Goal: Task Accomplishment & Management: Use online tool/utility

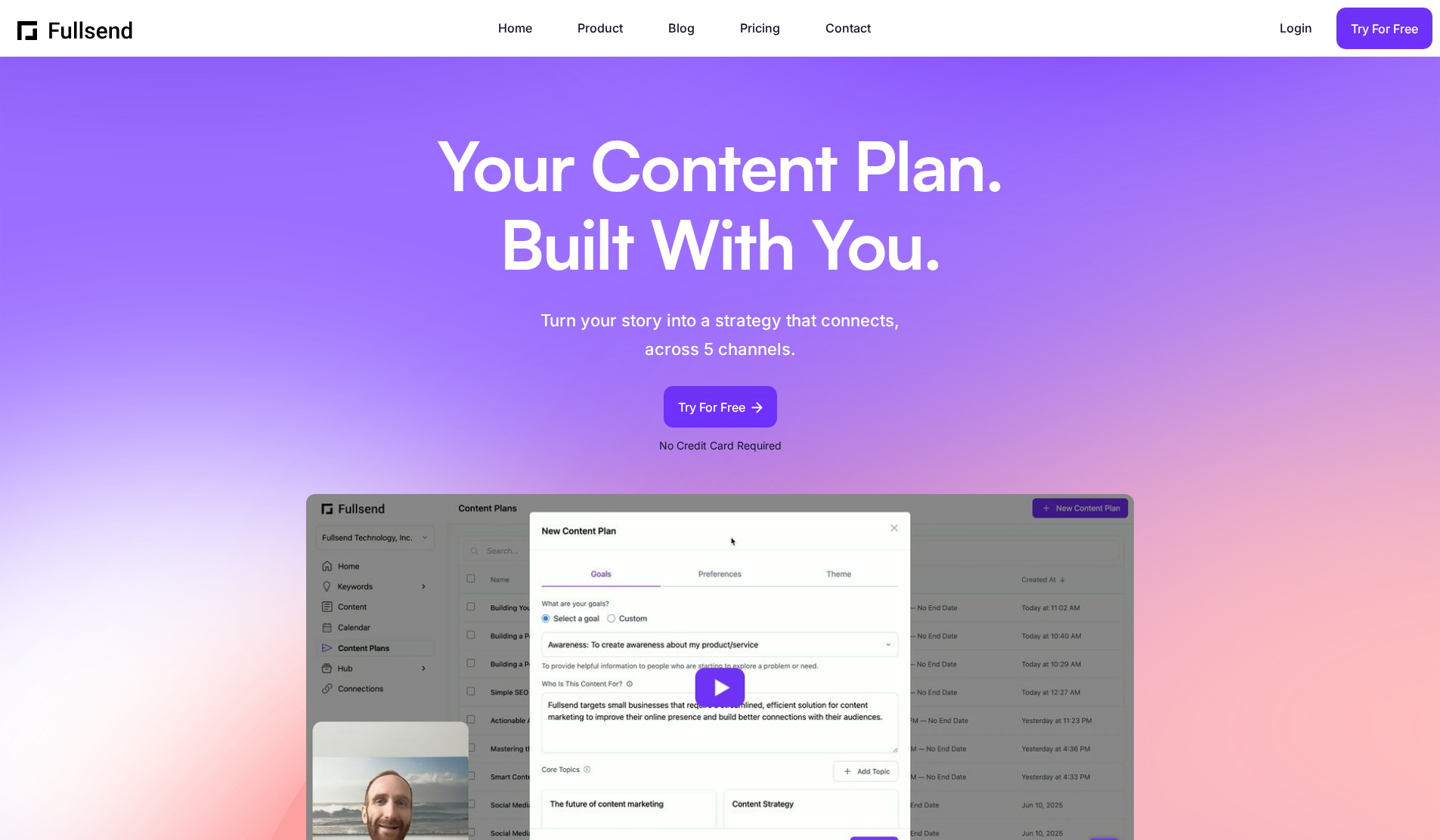
click at [599, 180] on h1 "Your Content Plan. Built With You." at bounding box center [720, 211] width 642 height 157
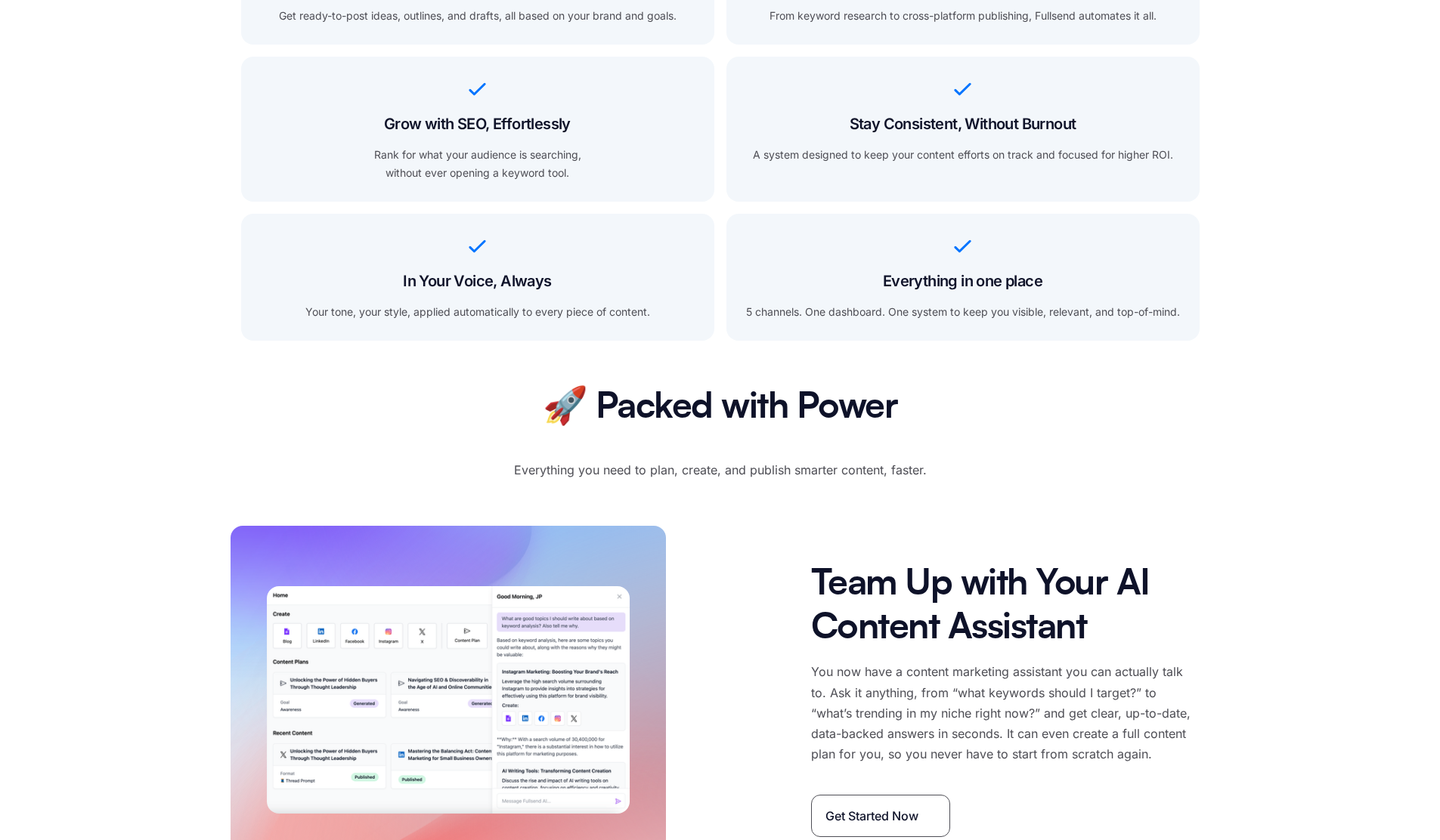
scroll to position [2177, 0]
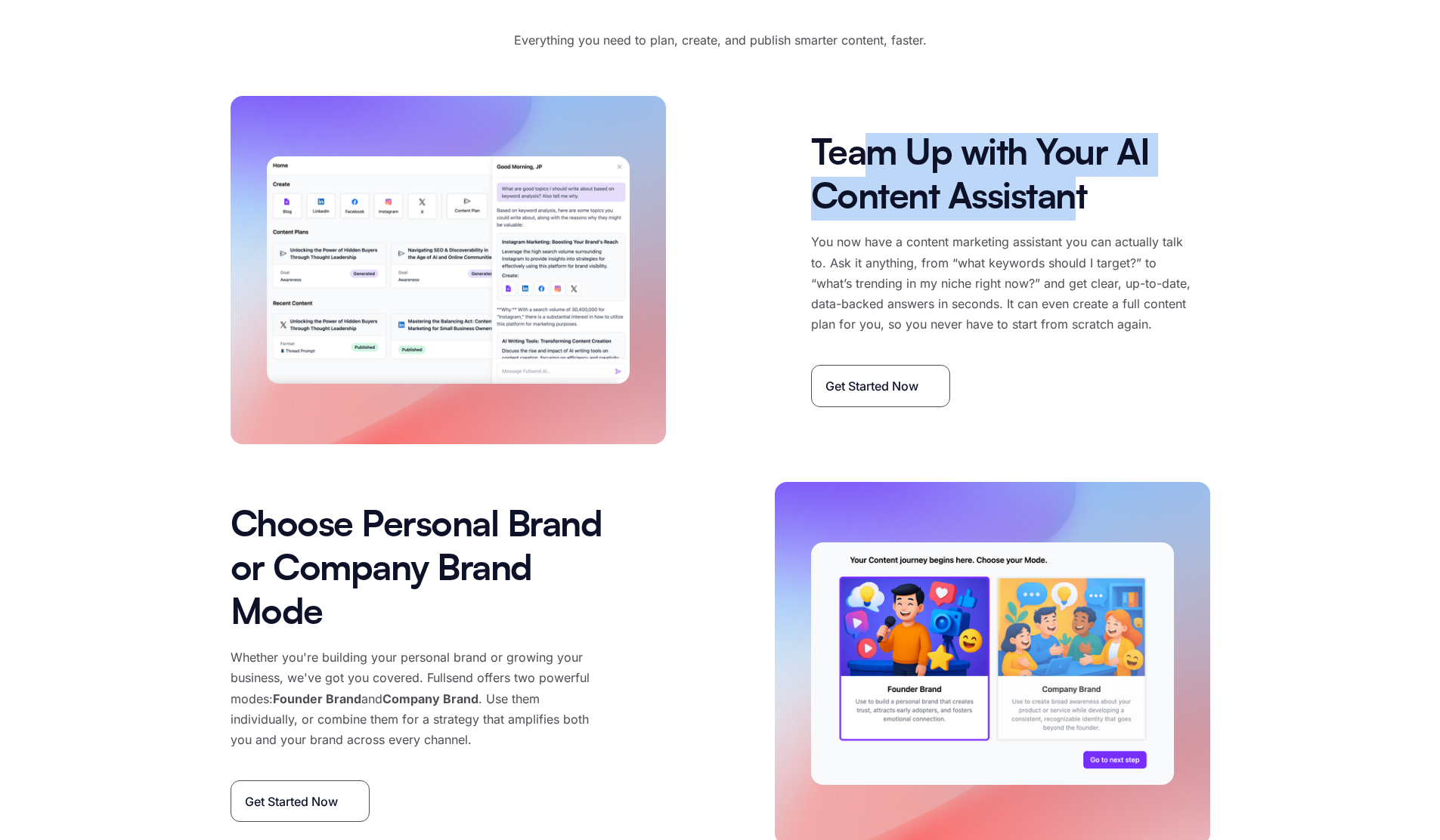
drag, startPoint x: 878, startPoint y: 151, endPoint x: 1067, endPoint y: 201, distance: 195.5
click at [1067, 201] on h2 "Team Up with Your AI Content Assistant" at bounding box center [1010, 176] width 399 height 87
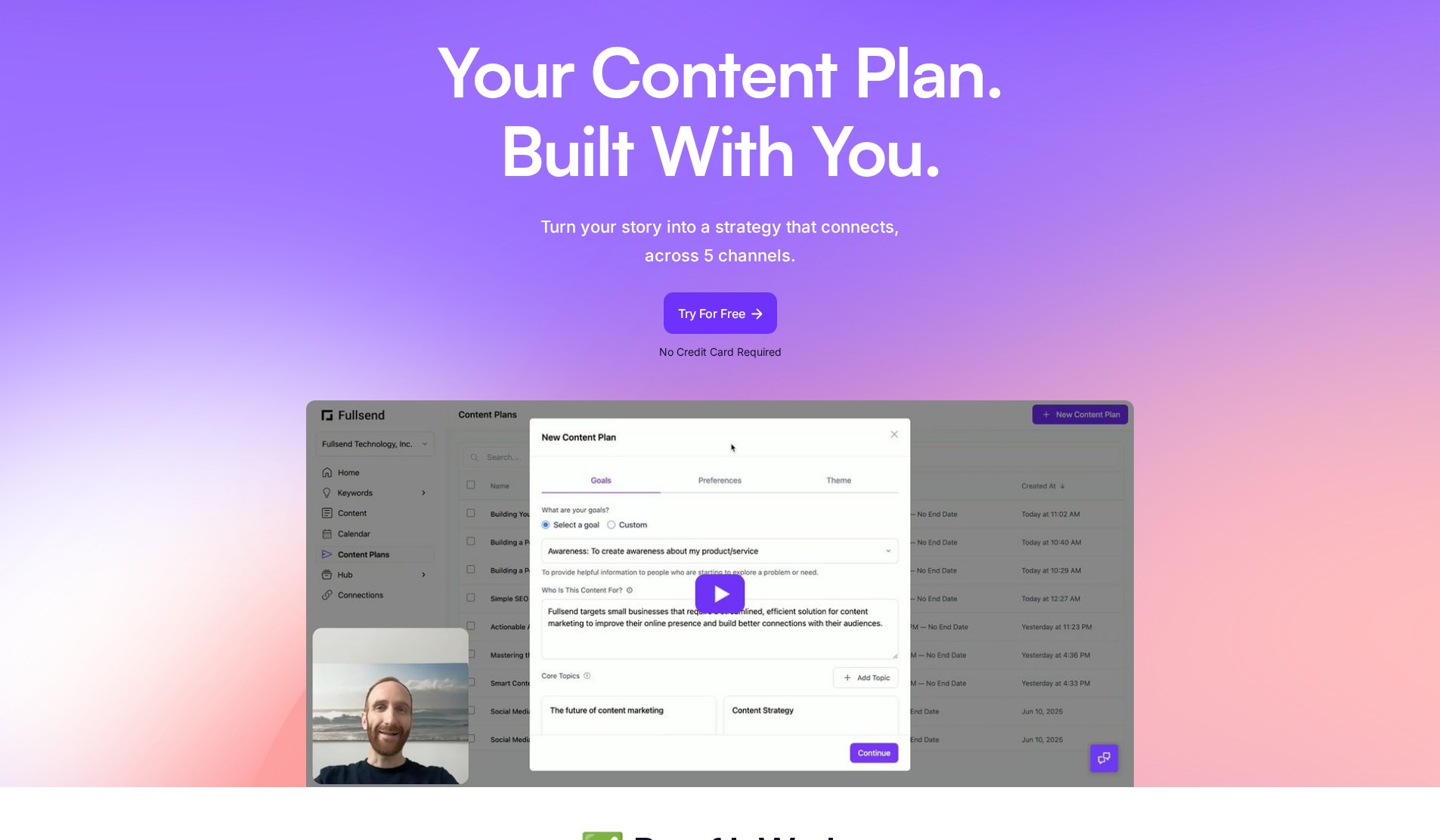
scroll to position [0, 0]
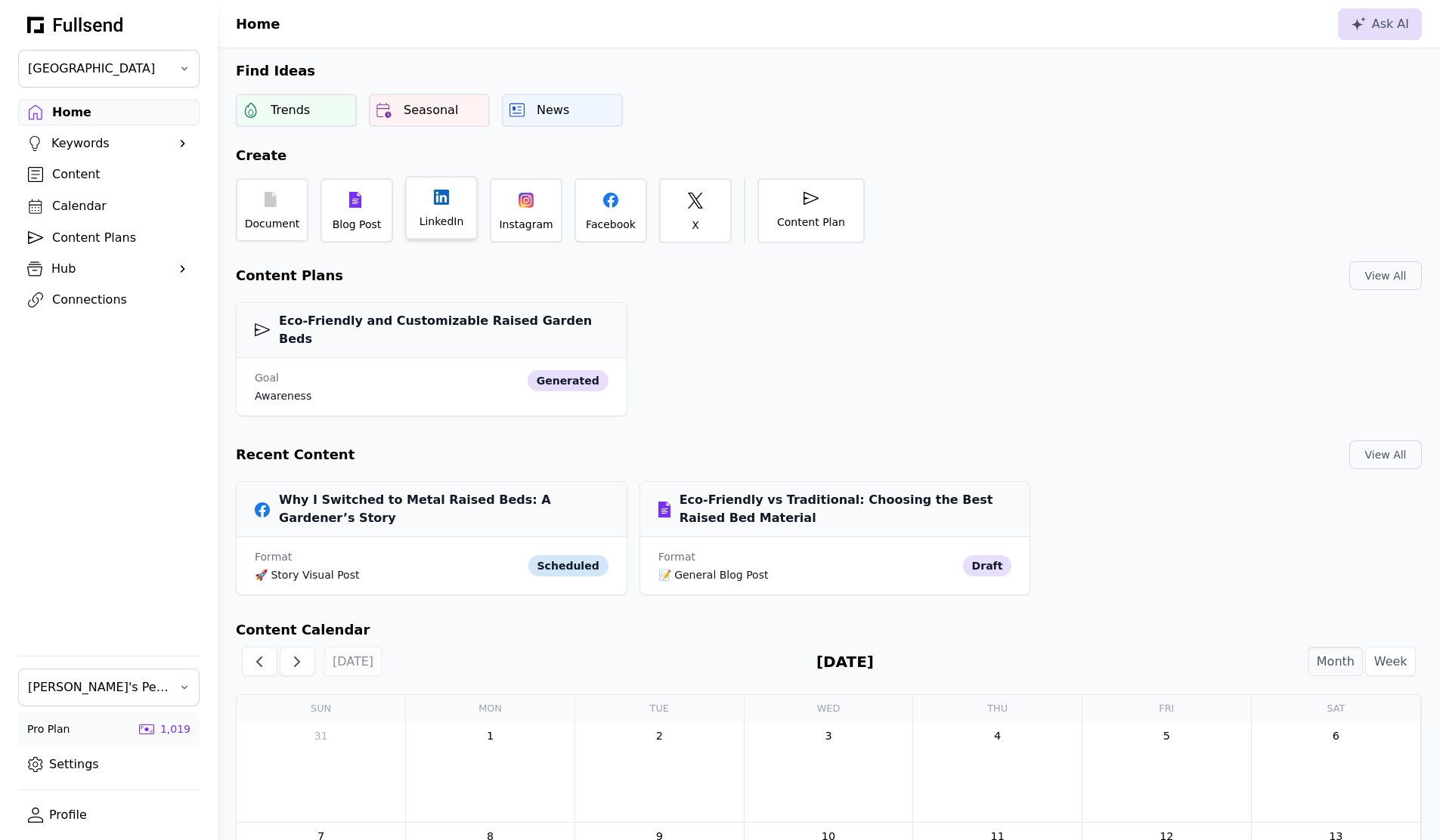
click at [429, 206] on div "LinkedIn" at bounding box center [442, 208] width 73 height 64
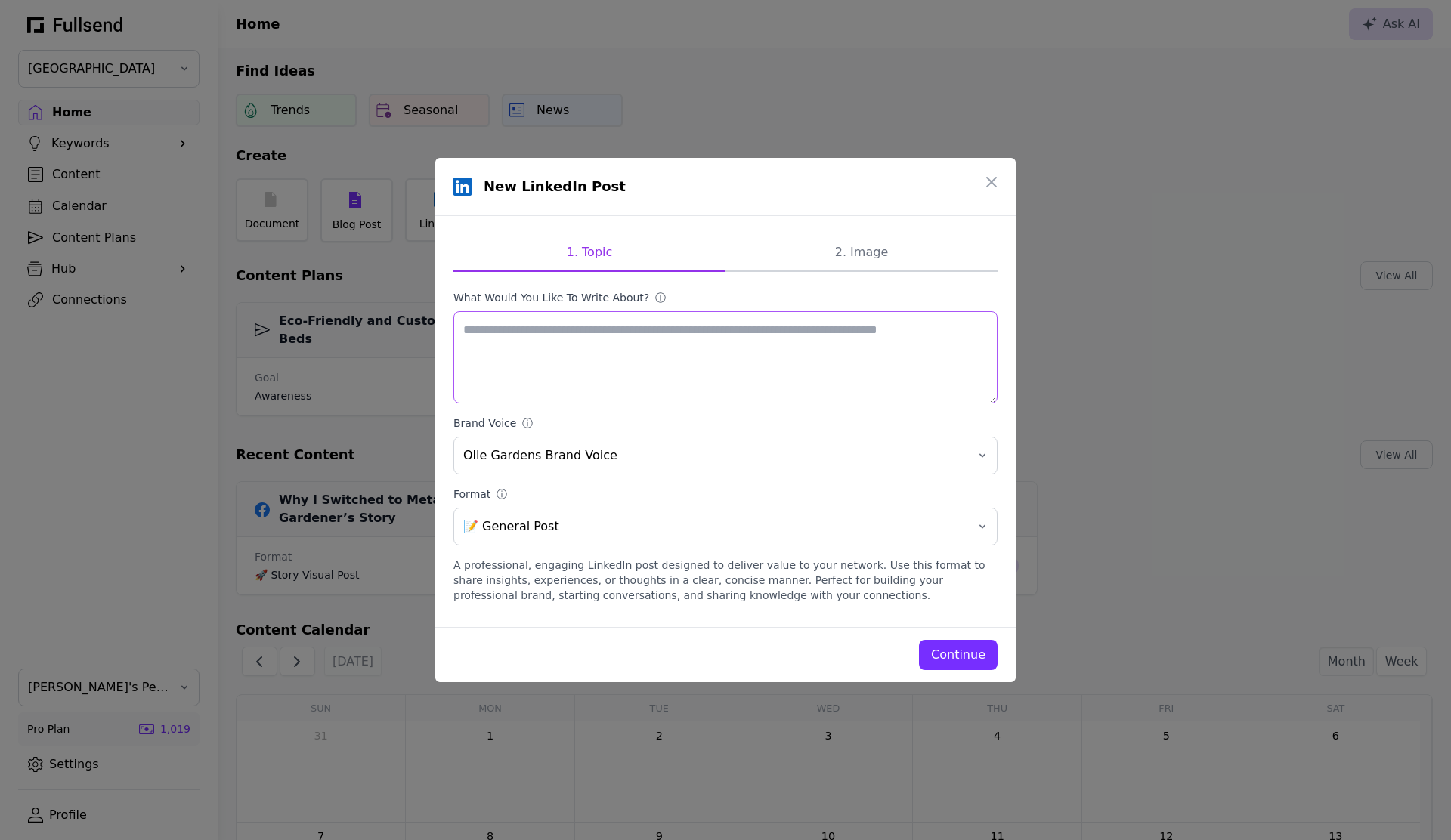
click at [557, 338] on textarea "What would you like to write about? ⓘ" at bounding box center [726, 358] width 544 height 92
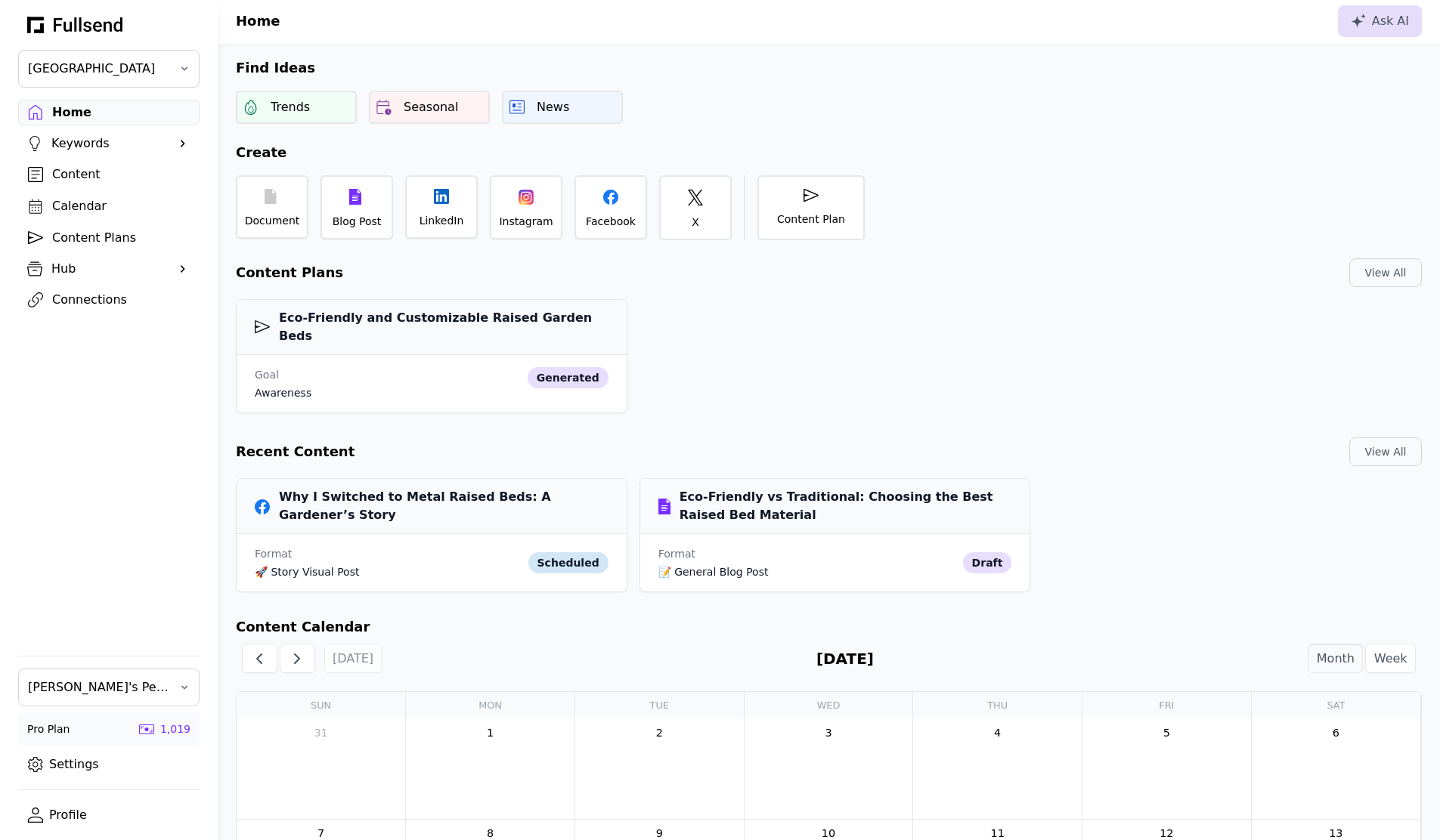
scroll to position [28, 0]
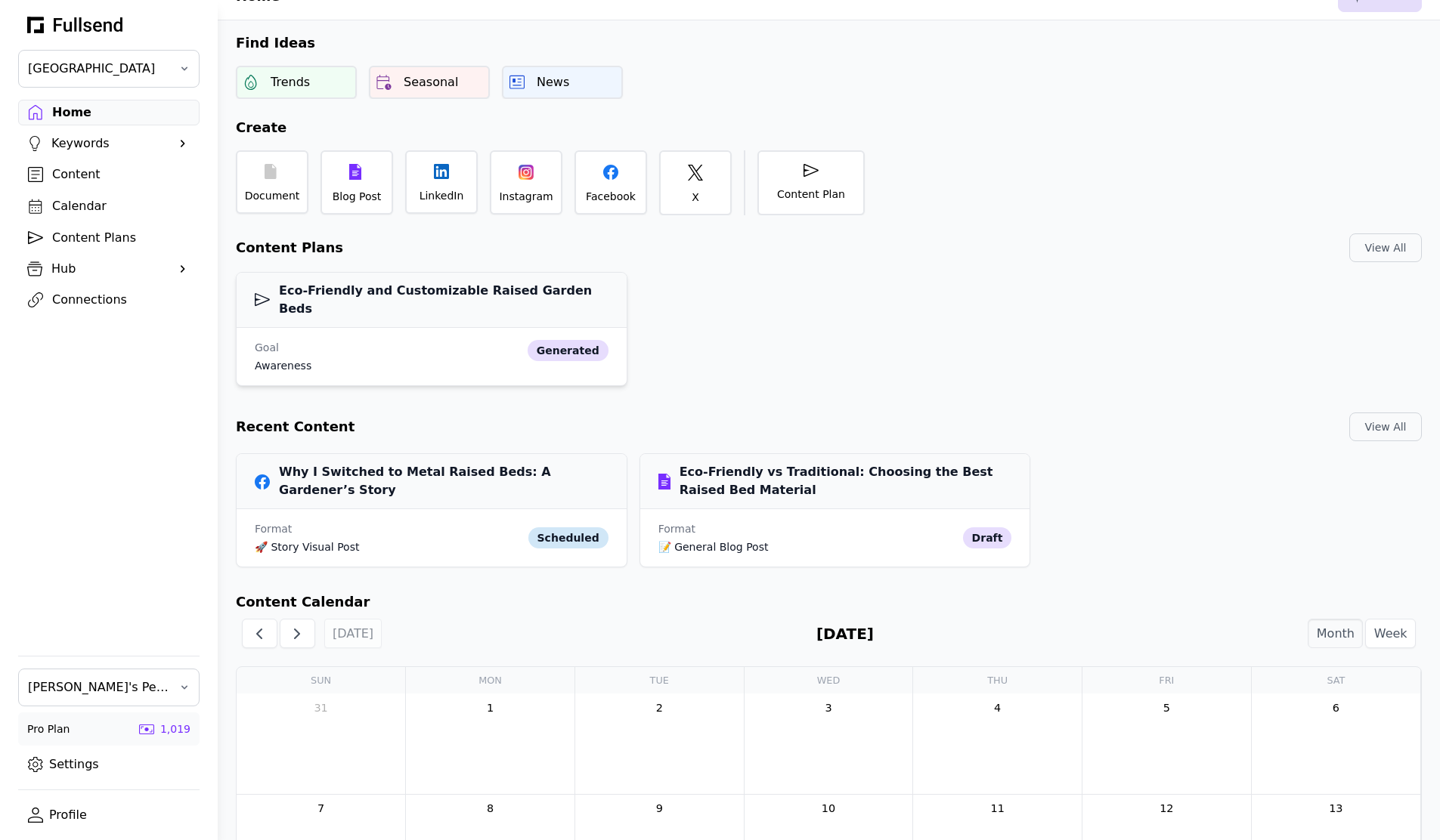
click at [408, 328] on div "Goal awareness generated" at bounding box center [431, 357] width 390 height 58
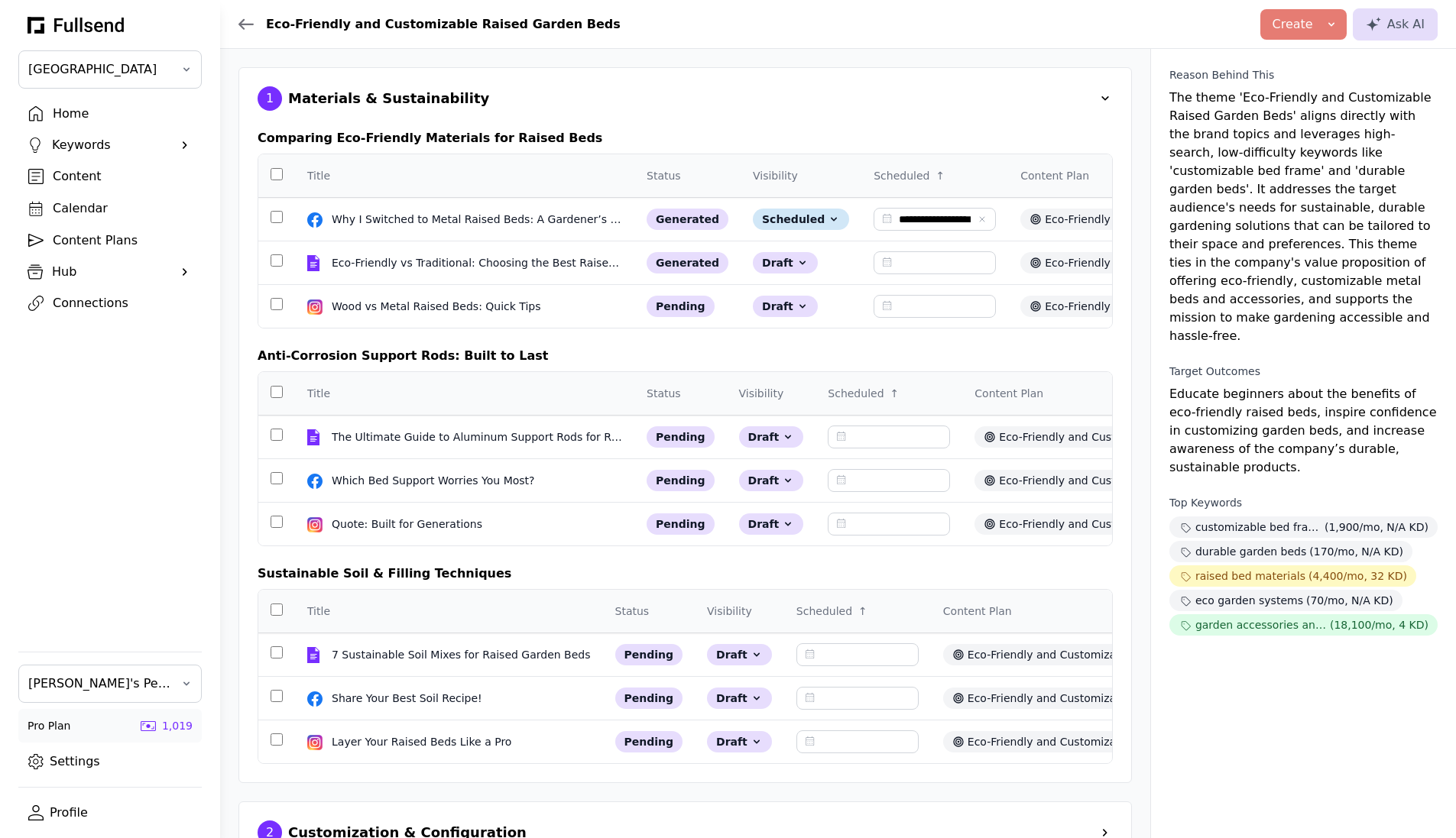
click at [103, 770] on link "Settings" at bounding box center [110, 762] width 183 height 26
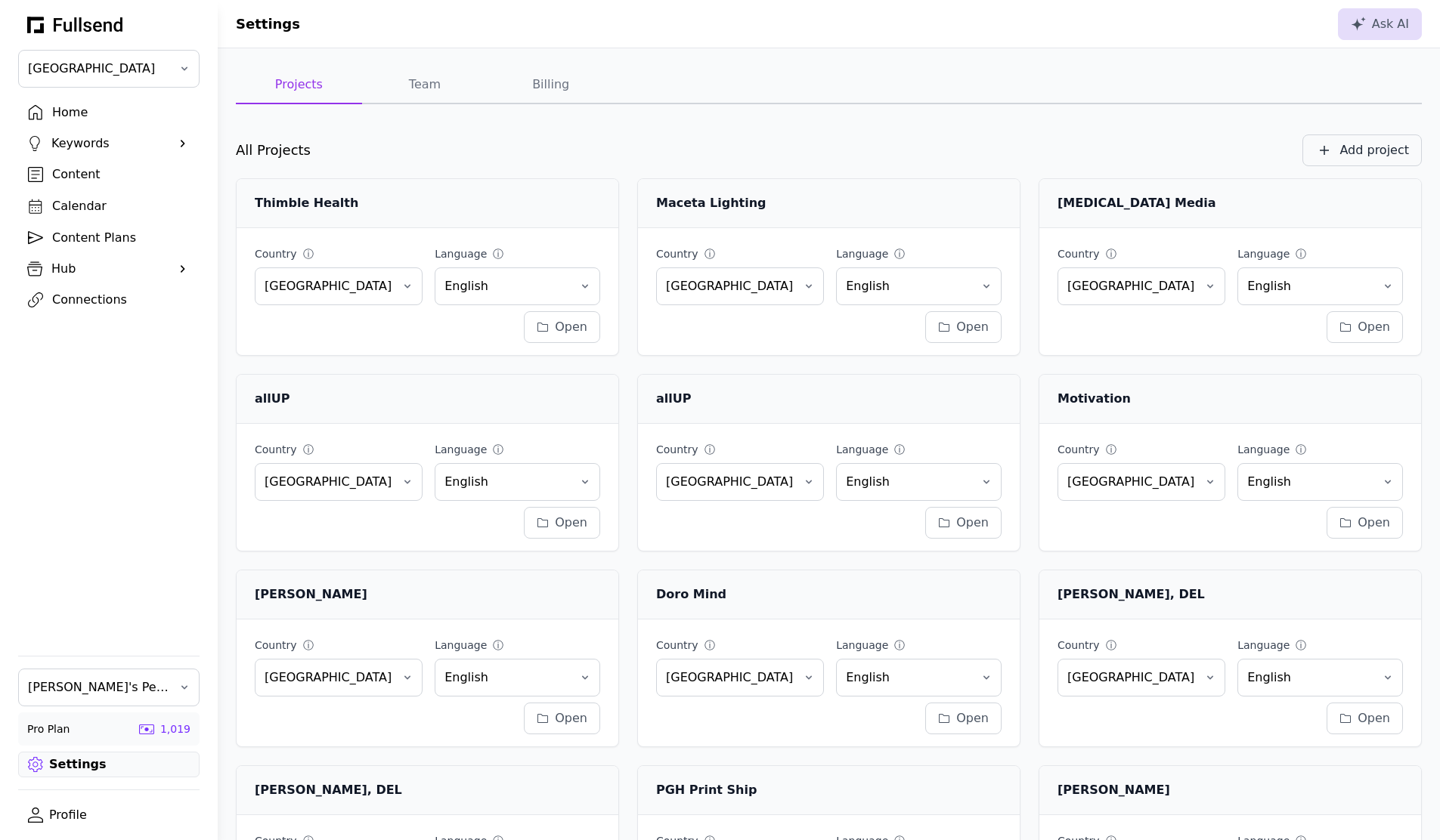
click at [1373, 154] on div "Add project" at bounding box center [1374, 151] width 70 height 18
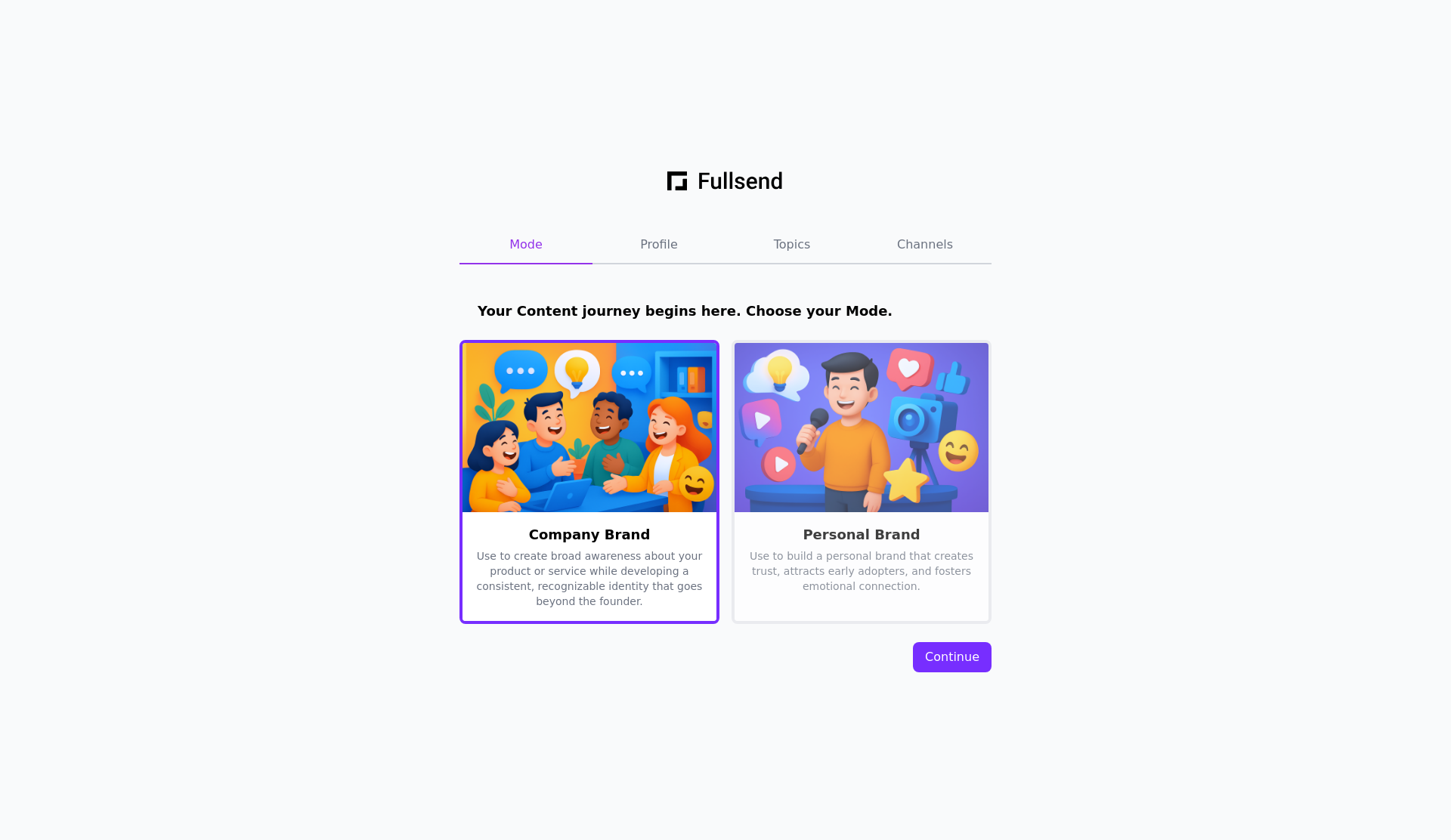
click at [958, 660] on div "Continue" at bounding box center [952, 657] width 55 height 18
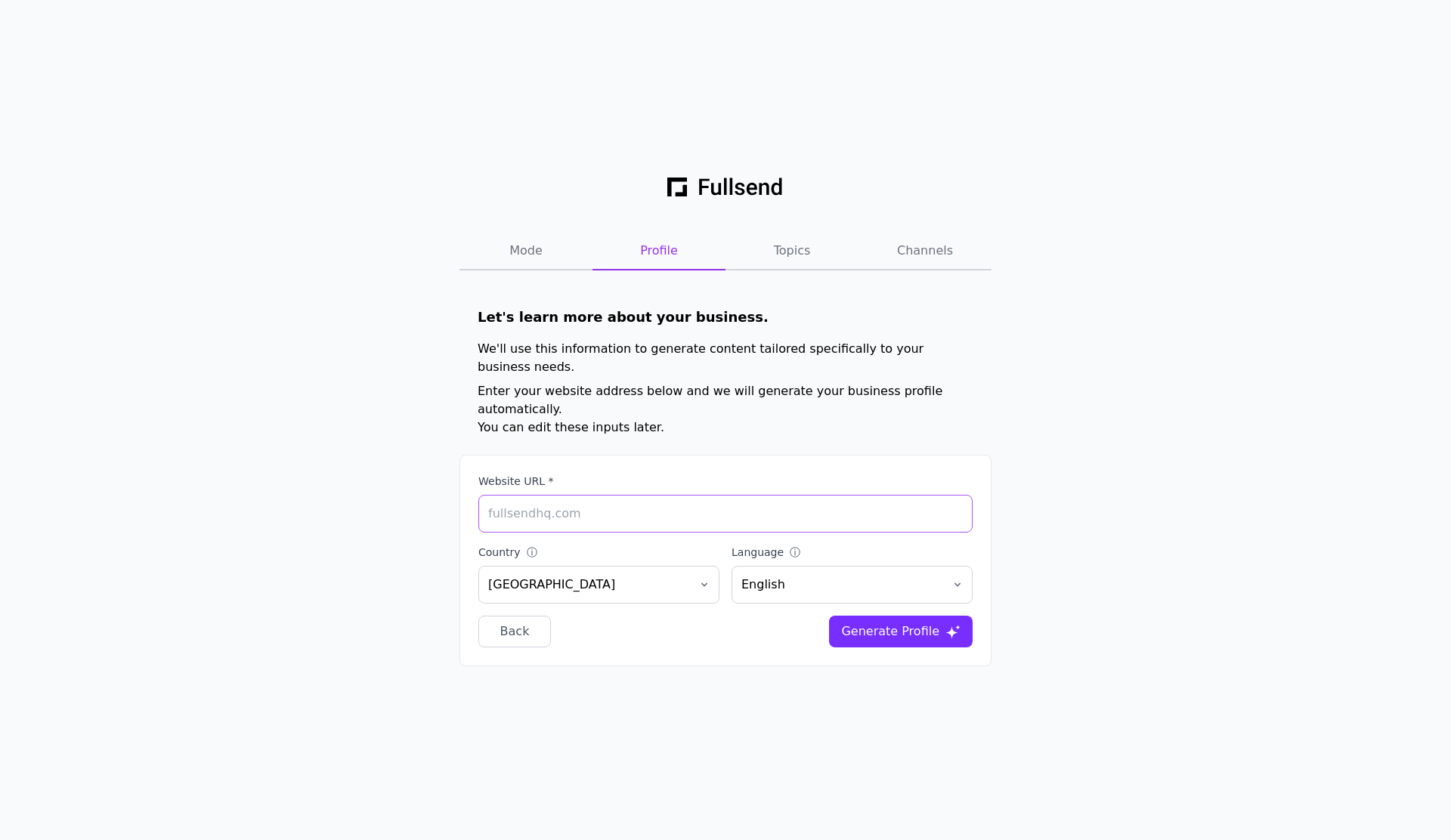
click at [715, 495] on input "Website URL *" at bounding box center [726, 514] width 494 height 38
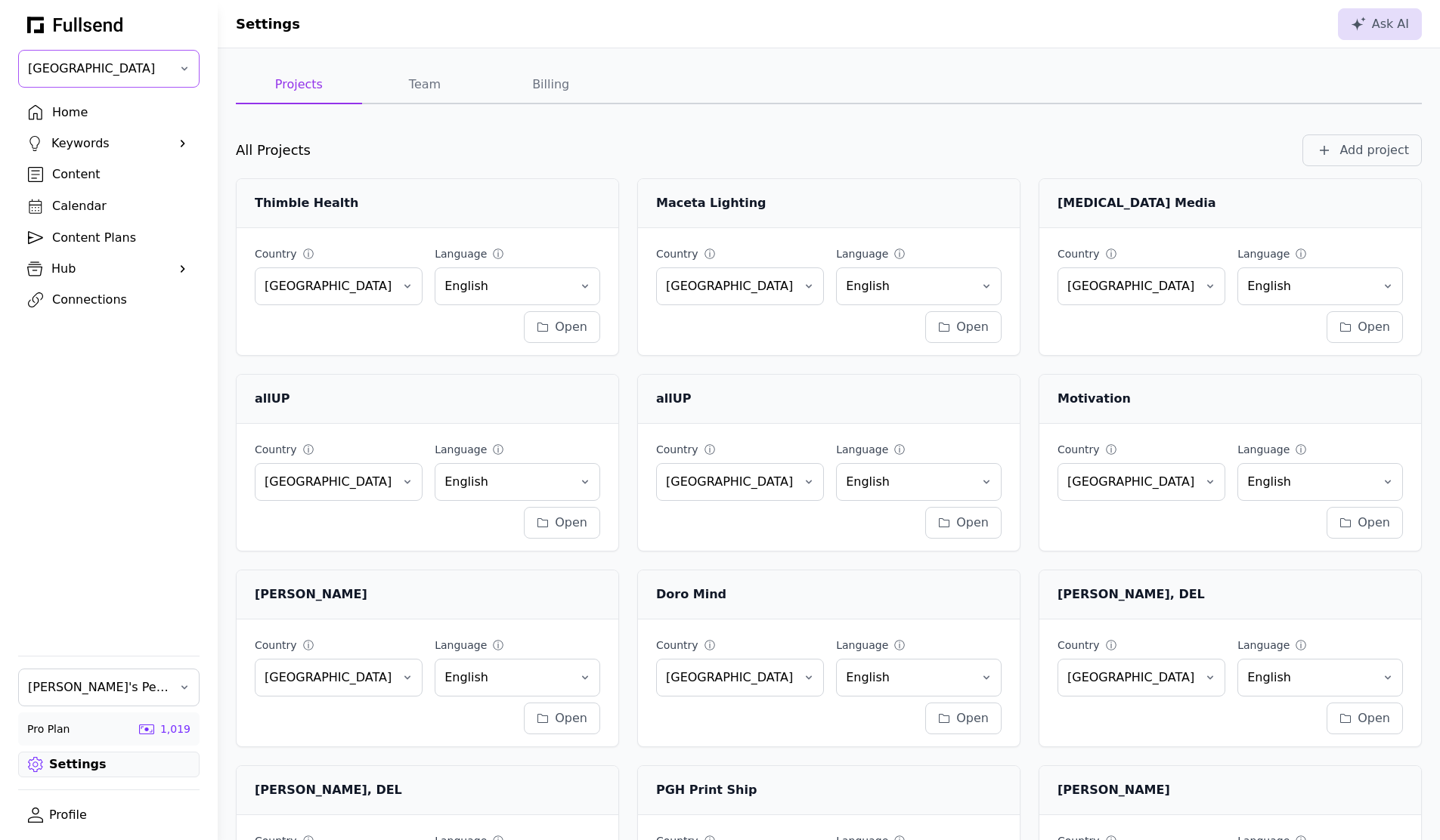
click at [139, 69] on span "[GEOGRAPHIC_DATA]" at bounding box center [98, 69] width 141 height 18
click at [604, 139] on div "All Projects Add project" at bounding box center [828, 151] width 1185 height 32
click at [127, 77] on span "[GEOGRAPHIC_DATA]" at bounding box center [98, 69] width 141 height 18
click at [1008, 103] on div at bounding box center [1017, 86] width 807 height 38
click at [1395, 151] on div "Add project" at bounding box center [1374, 151] width 70 height 18
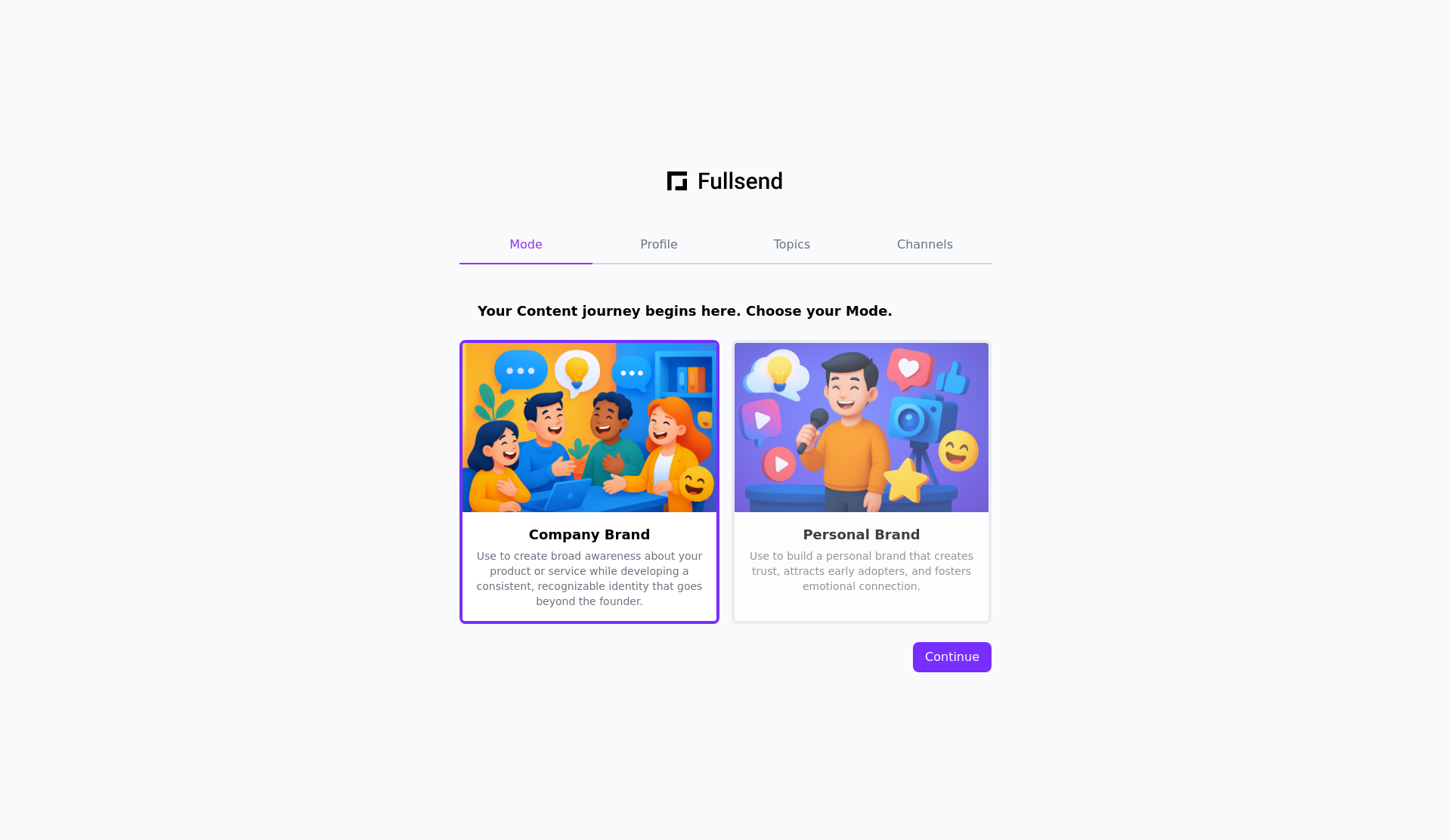
click at [965, 667] on button "Continue" at bounding box center [952, 657] width 79 height 30
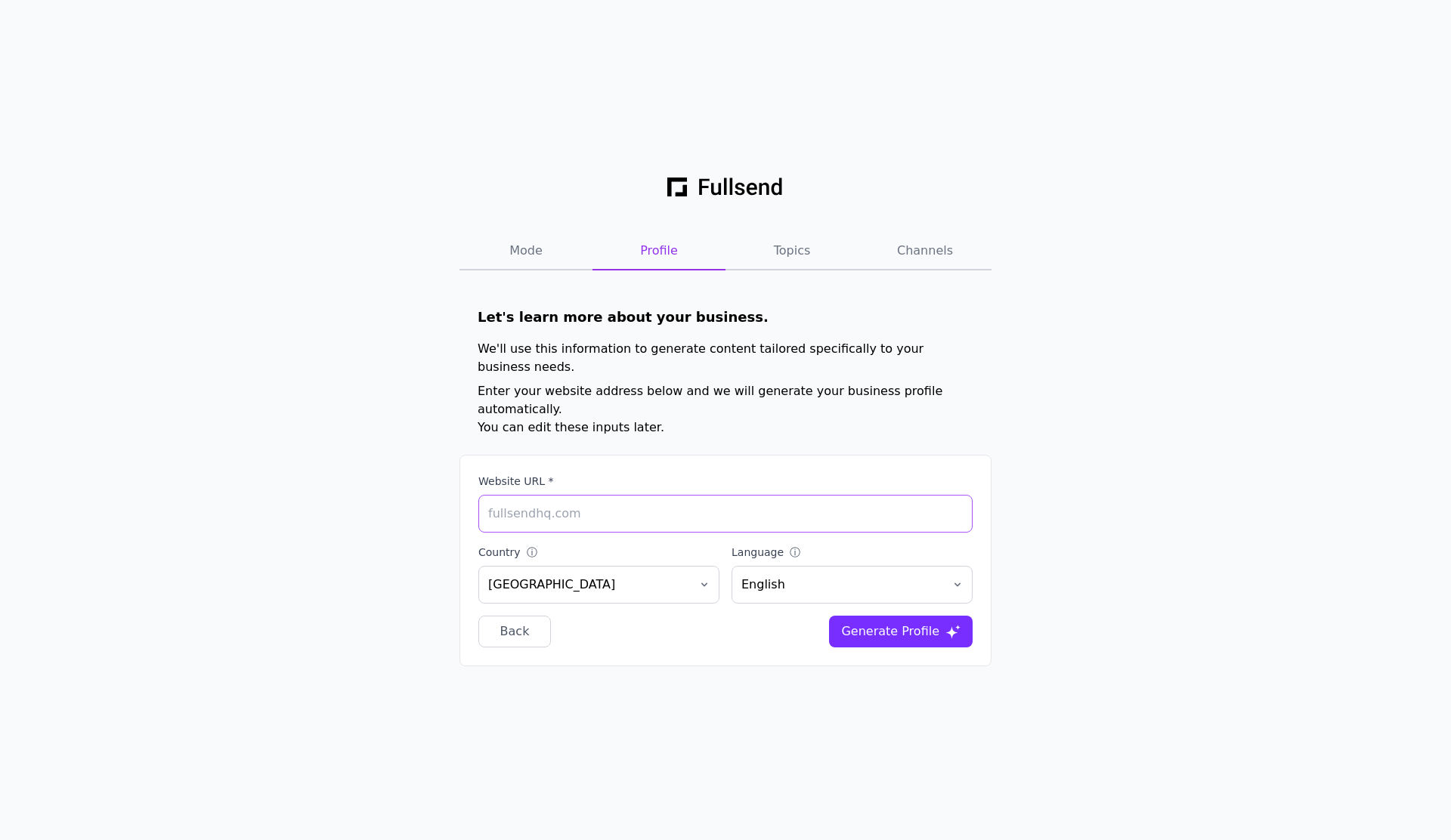
click at [628, 495] on input "Website URL *" at bounding box center [726, 514] width 494 height 38
type input "[DOMAIN_NAME]"
click at [971, 706] on div "Mode Profile Topics Channels Let's learn more about your business. We'll use th…" at bounding box center [725, 420] width 1451 height 840
click at [921, 623] on div "Generate Profile" at bounding box center [890, 632] width 99 height 18
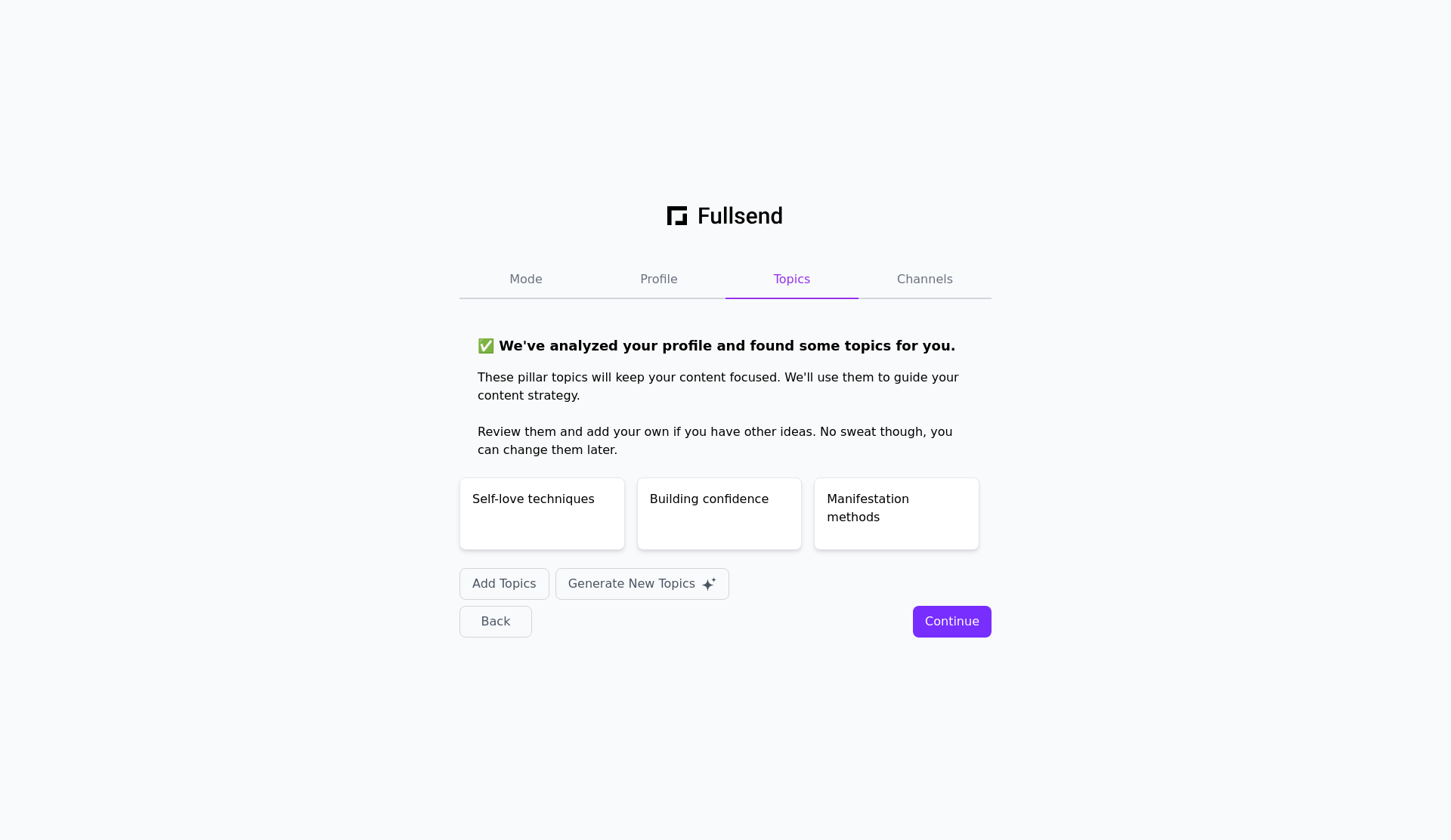
click at [960, 628] on div "Continue" at bounding box center [952, 622] width 55 height 18
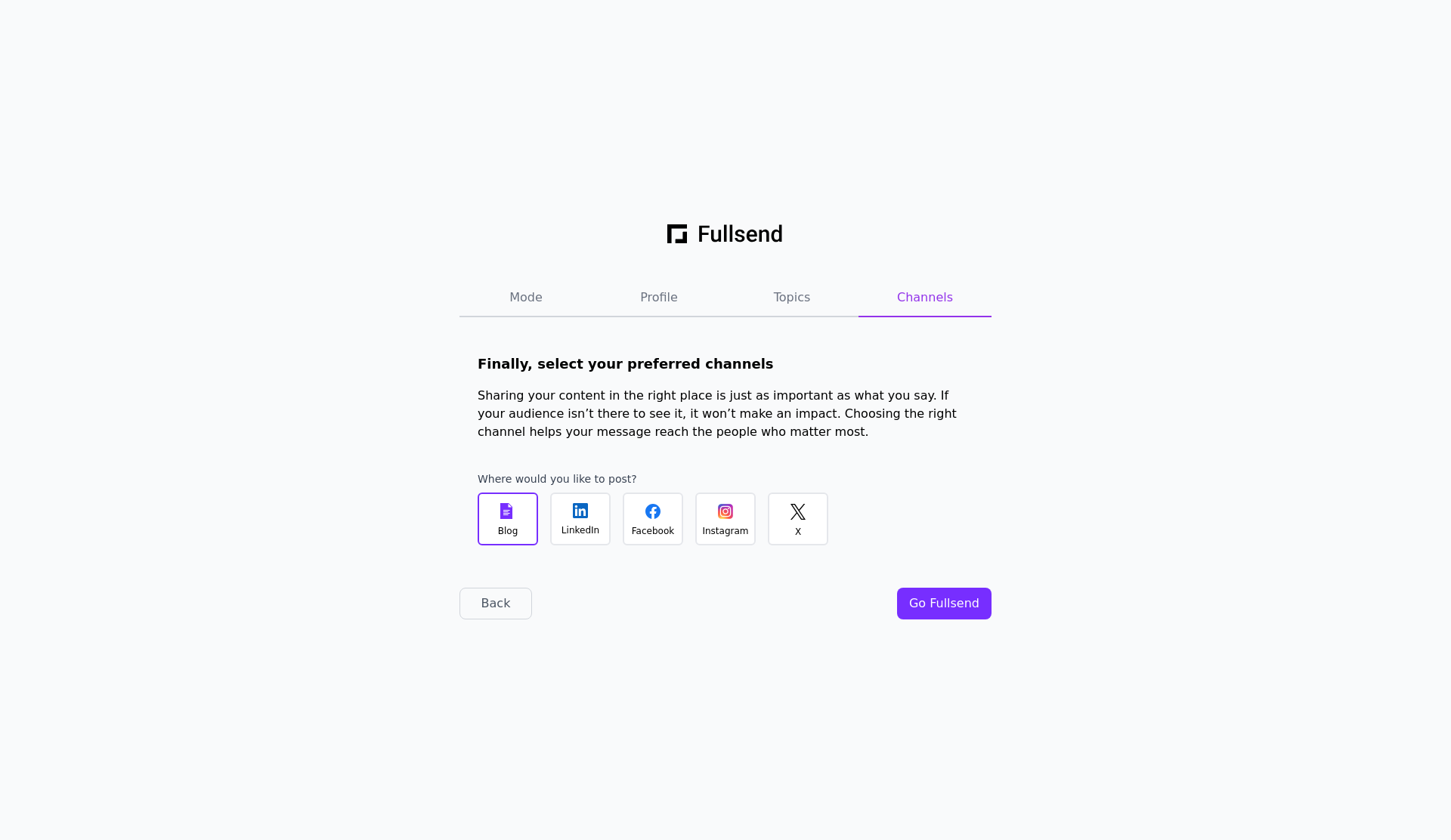
click at [604, 511] on div "LinkedIn" at bounding box center [580, 519] width 61 height 53
click at [576, 517] on icon at bounding box center [580, 511] width 15 height 15
click at [623, 514] on div "Facebook" at bounding box center [653, 519] width 61 height 53
click at [706, 519] on div "Instagram" at bounding box center [726, 519] width 61 height 53
click at [790, 679] on div "Mode Profile Topics Channels Finally, select your preferred channels Sharing yo…" at bounding box center [725, 420] width 1451 height 840
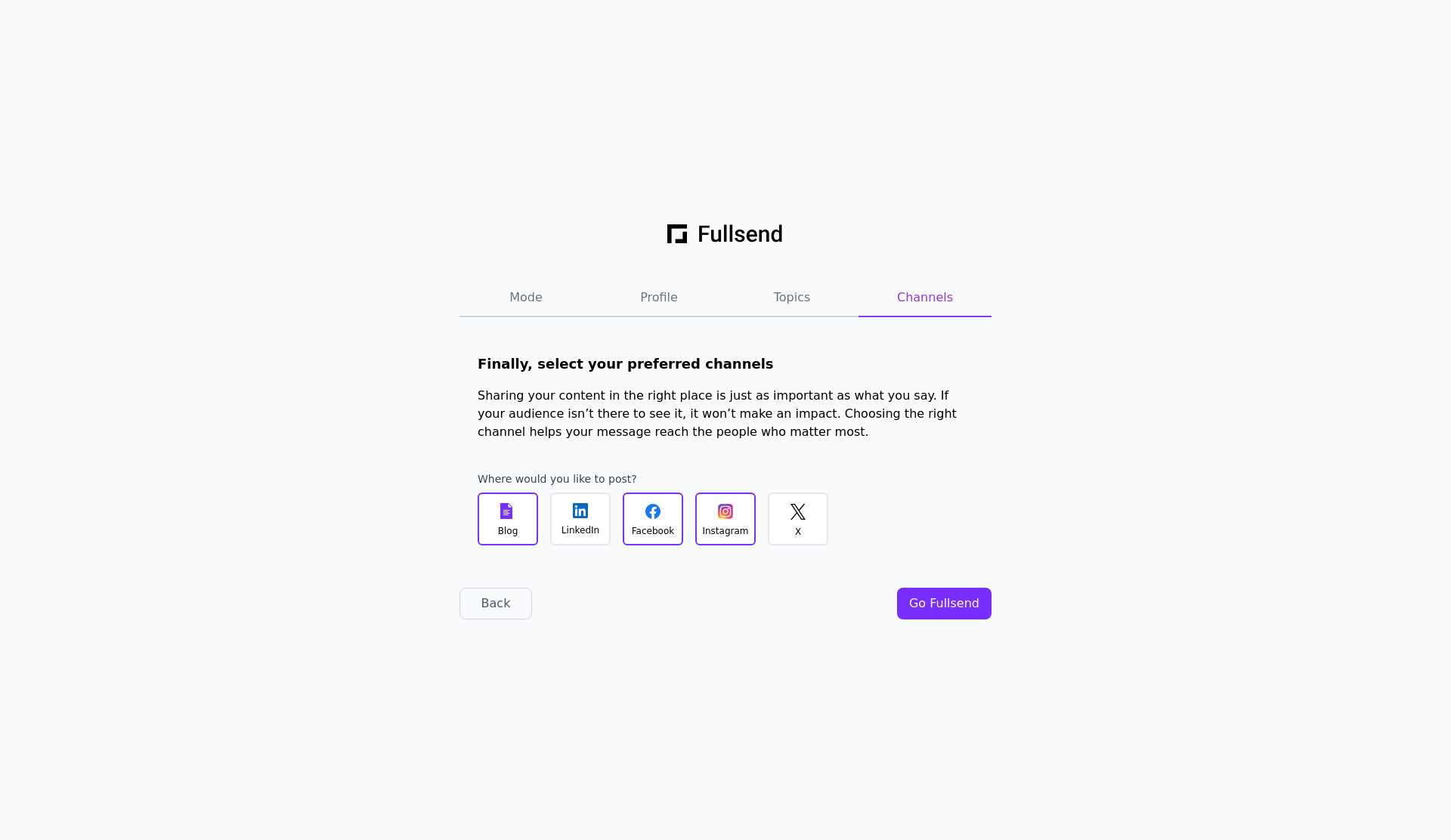
click at [977, 604] on div "Go Fullsend" at bounding box center [944, 604] width 70 height 18
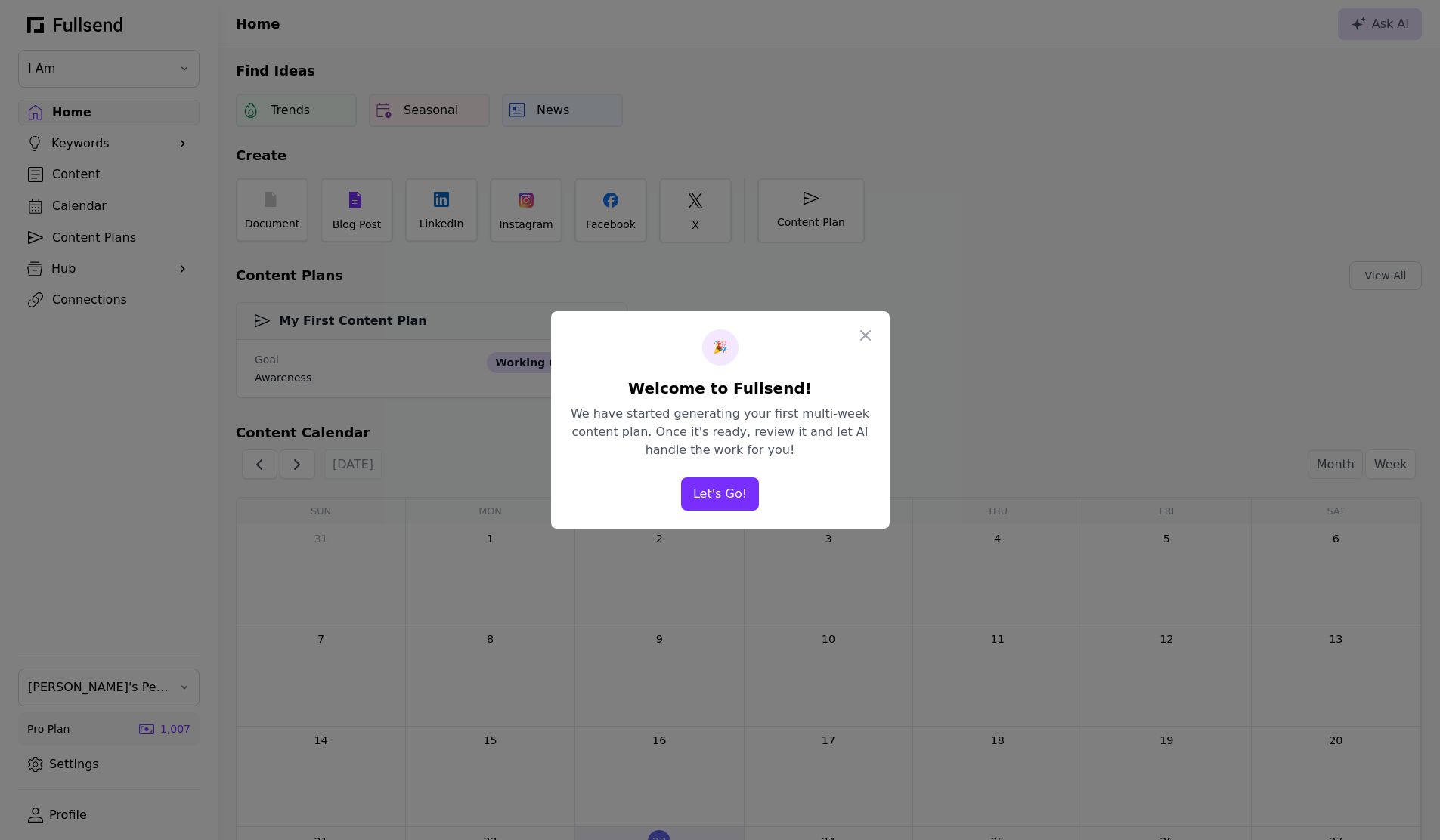
click at [732, 498] on button "Let's Go!" at bounding box center [720, 495] width 78 height 33
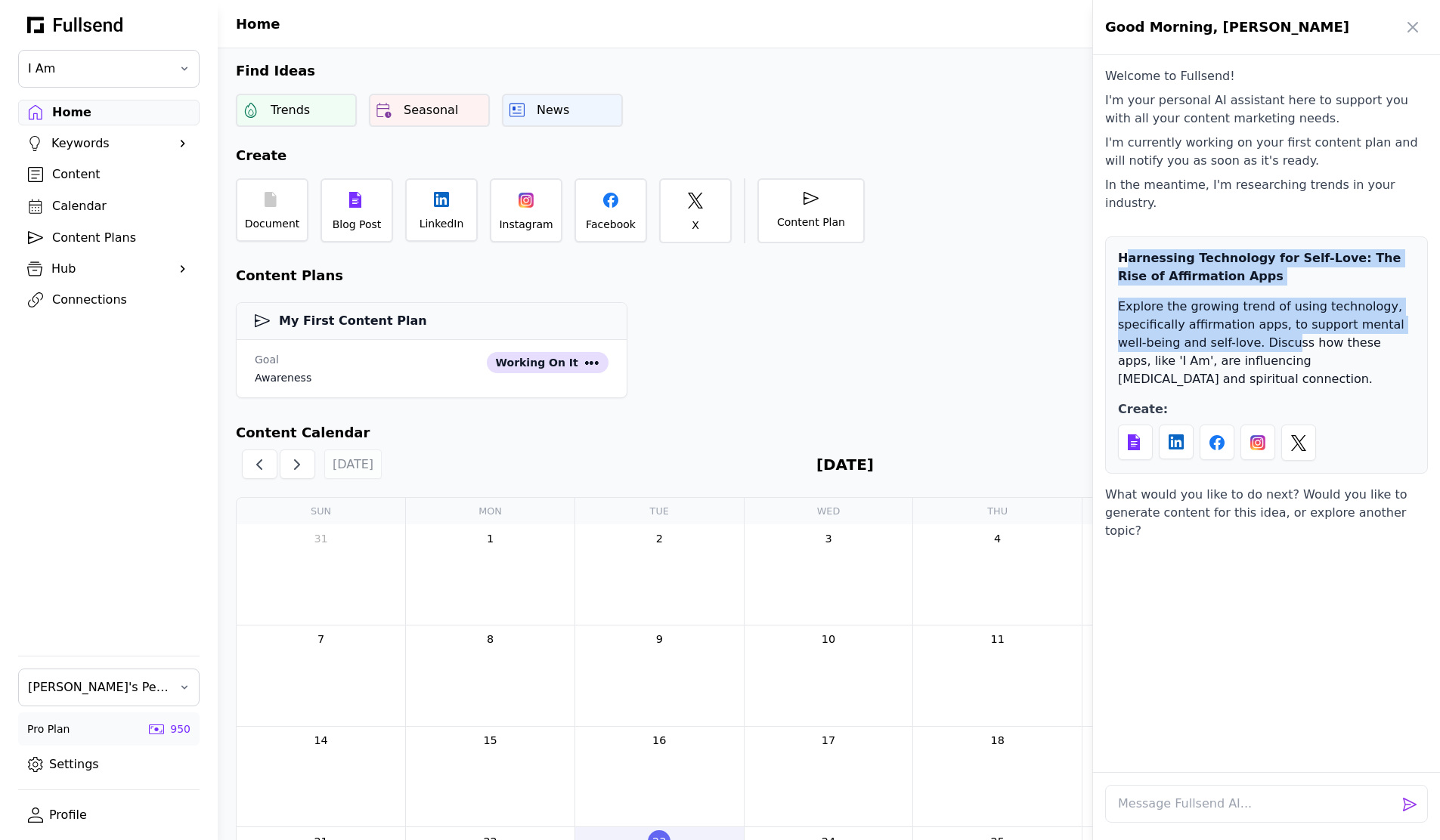
drag, startPoint x: 1123, startPoint y: 241, endPoint x: 1260, endPoint y: 334, distance: 165.6
click at [1260, 334] on div "Harnessing Technology for Self-Love: The Rise of Affirmation Apps Explore the g…" at bounding box center [1267, 354] width 323 height 237
click at [1260, 330] on p "Explore the growing trend of using technology, specifically affirmation apps, t…" at bounding box center [1267, 343] width 297 height 91
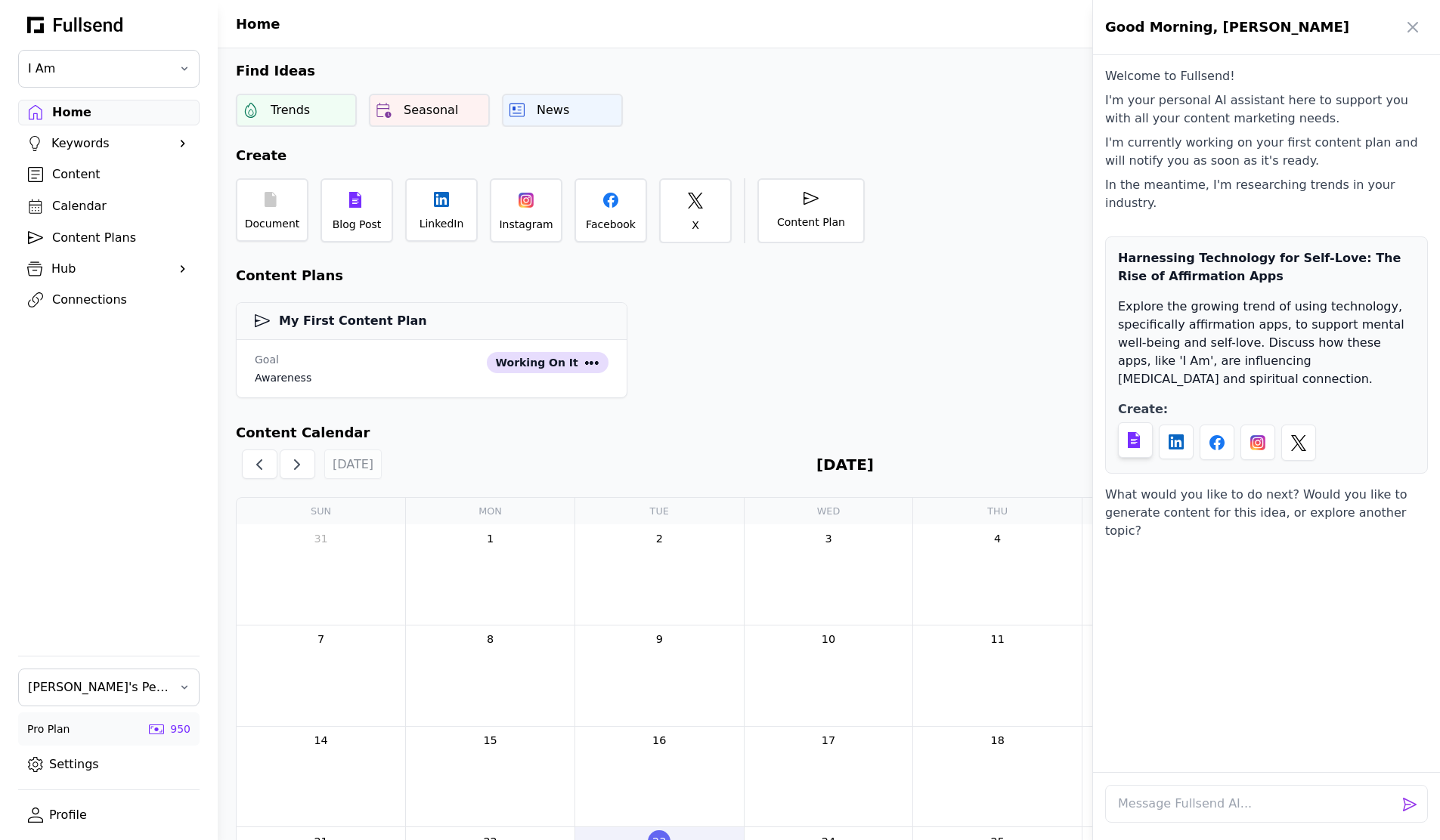
click at [1132, 432] on icon at bounding box center [1133, 440] width 12 height 16
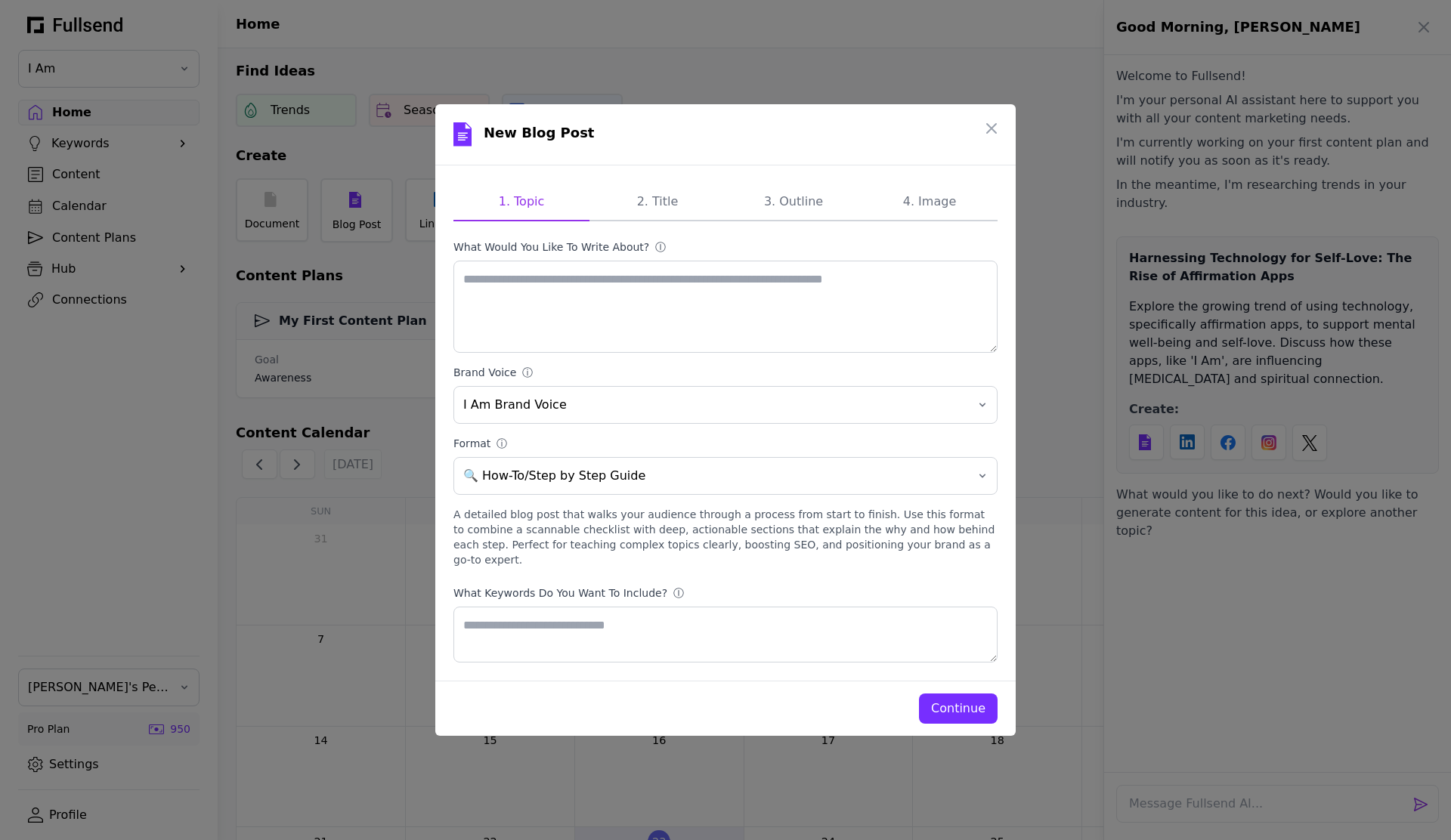
click at [973, 702] on div "Continue" at bounding box center [958, 709] width 55 height 18
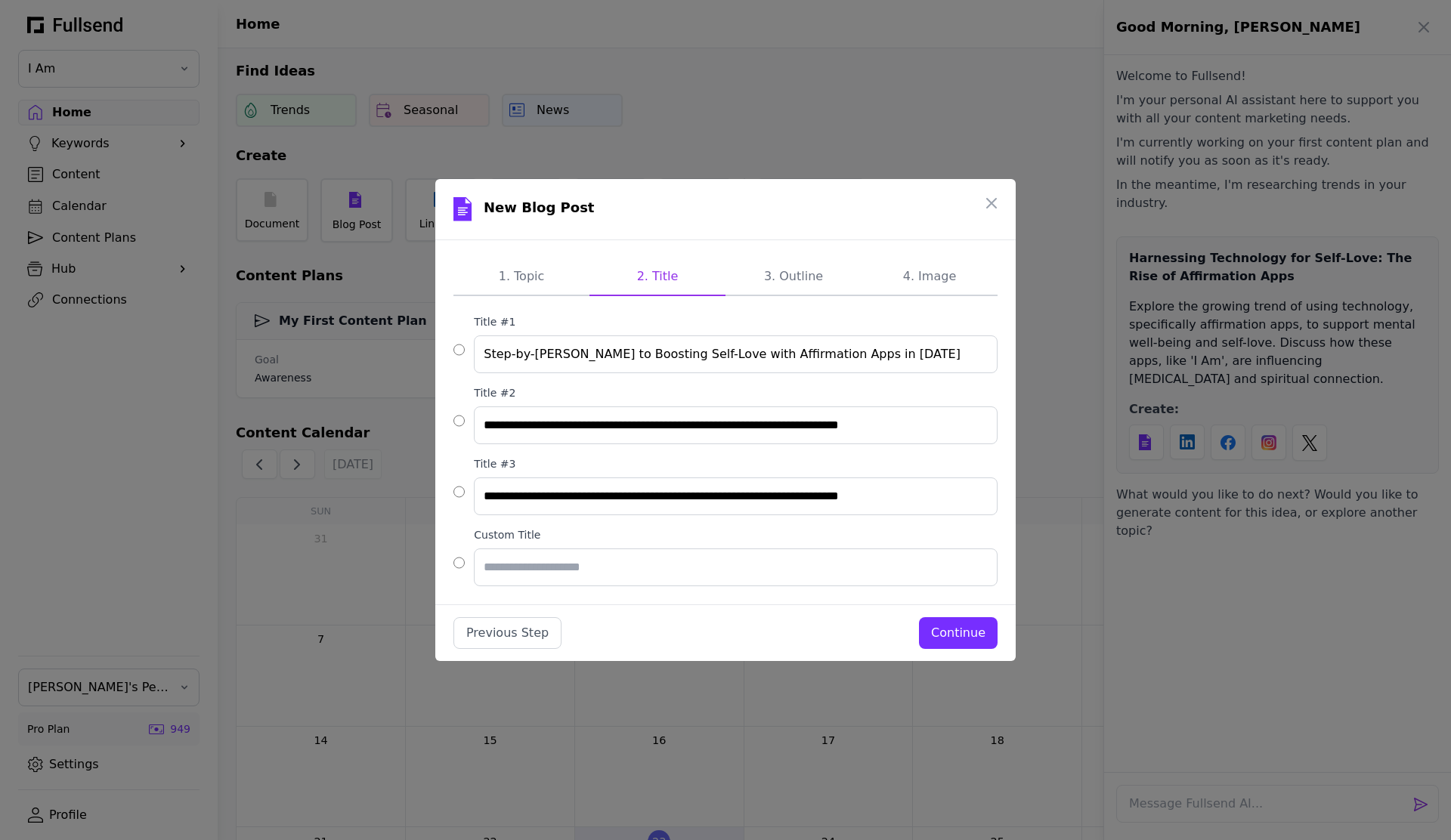
click at [975, 631] on div "Continue" at bounding box center [958, 633] width 55 height 18
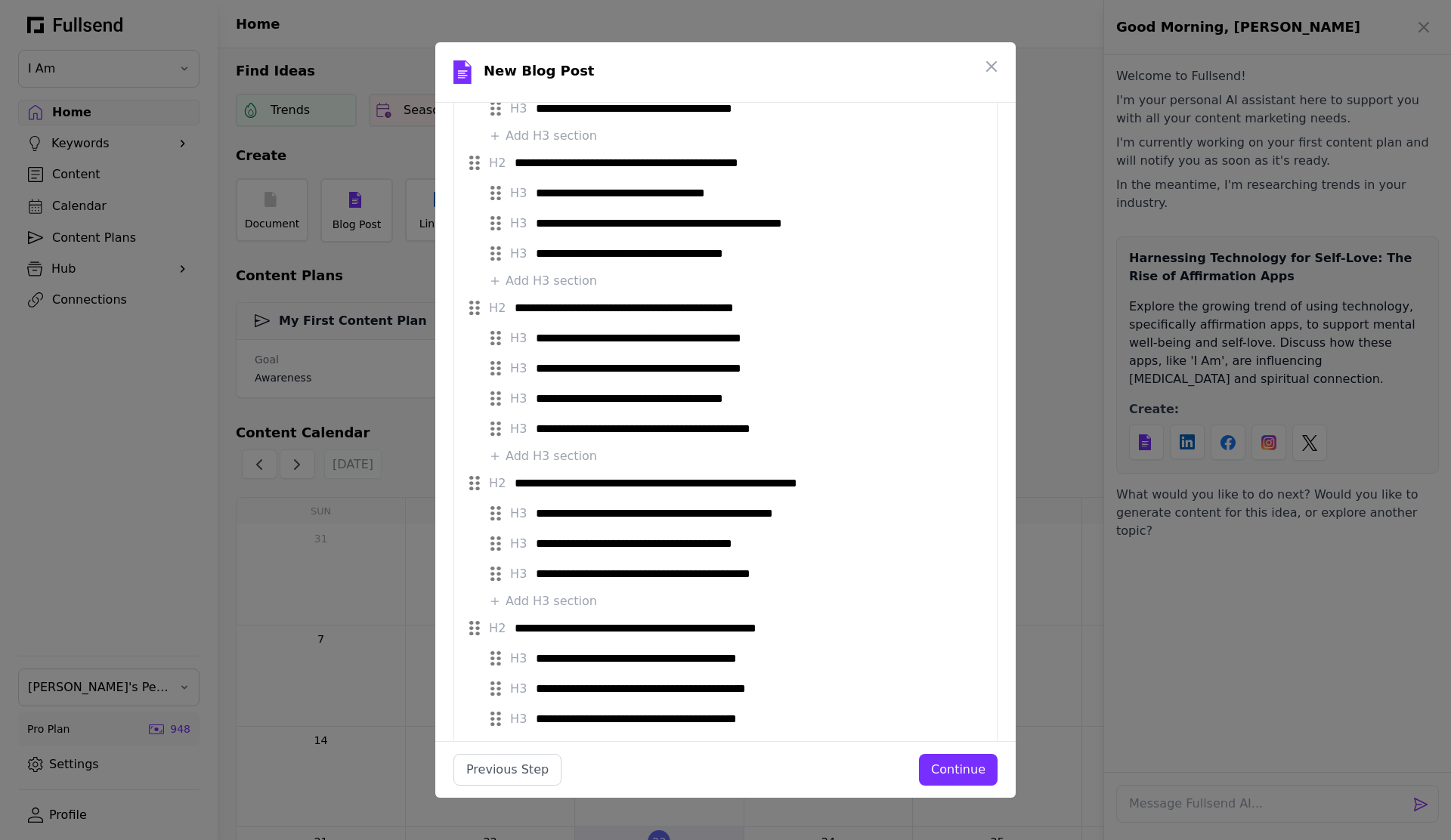
scroll to position [464, 0]
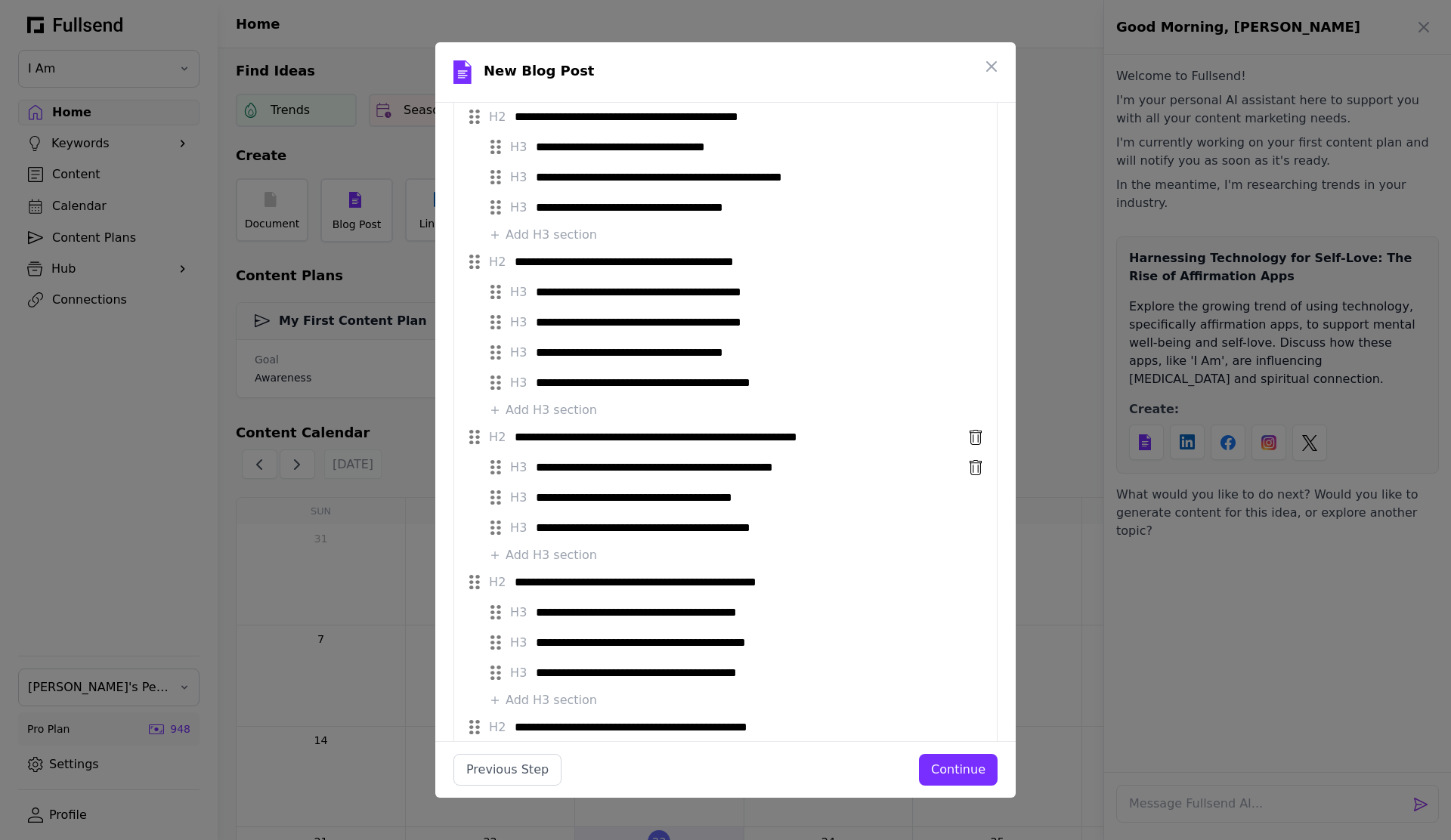
click at [637, 459] on input "**********" at bounding box center [748, 468] width 425 height 24
click at [633, 464] on input "**********" at bounding box center [748, 468] width 425 height 24
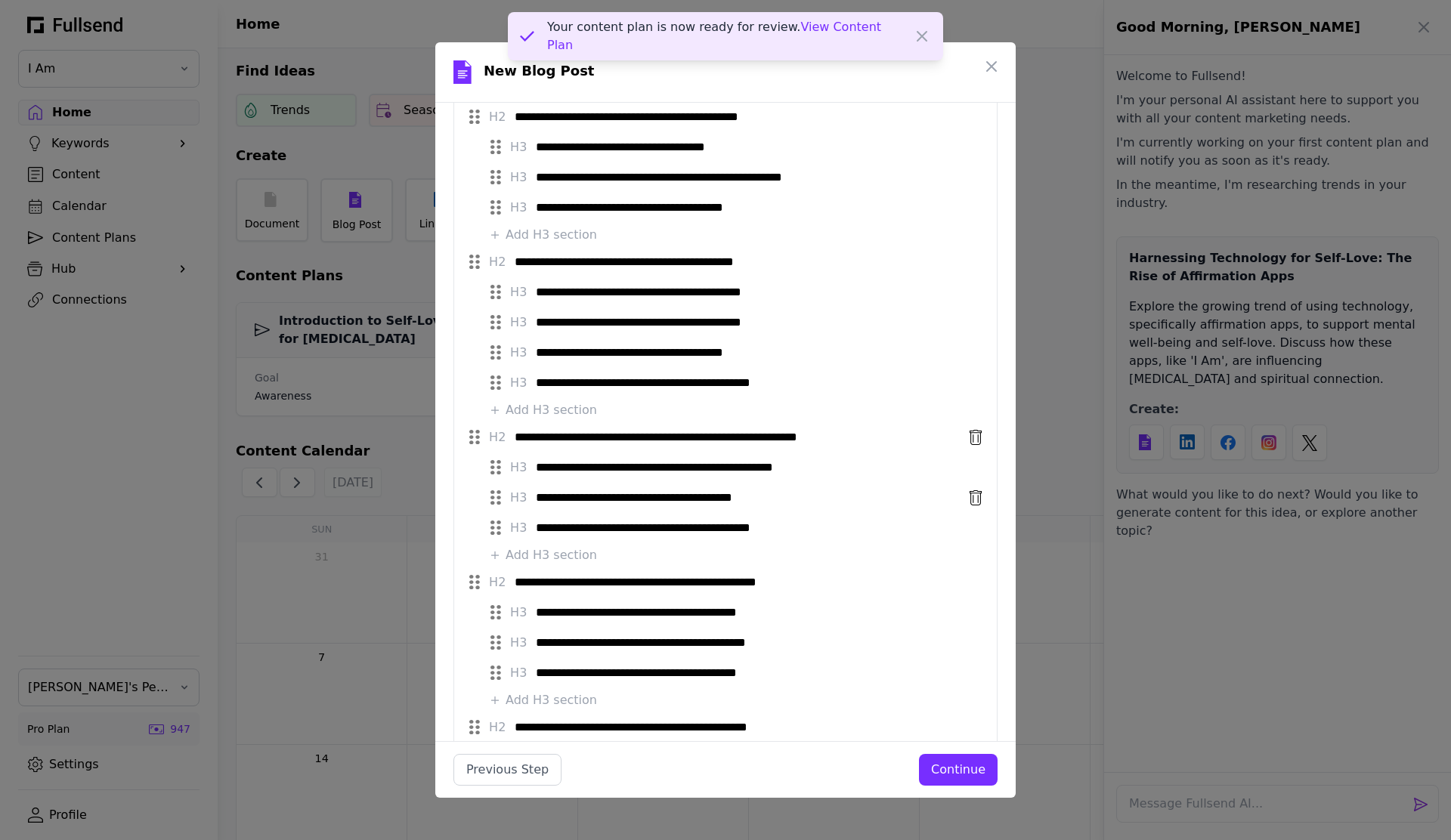
click at [795, 499] on input "**********" at bounding box center [748, 498] width 425 height 24
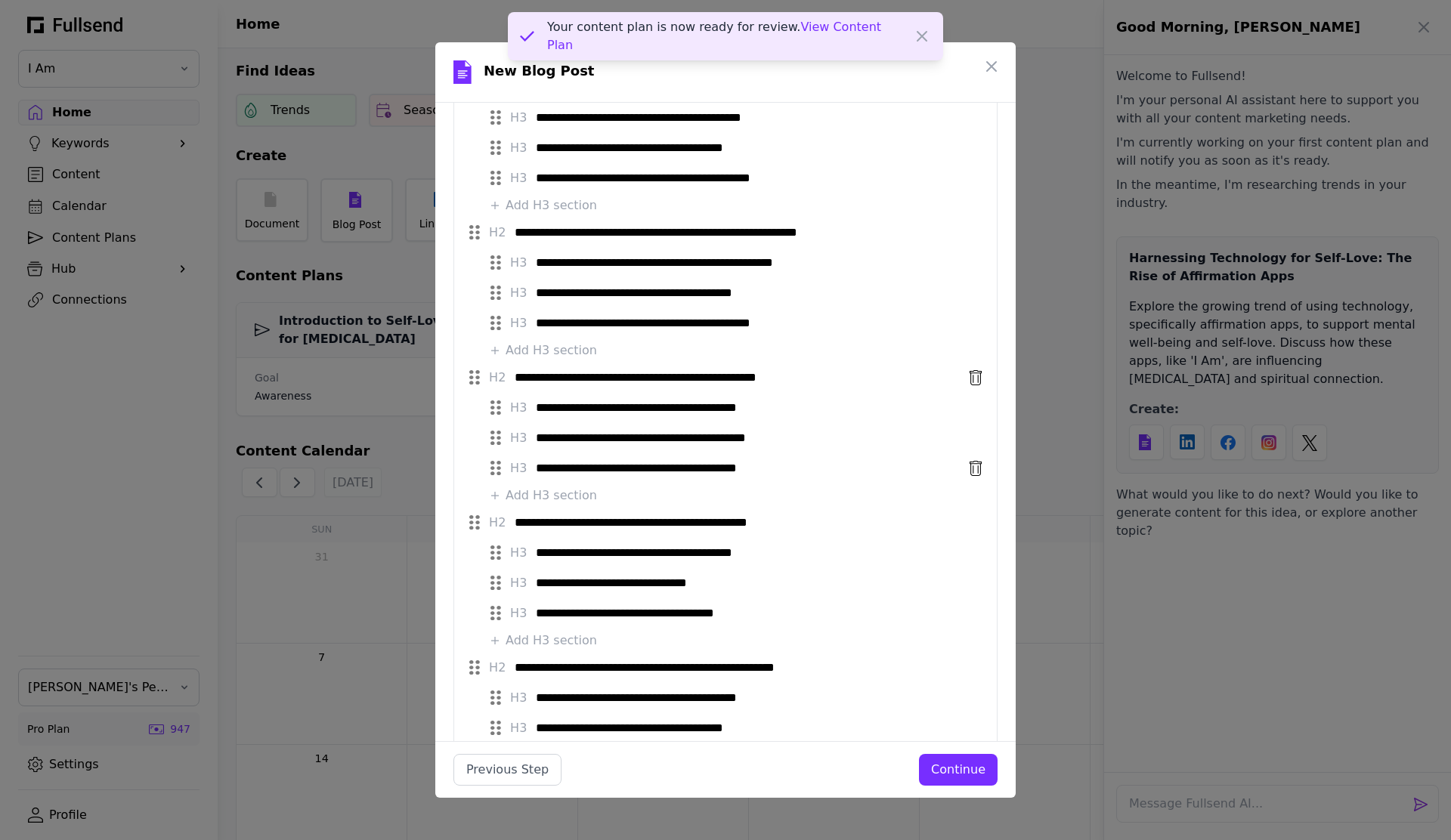
scroll to position [817, 0]
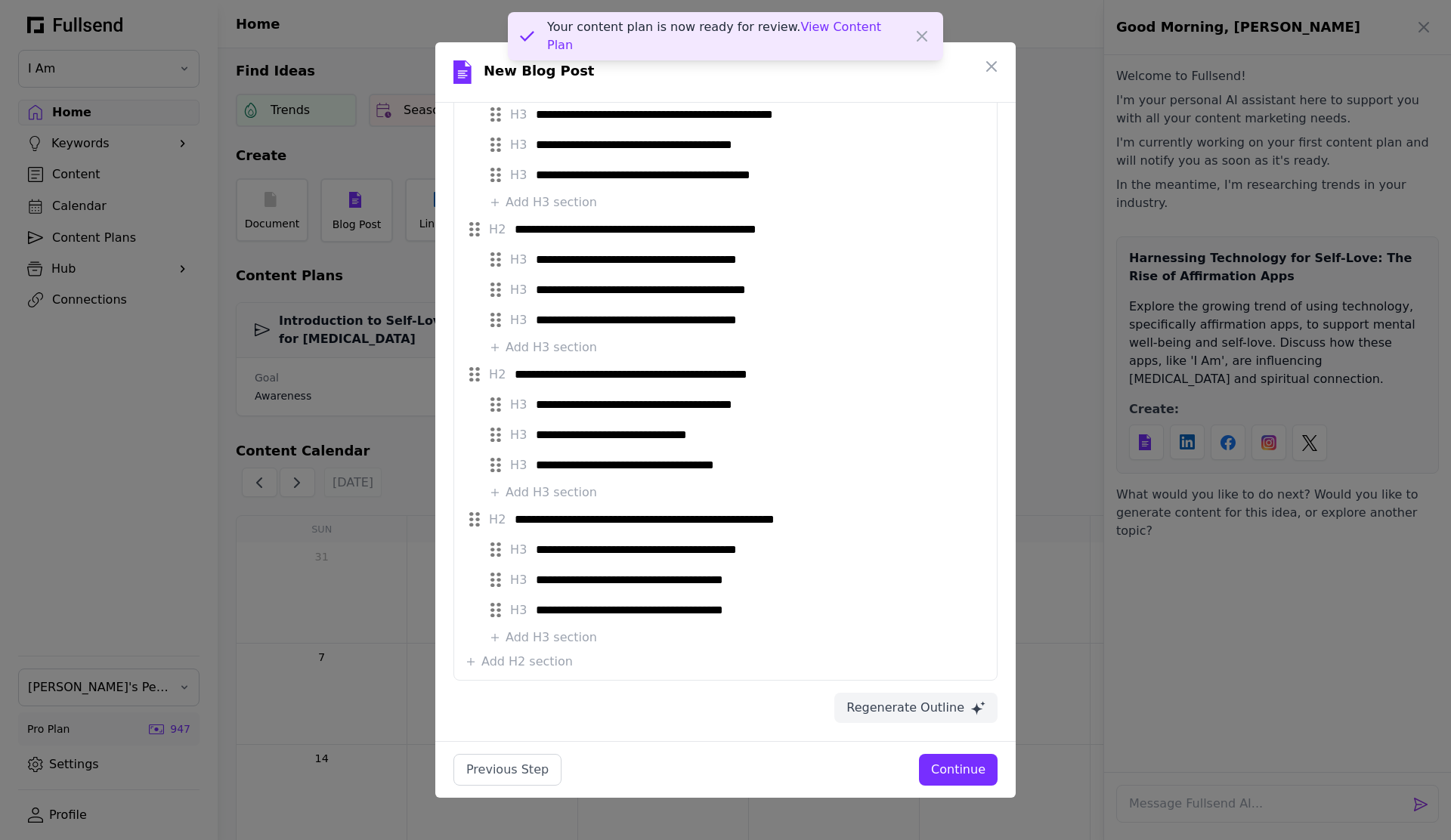
click at [969, 766] on div "Continue" at bounding box center [958, 770] width 55 height 18
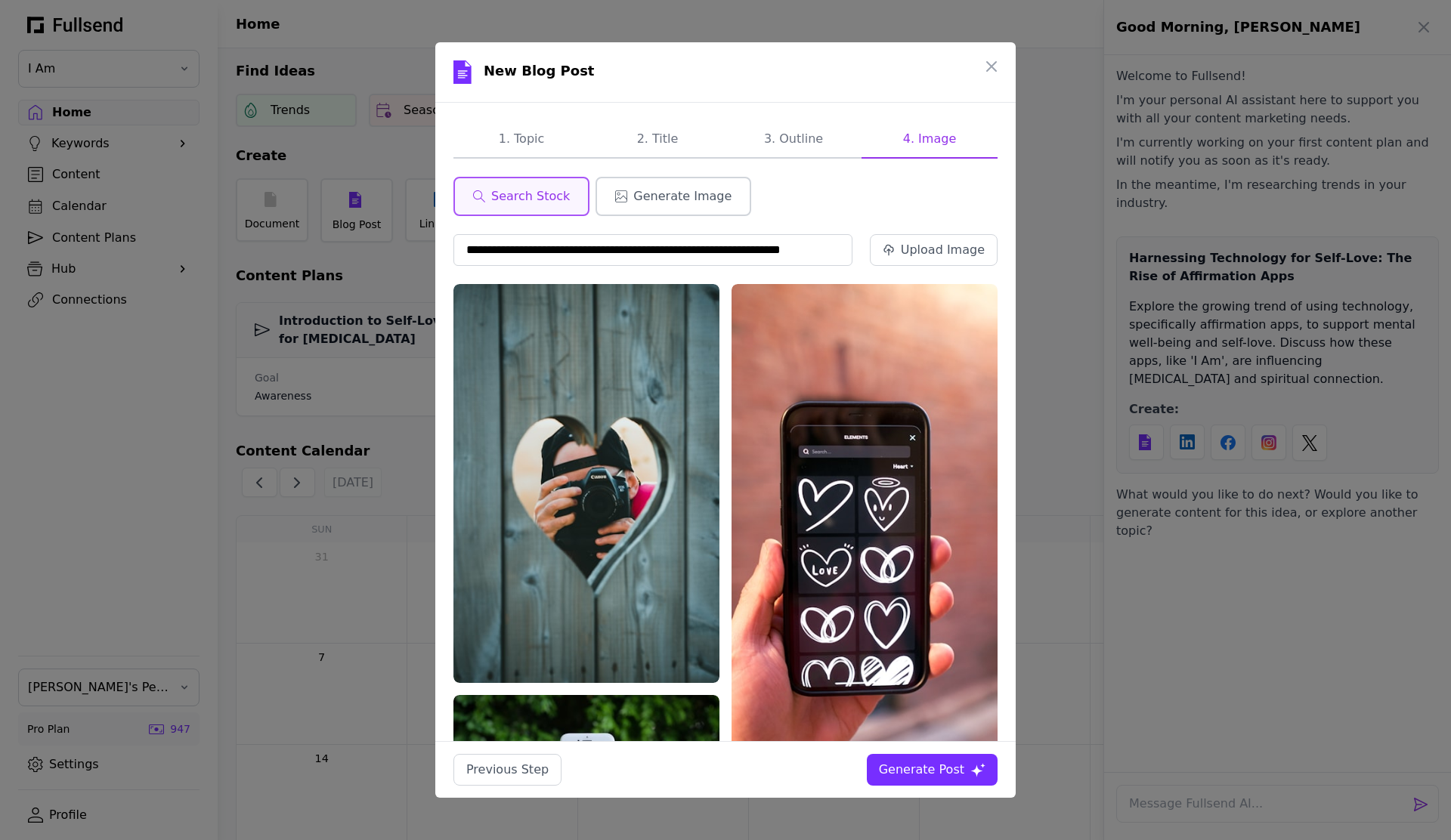
scroll to position [0, 0]
click at [681, 194] on span "Generate Image" at bounding box center [683, 196] width 99 height 18
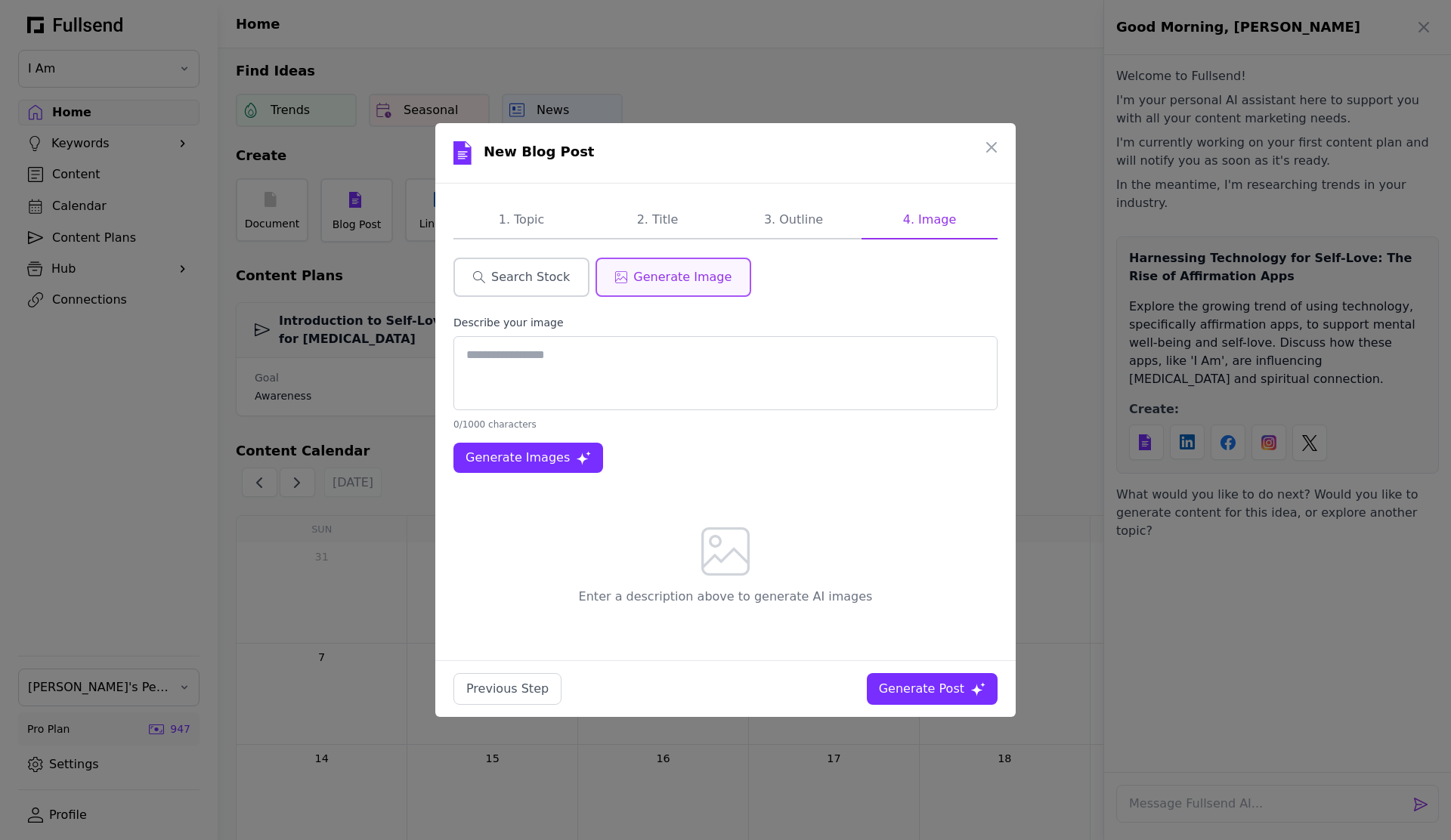
click at [534, 276] on span "Search Stock" at bounding box center [530, 277] width 79 height 18
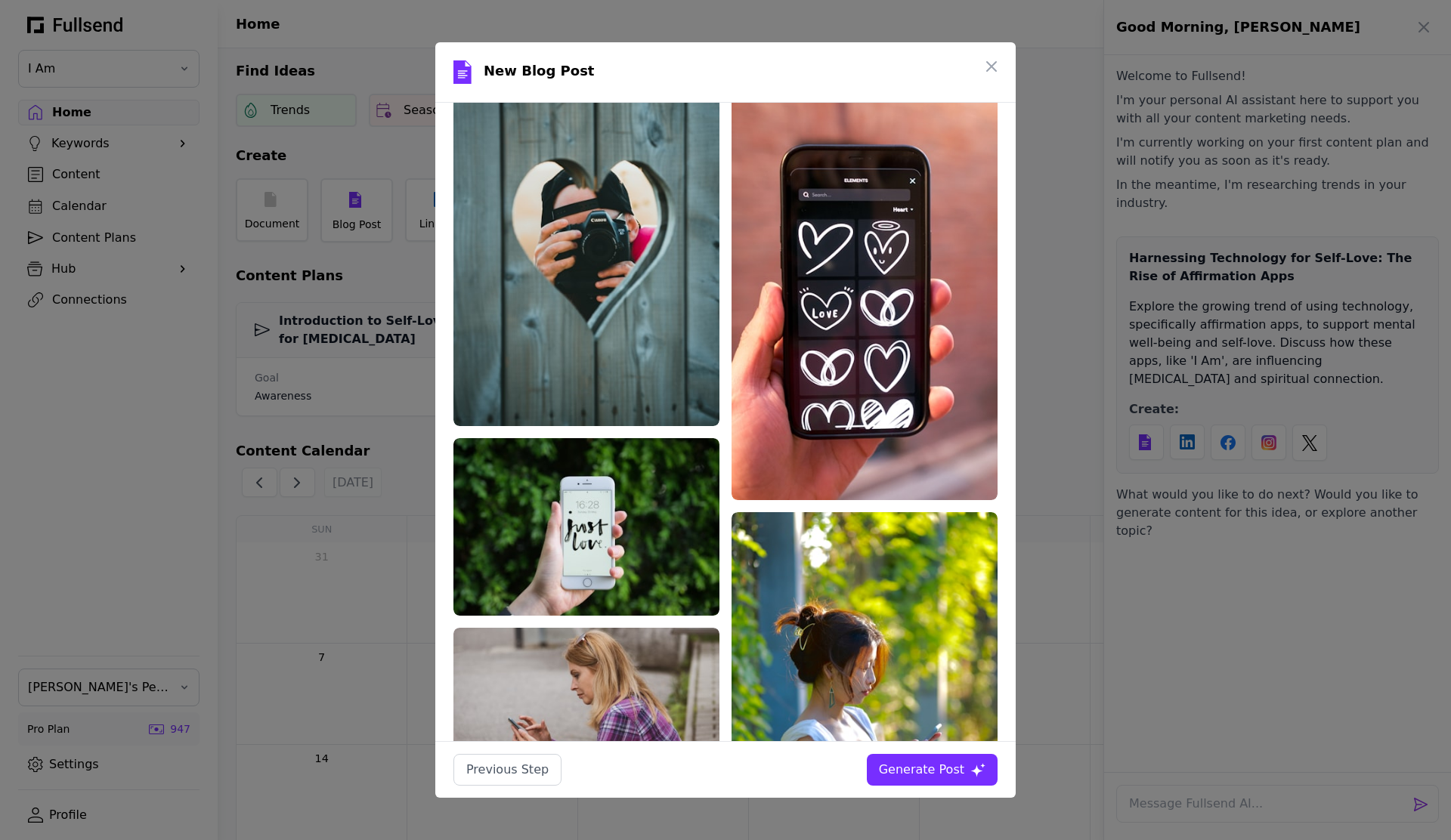
scroll to position [265, 0]
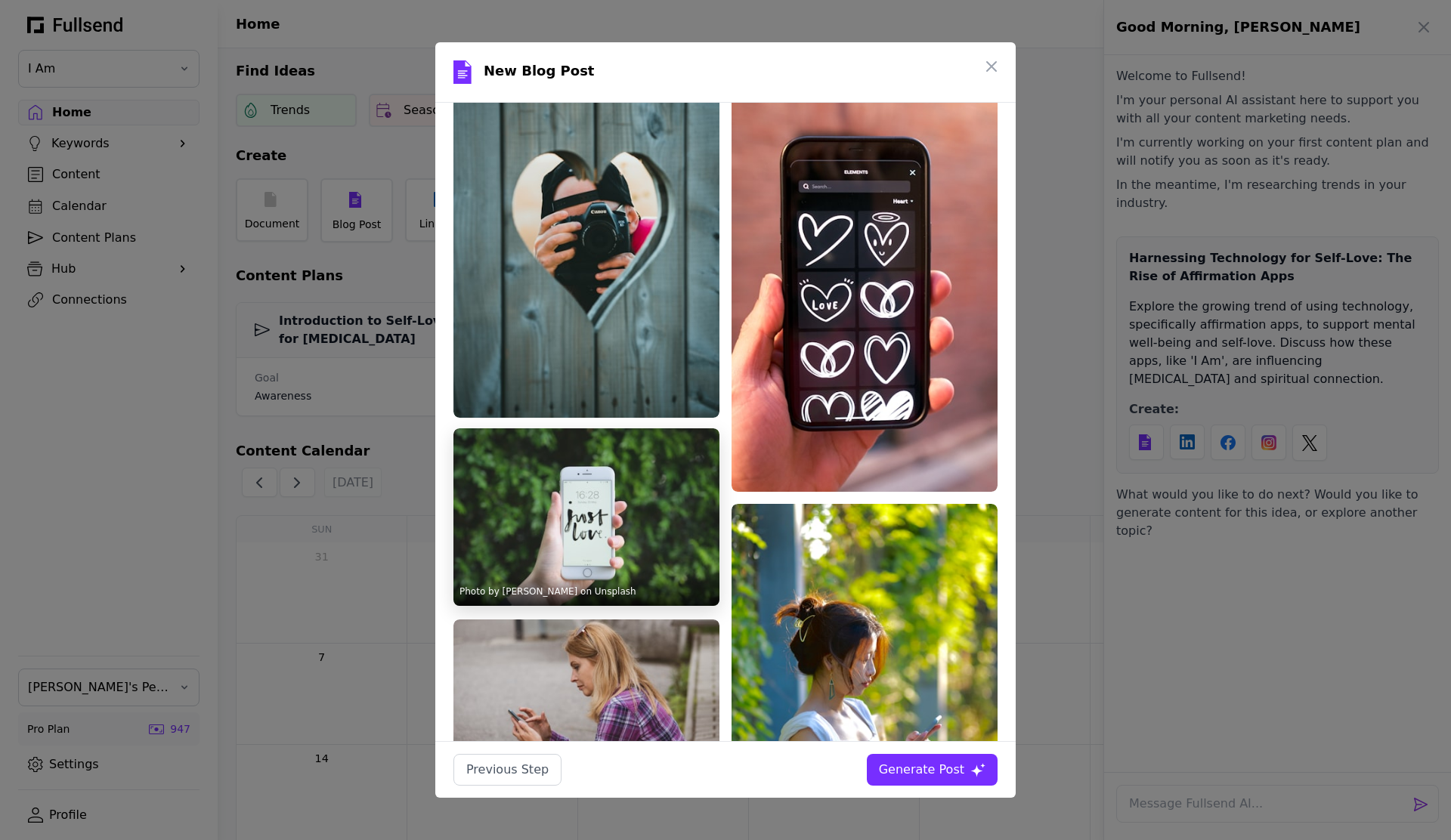
click at [586, 499] on img at bounding box center [586, 517] width 266 height 177
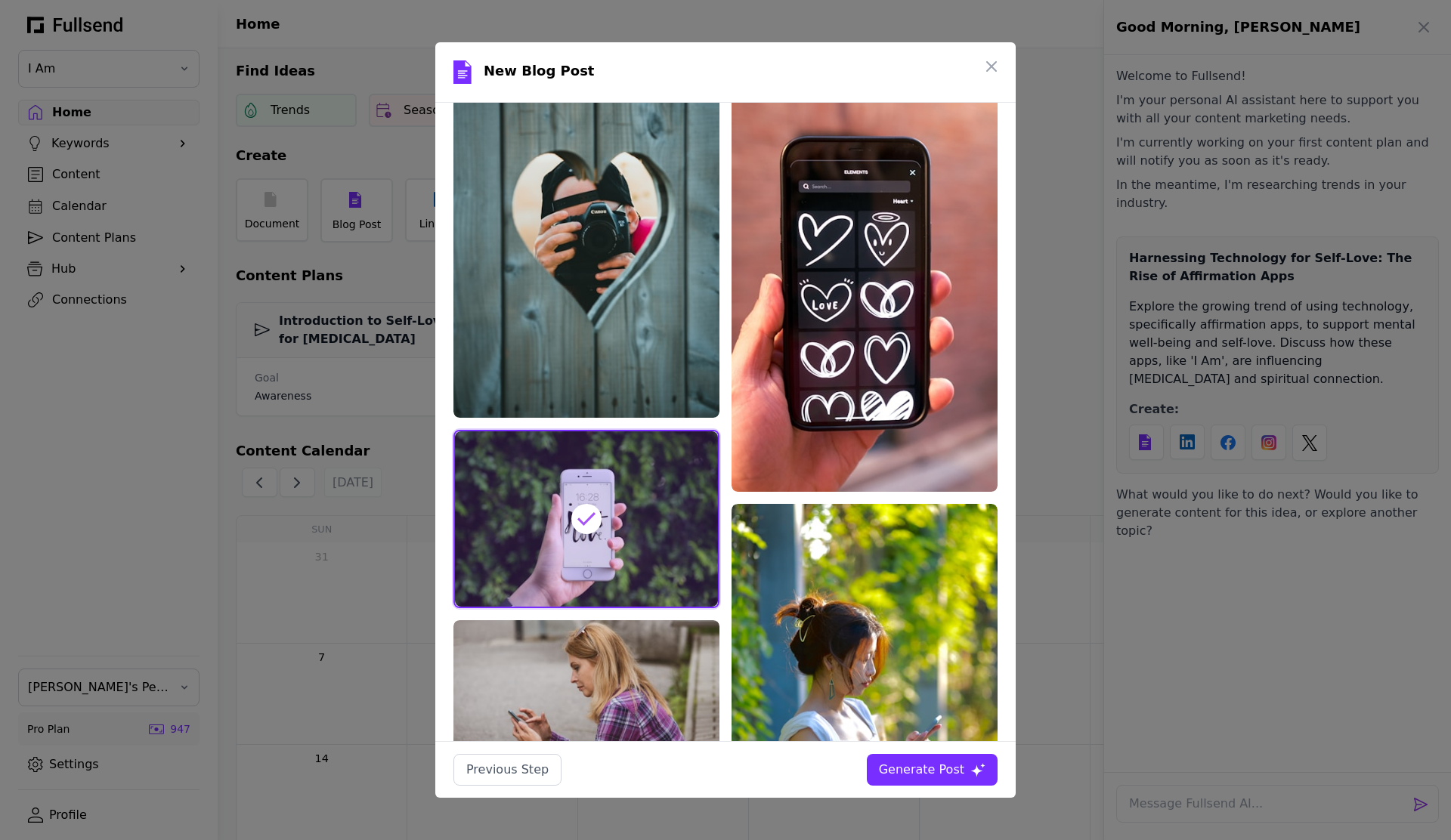
click at [931, 773] on div "Generate Post" at bounding box center [921, 770] width 86 height 18
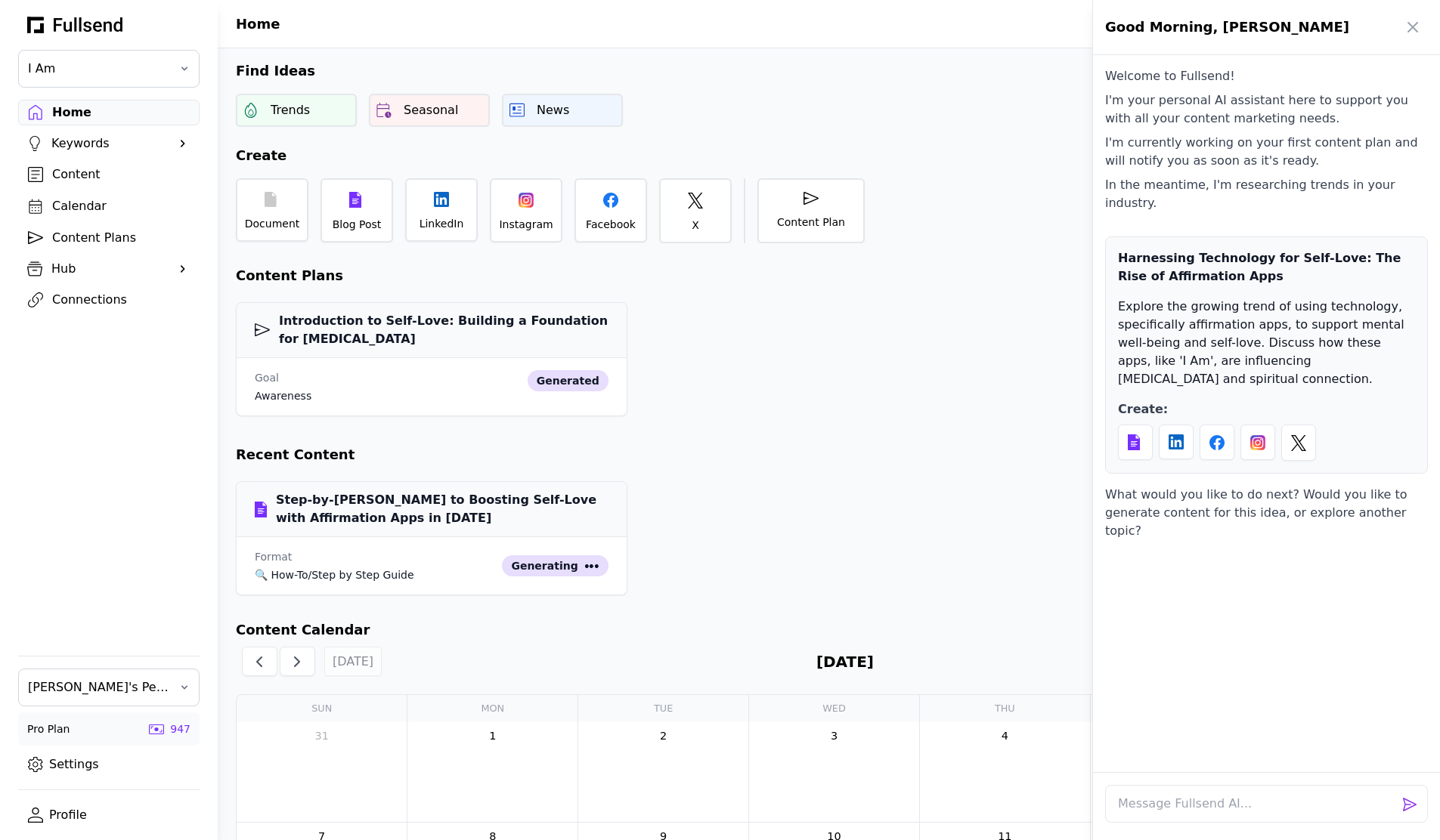
click at [705, 573] on div at bounding box center [720, 420] width 1440 height 840
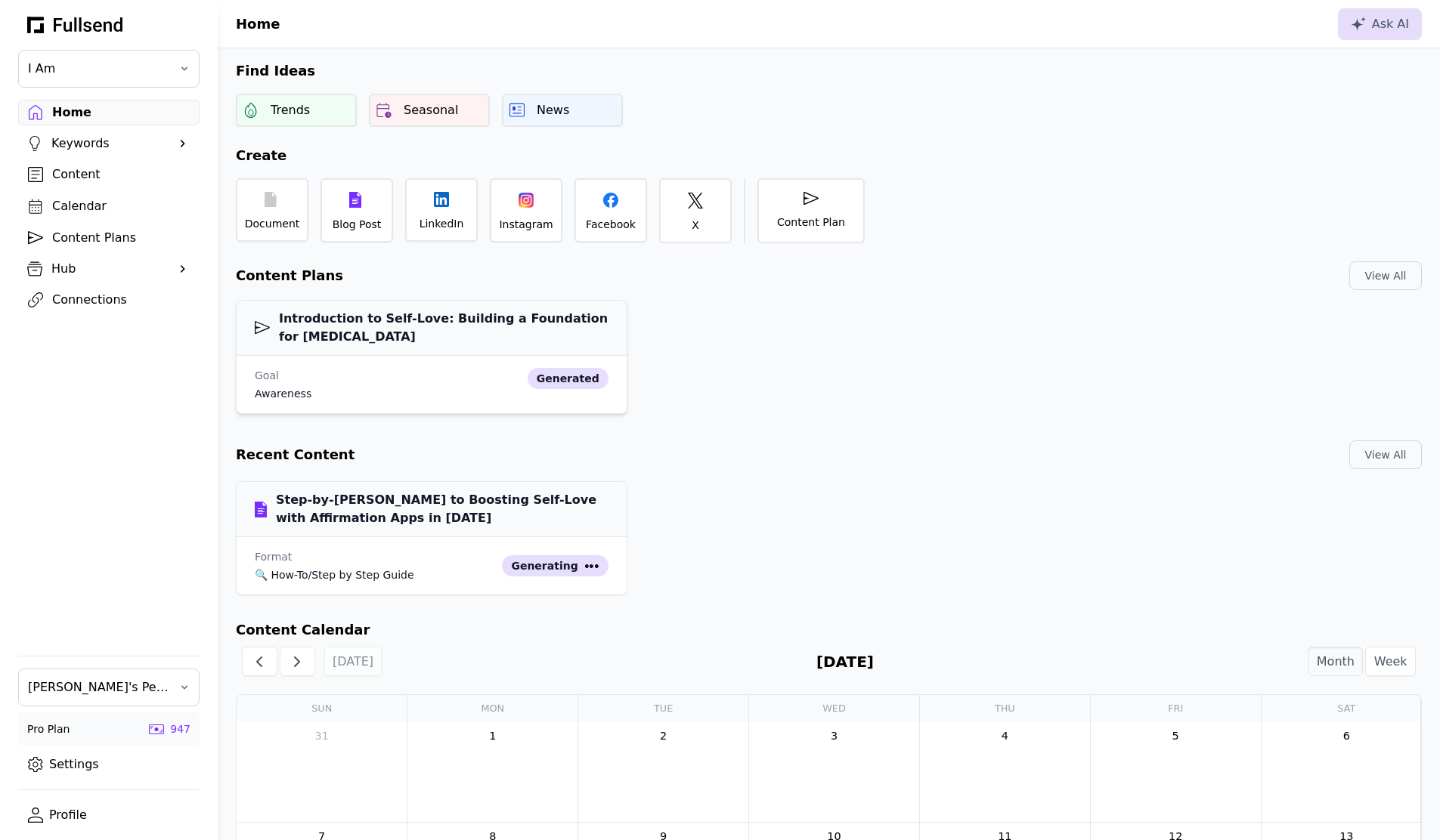
click at [445, 343] on h3 "Introduction to Self-Love: Building a Foundation for [MEDICAL_DATA]" at bounding box center [431, 328] width 354 height 36
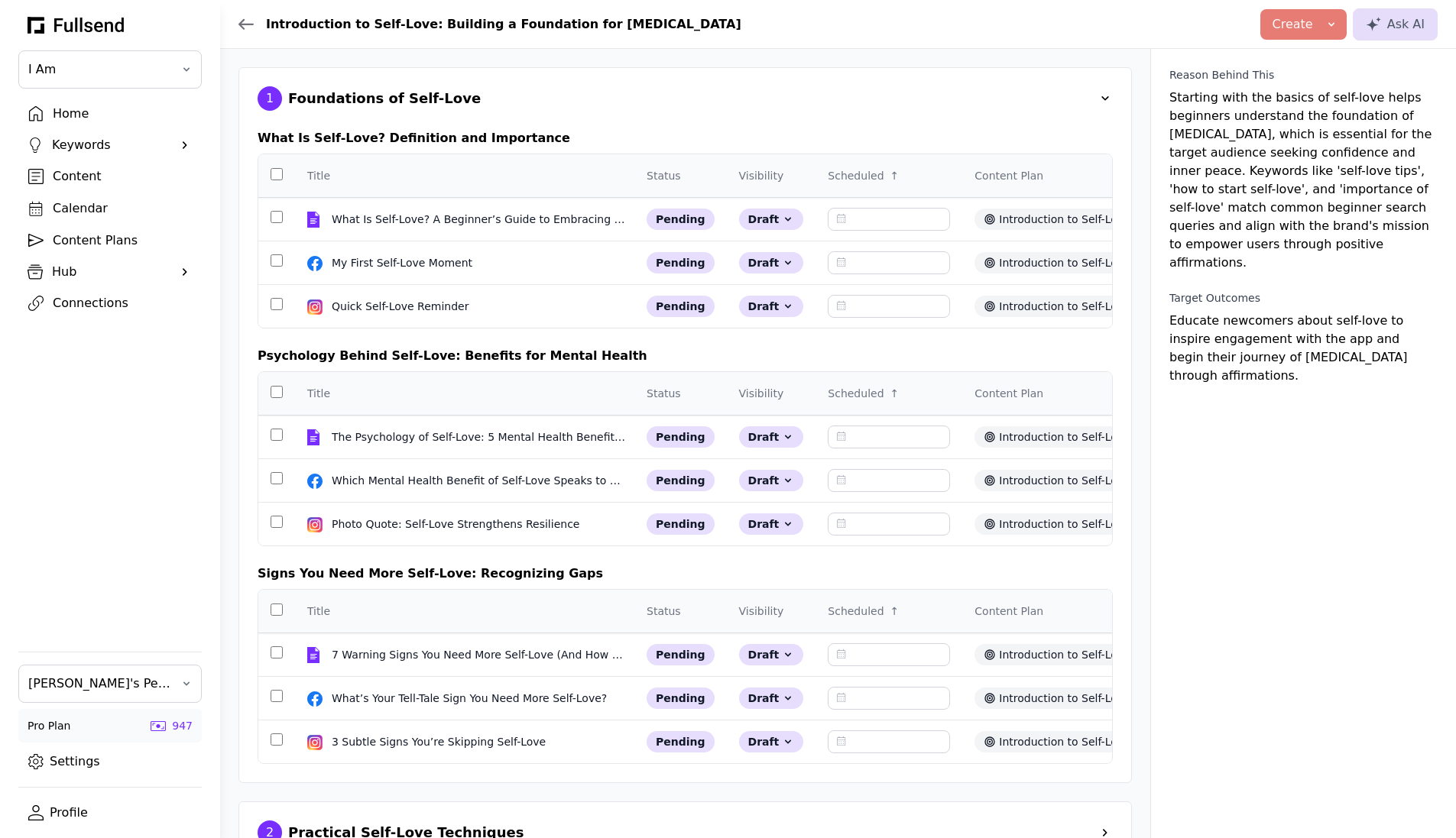
click at [705, 96] on div "1 Foundations of Self-Love" at bounding box center [685, 99] width 855 height 25
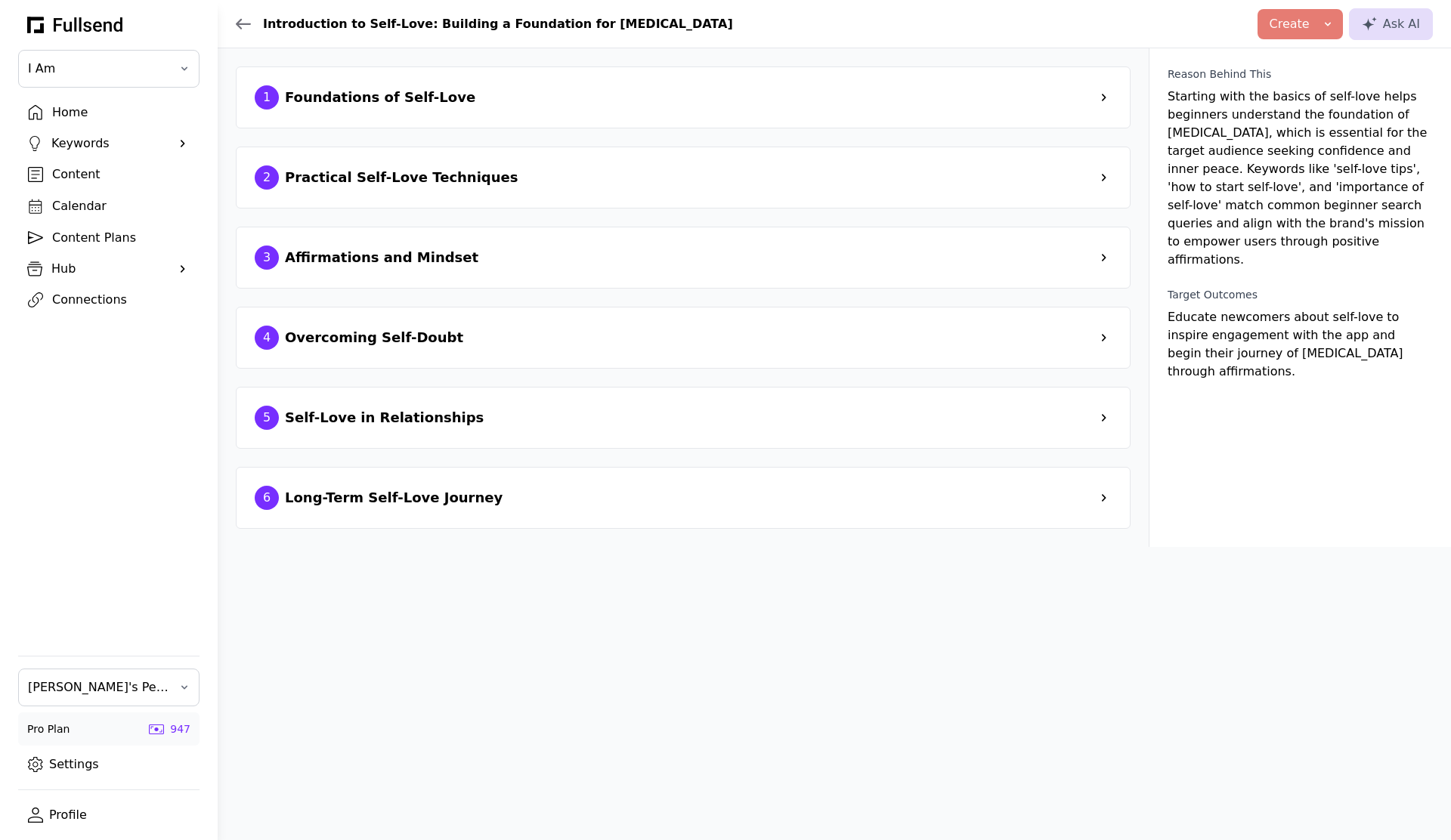
click at [539, 107] on div "1 Foundations of Self-Love" at bounding box center [683, 98] width 857 height 24
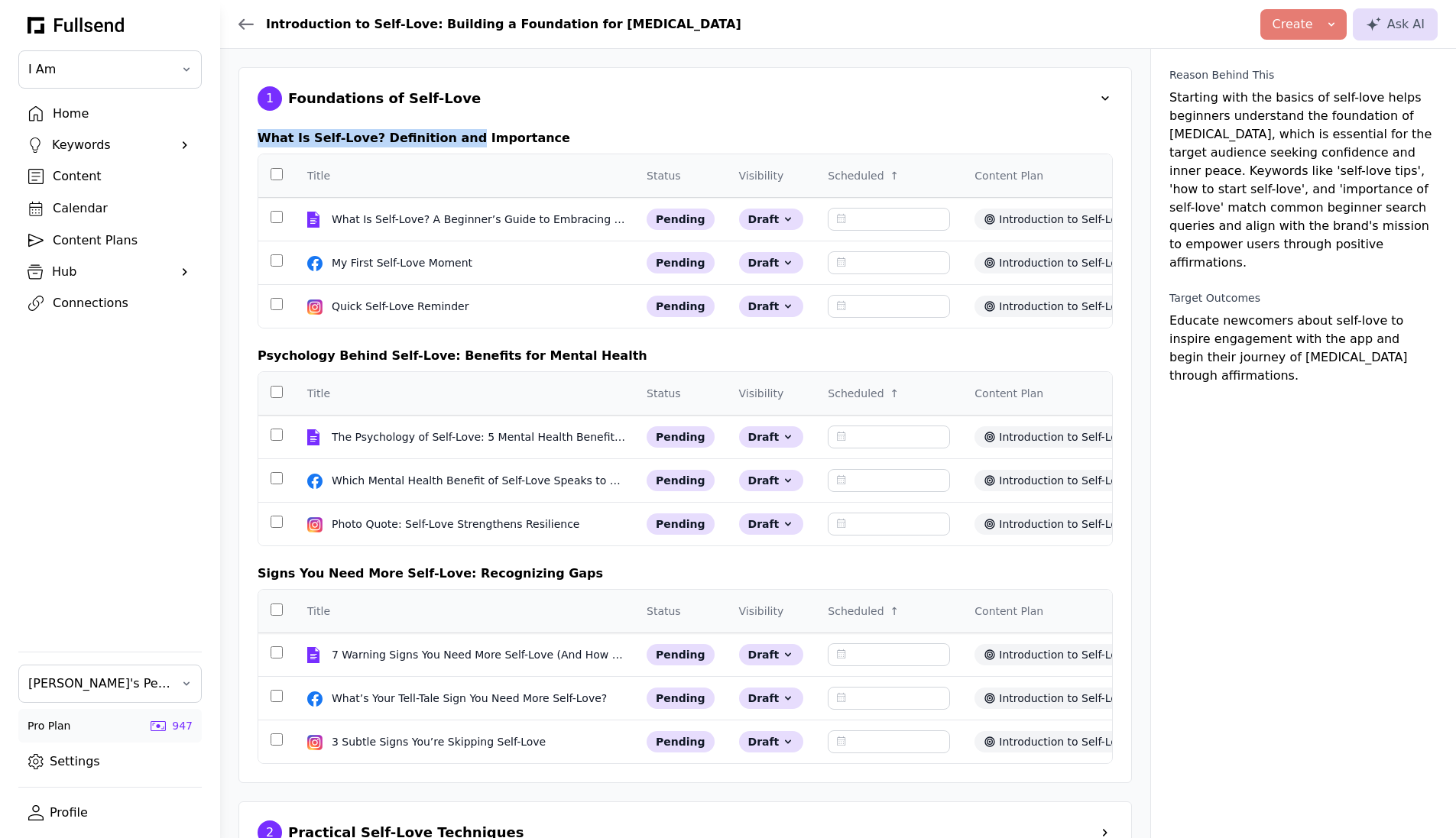
drag, startPoint x: 259, startPoint y: 137, endPoint x: 448, endPoint y: 141, distance: 189.0
click at [448, 141] on div "What Is Self-Love? Definition and Importance" at bounding box center [685, 139] width 855 height 18
click at [456, 300] on div "Quick Self-Love Reminder" at bounding box center [423, 306] width 183 height 15
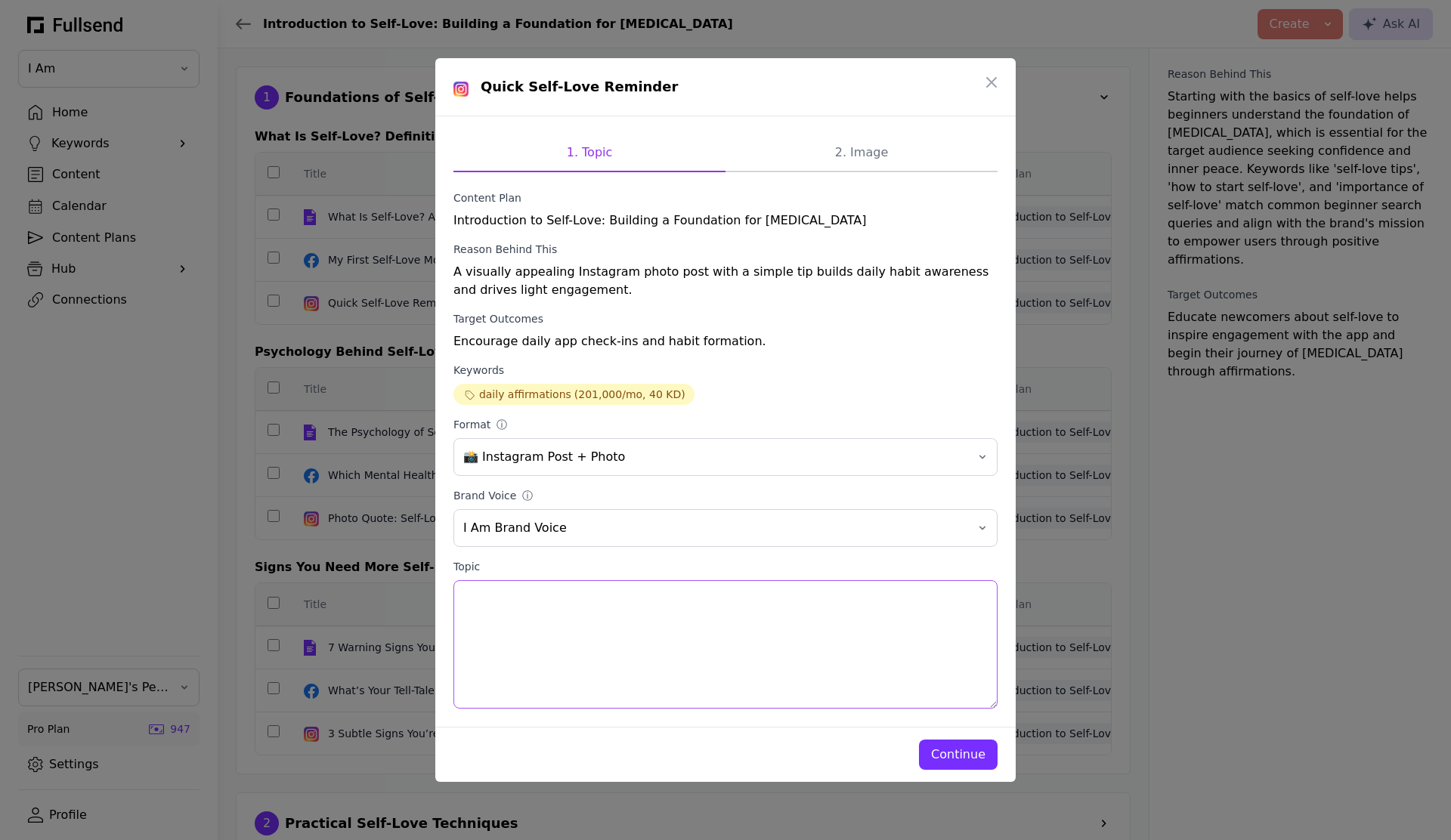
drag, startPoint x: 486, startPoint y: 598, endPoint x: 821, endPoint y: 607, distance: 335.1
click at [821, 607] on textarea "Topic" at bounding box center [726, 645] width 544 height 129
click at [719, 617] on textarea "Topic" at bounding box center [726, 645] width 544 height 129
click at [974, 756] on div "Continue" at bounding box center [958, 755] width 55 height 18
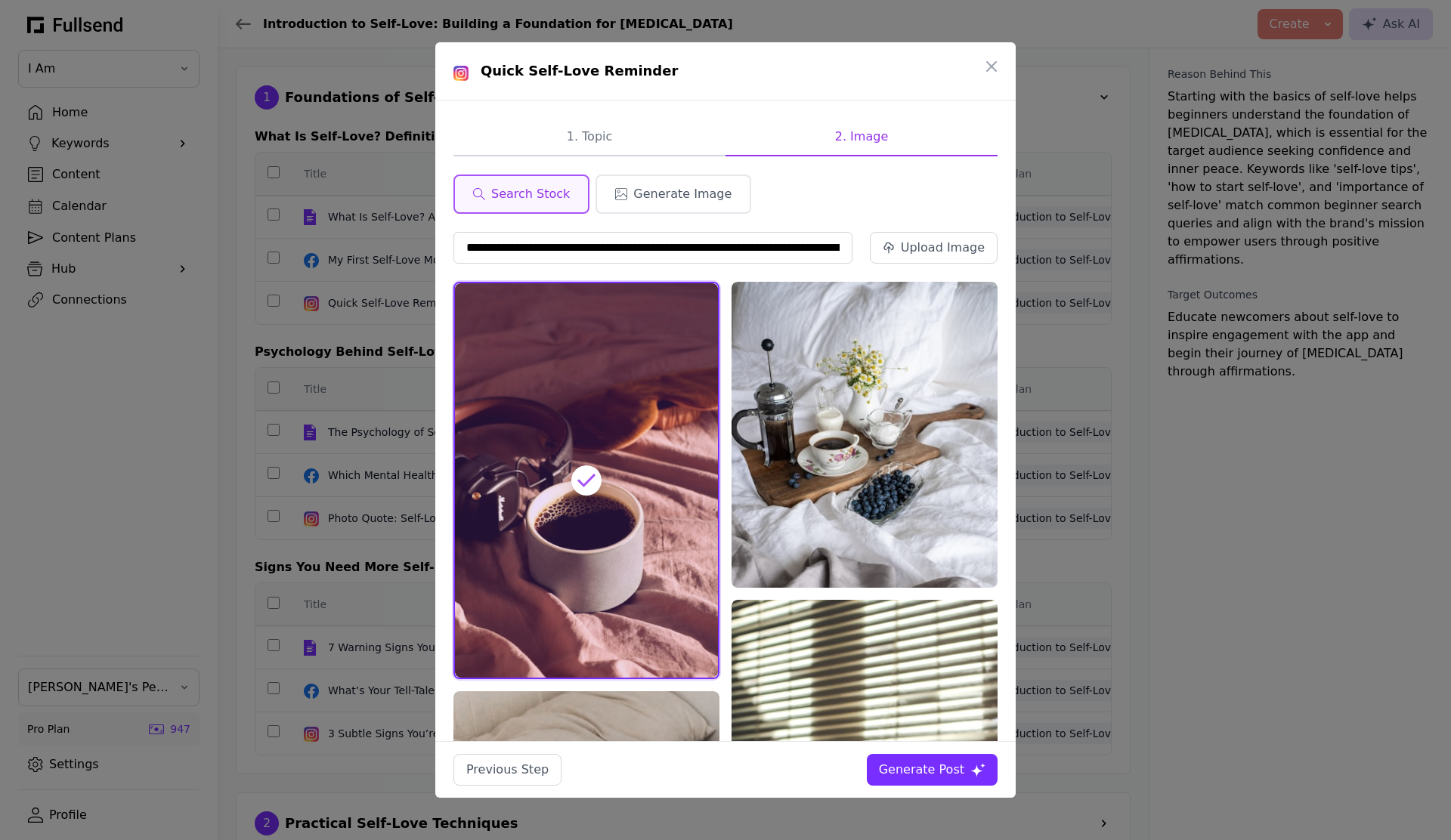
click at [940, 764] on div "Generate Post" at bounding box center [921, 770] width 86 height 18
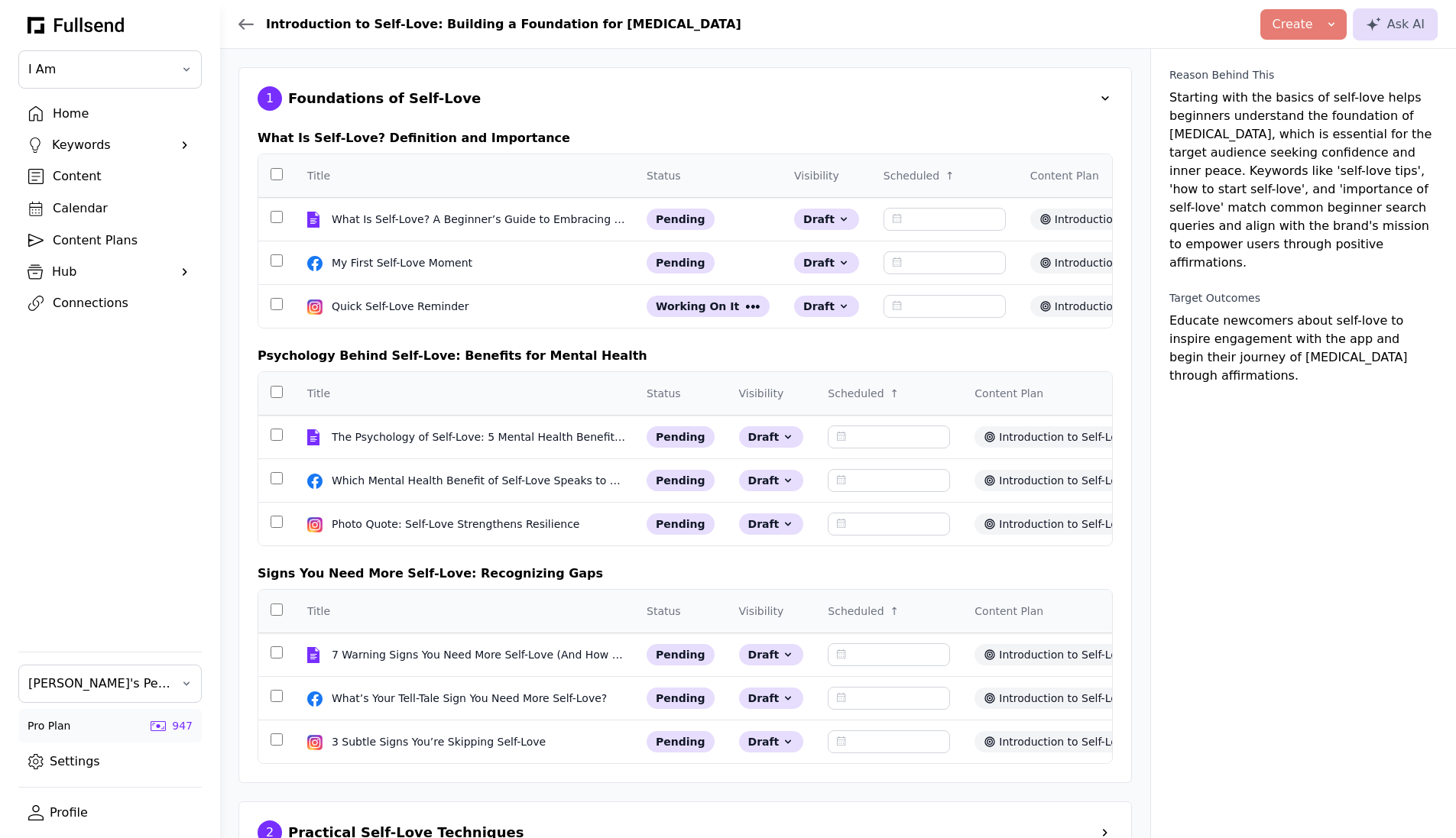
click at [154, 422] on div "Home Keywords Suggestions Company Keywords Competitor Keywords Content Calendar…" at bounding box center [110, 367] width 220 height 532
click at [99, 114] on div "Home" at bounding box center [123, 114] width 139 height 18
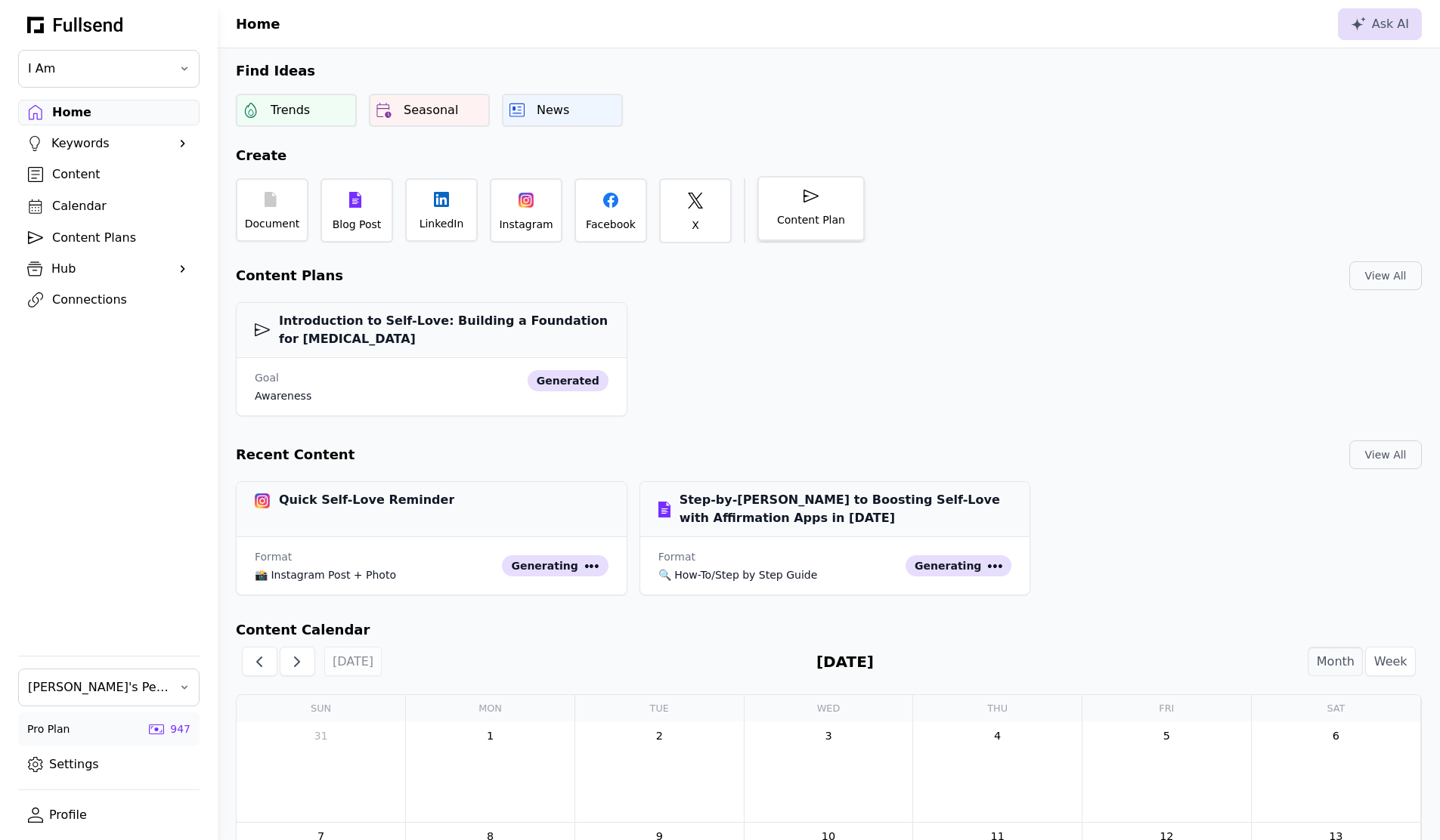
click at [818, 212] on div "Content Plan" at bounding box center [811, 220] width 68 height 15
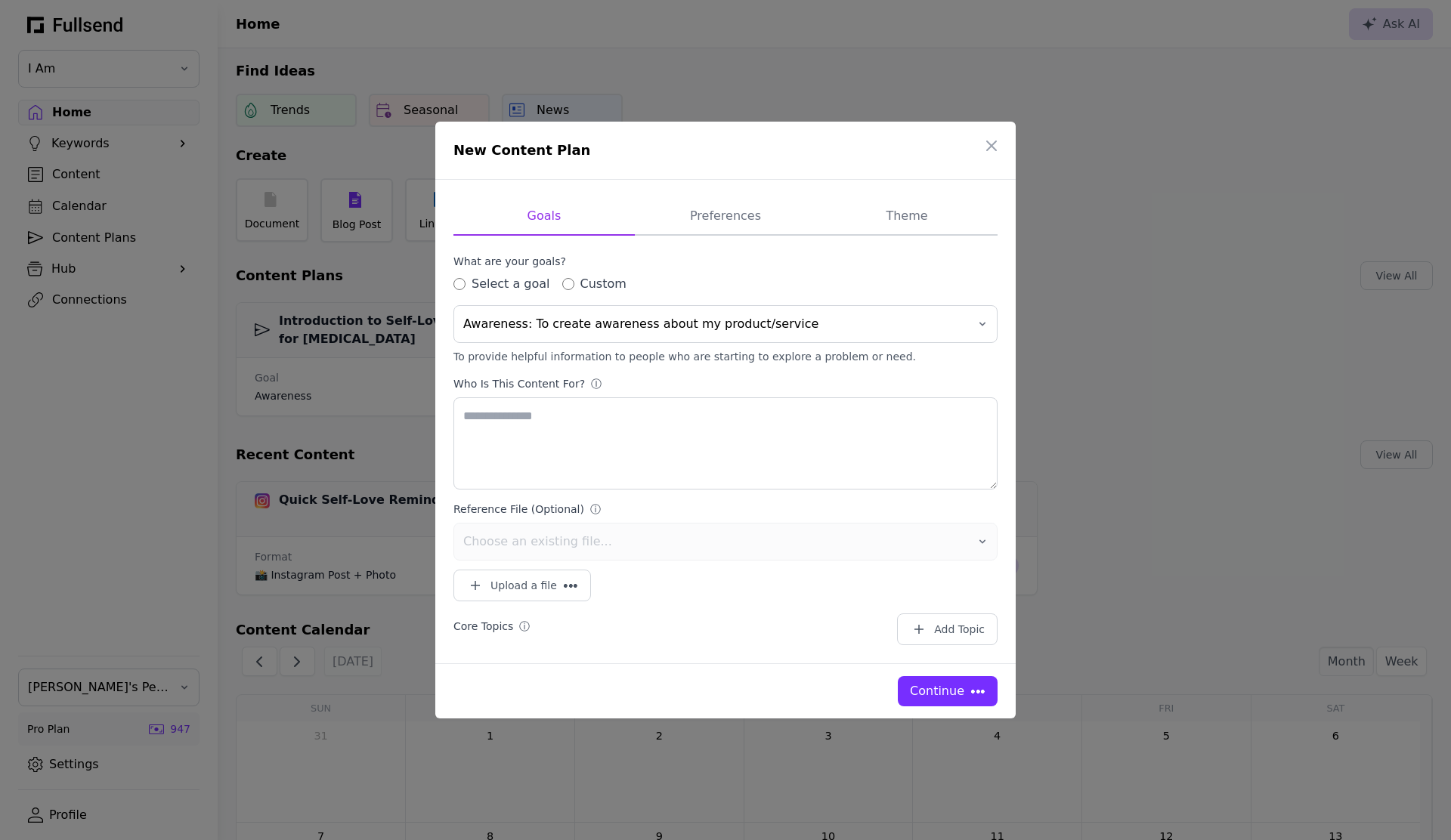
type textarea "**********"
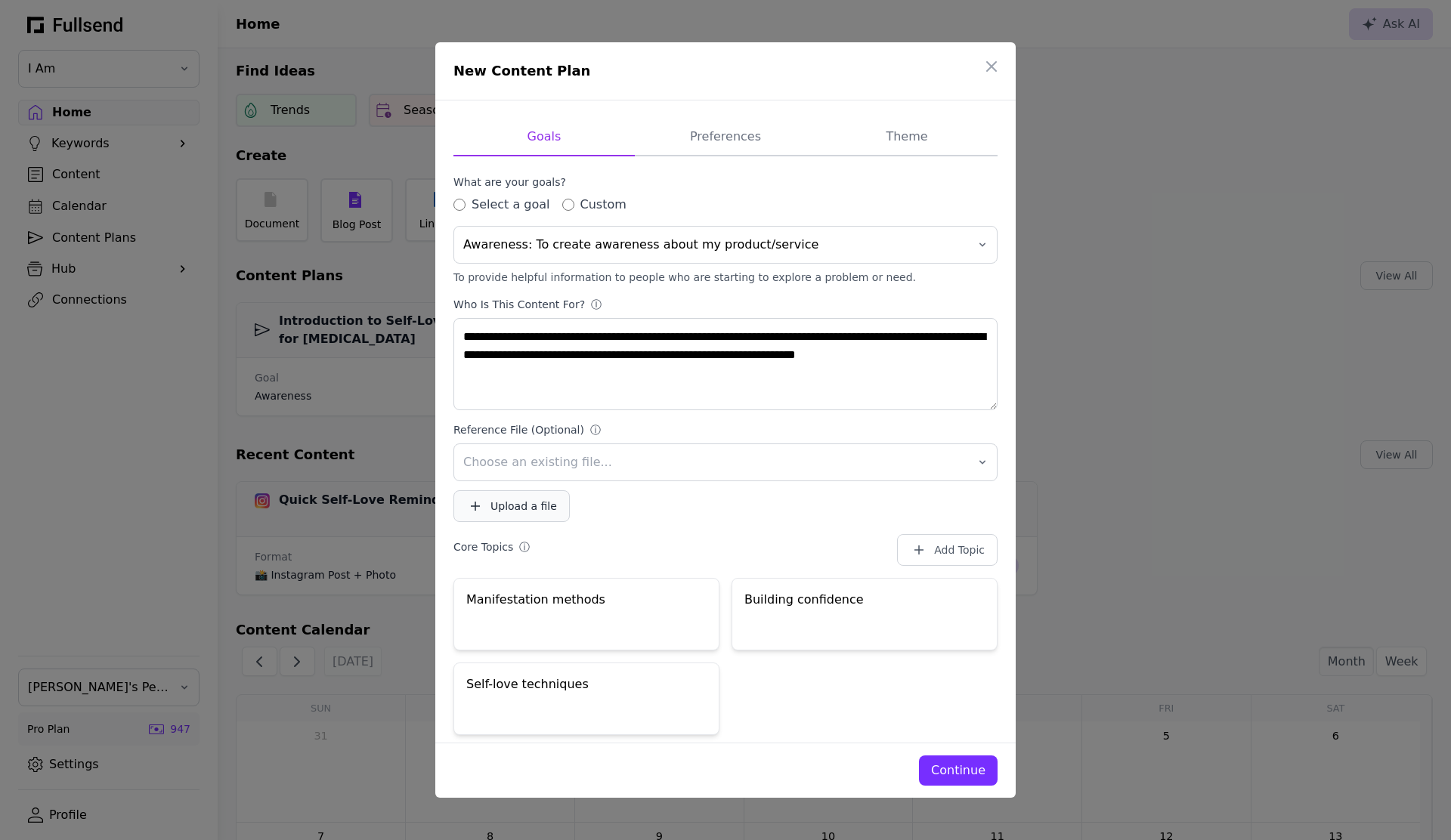
click at [531, 507] on div "Upload a file" at bounding box center [524, 506] width 67 height 15
click at [999, 65] on icon "button" at bounding box center [992, 67] width 18 height 18
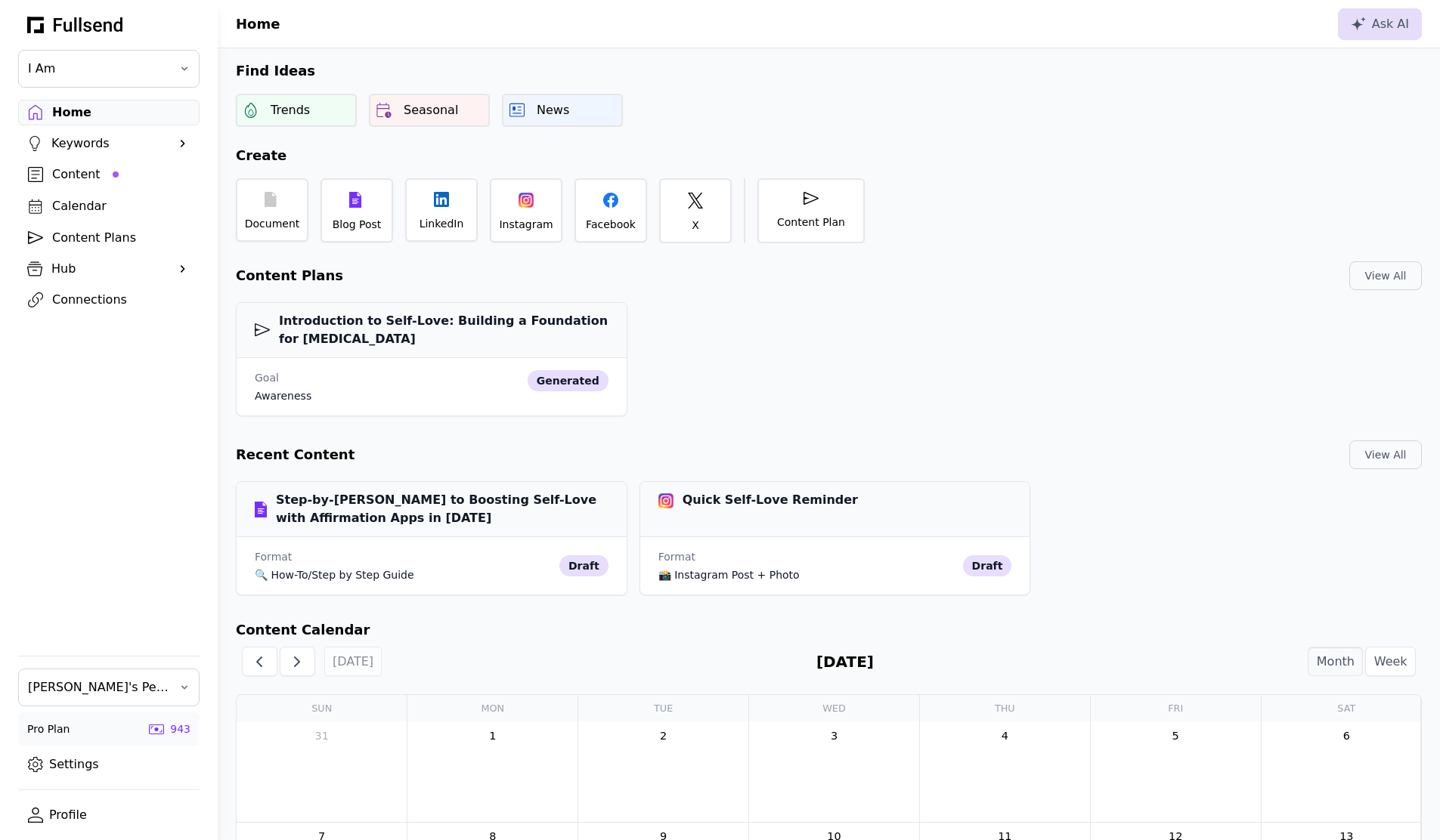
click at [79, 269] on div "Hub" at bounding box center [109, 269] width 115 height 18
click at [83, 298] on div "Profile" at bounding box center [121, 294] width 138 height 18
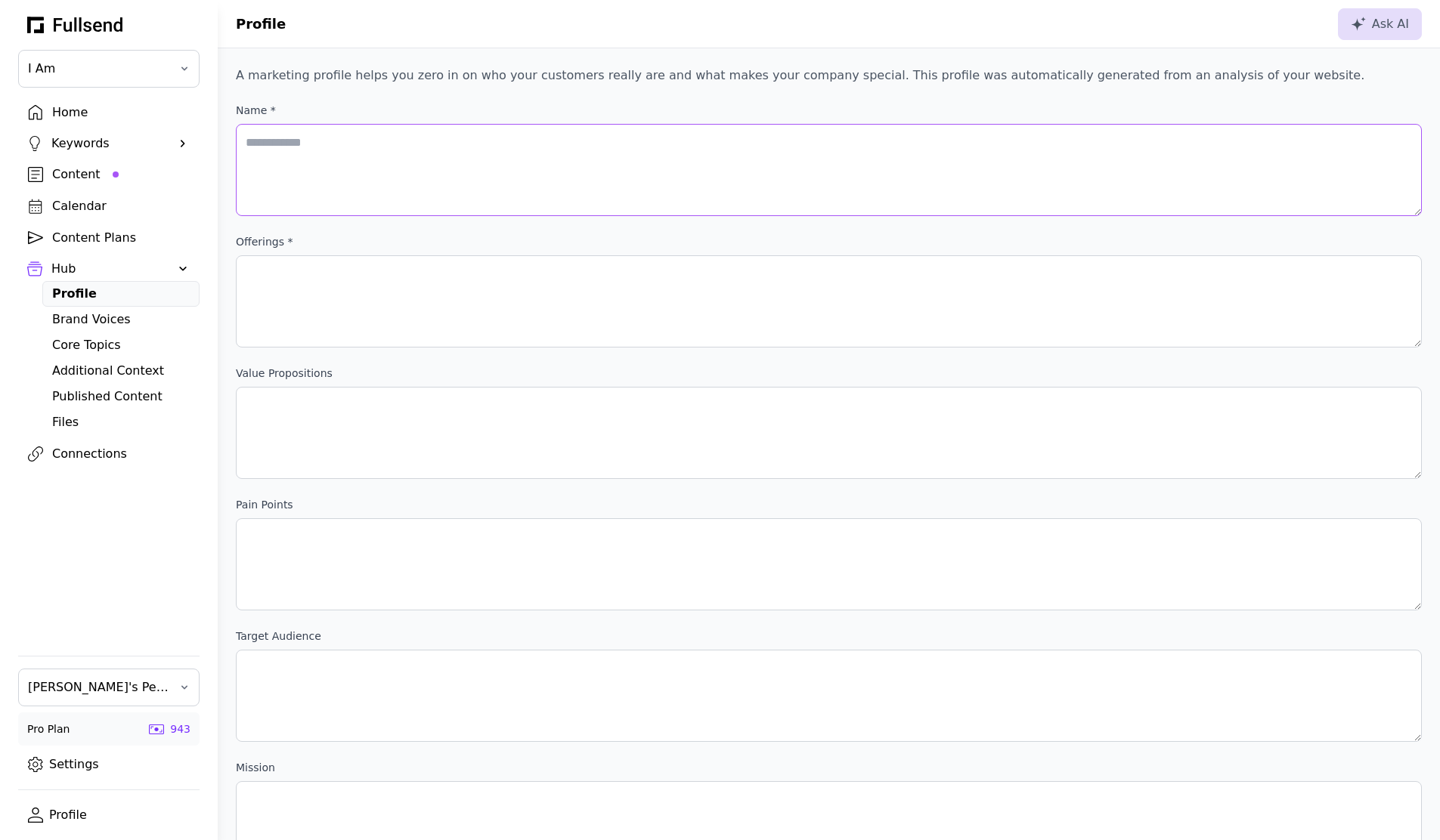
click at [365, 163] on Am "Name *" at bounding box center [828, 170] width 1185 height 92
click at [504, 303] on Facts\ "offerings *" at bounding box center [828, 301] width 1185 height 92
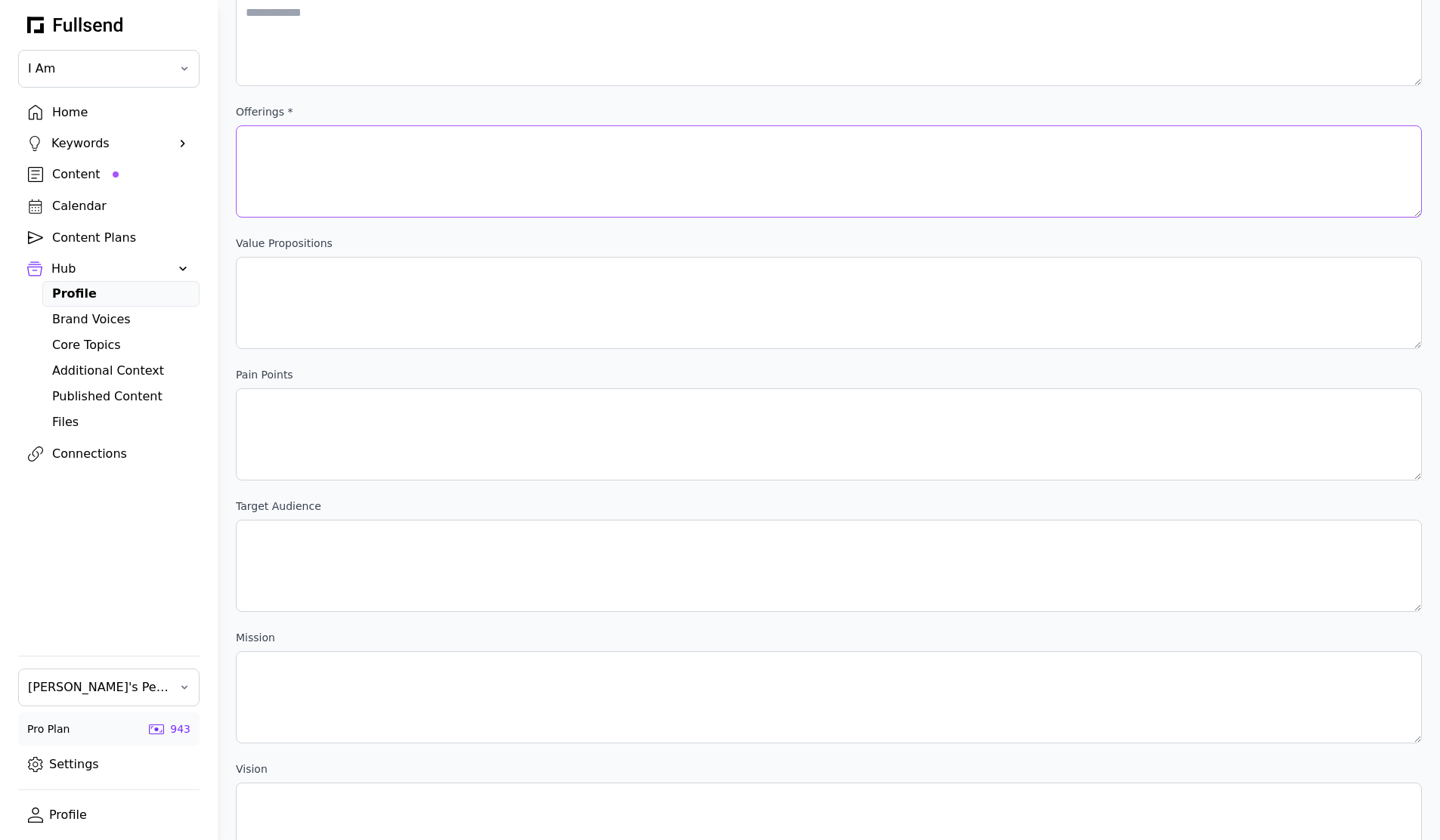
scroll to position [192, 0]
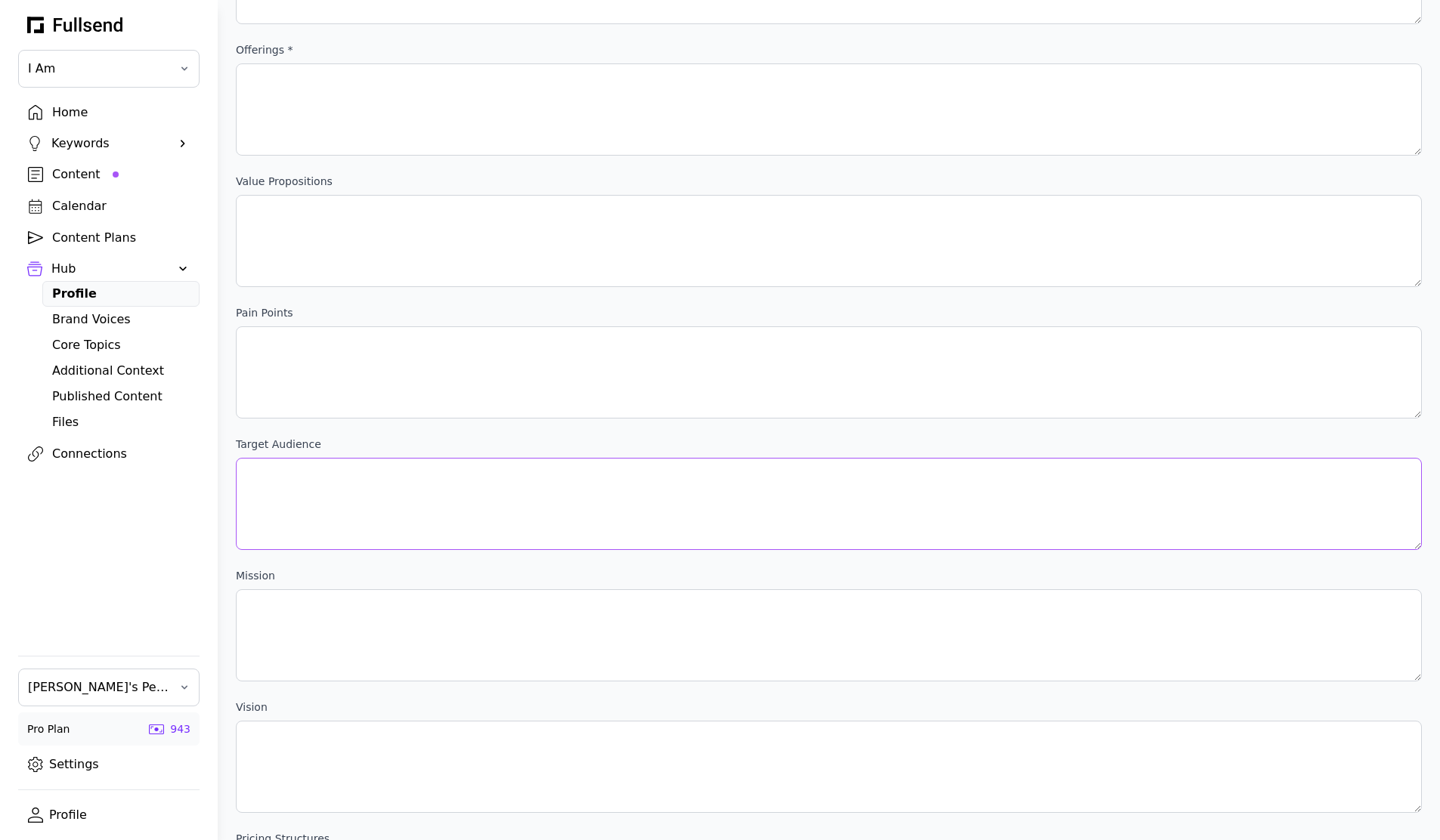
click at [465, 478] on relationships\ "target audience" at bounding box center [828, 504] width 1185 height 92
click at [463, 479] on relationships\ "target audience" at bounding box center [828, 504] width 1185 height 92
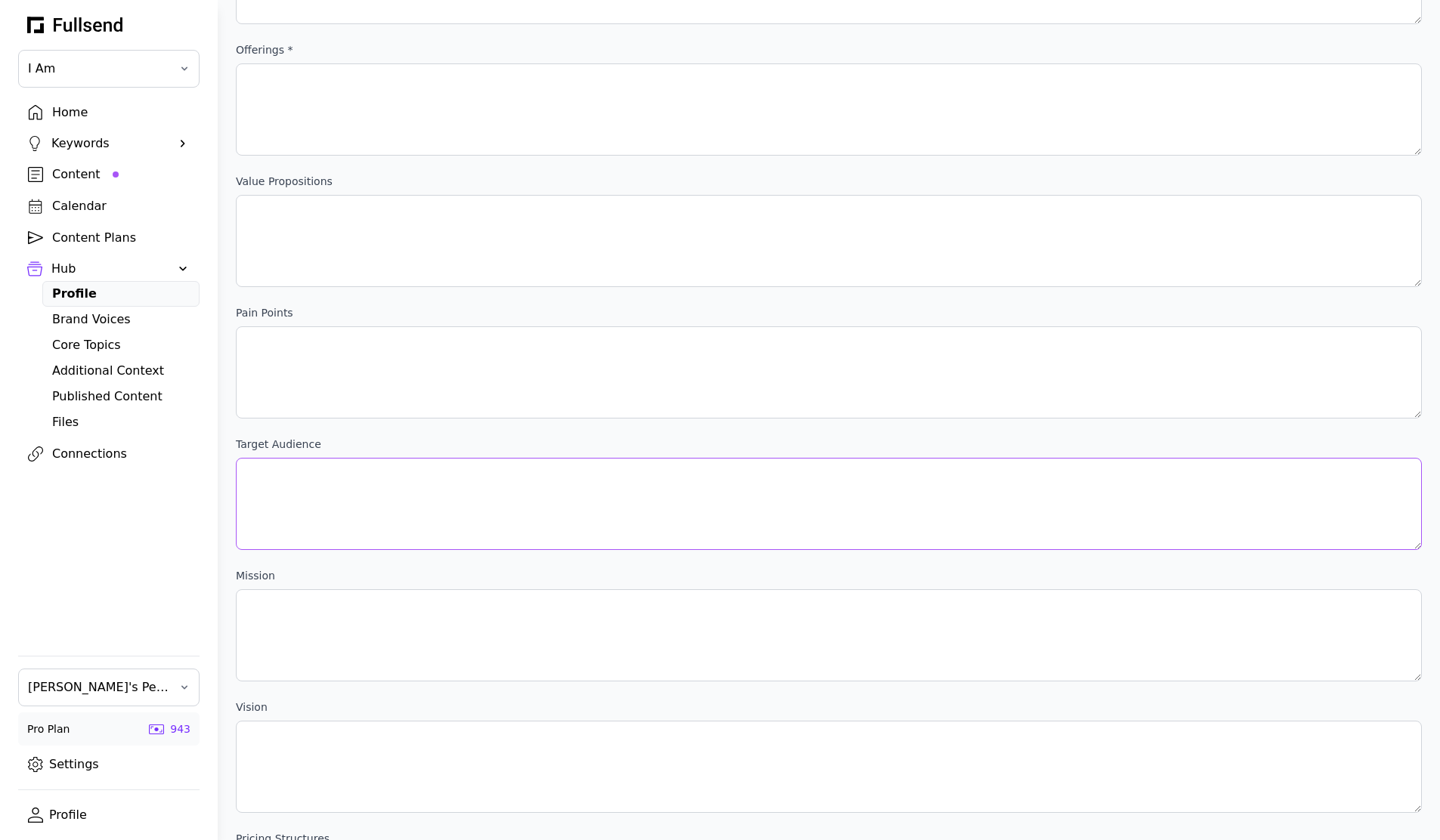
click at [463, 479] on relationships\ "target audience" at bounding box center [828, 504] width 1185 height 92
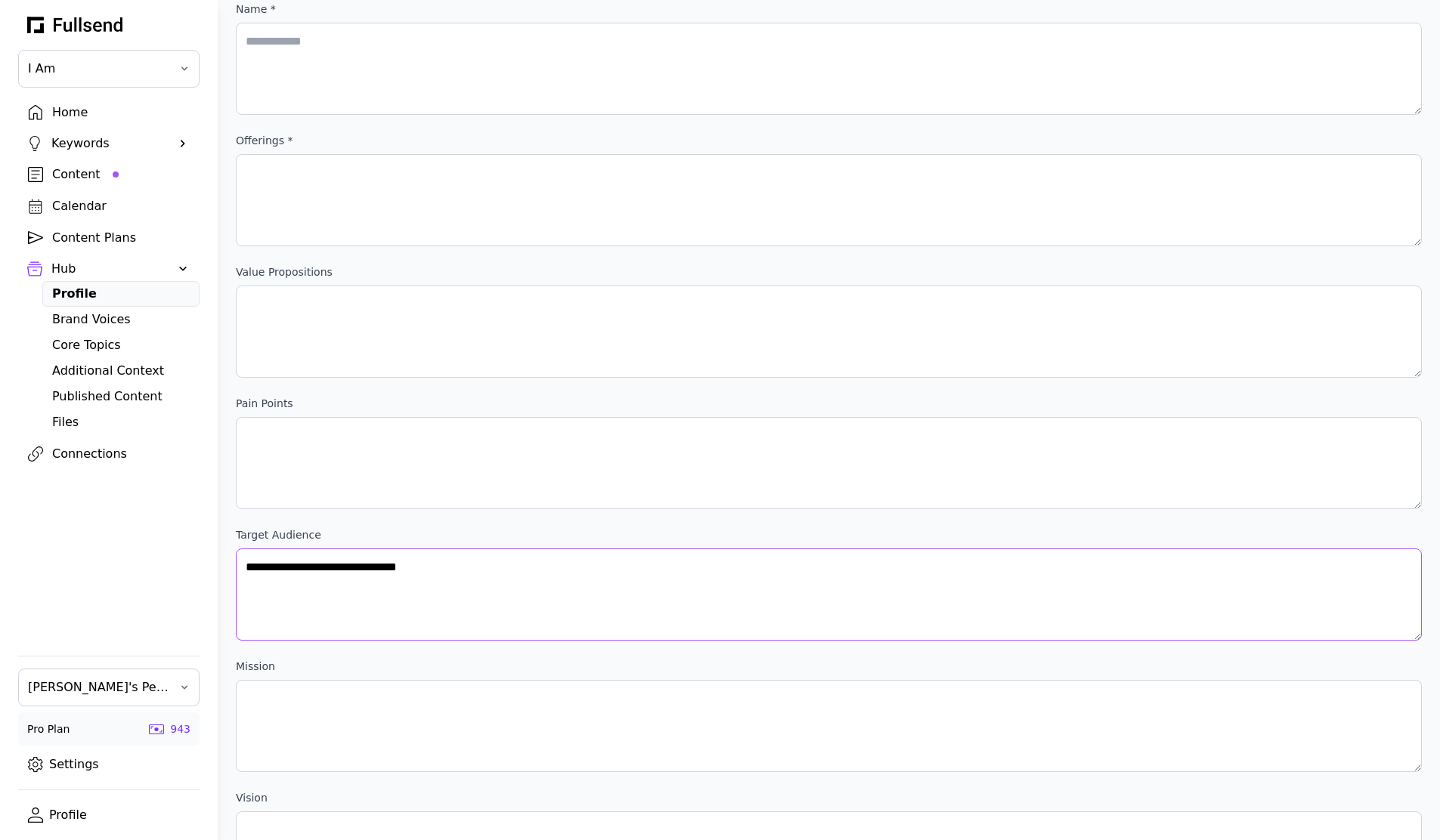
scroll to position [0, 0]
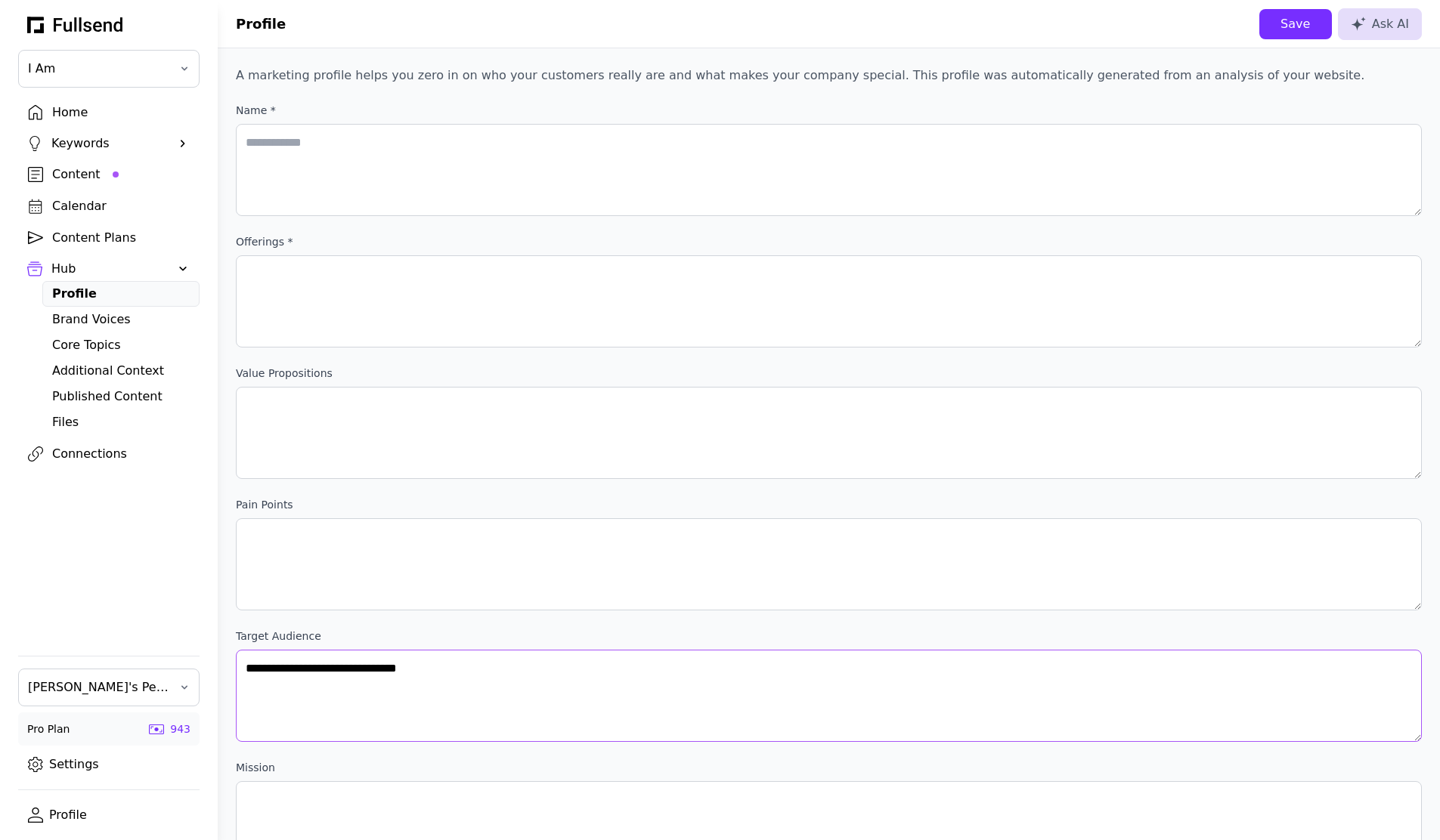
type users\ "**********"
click at [1295, 21] on div "Save" at bounding box center [1295, 24] width 48 height 18
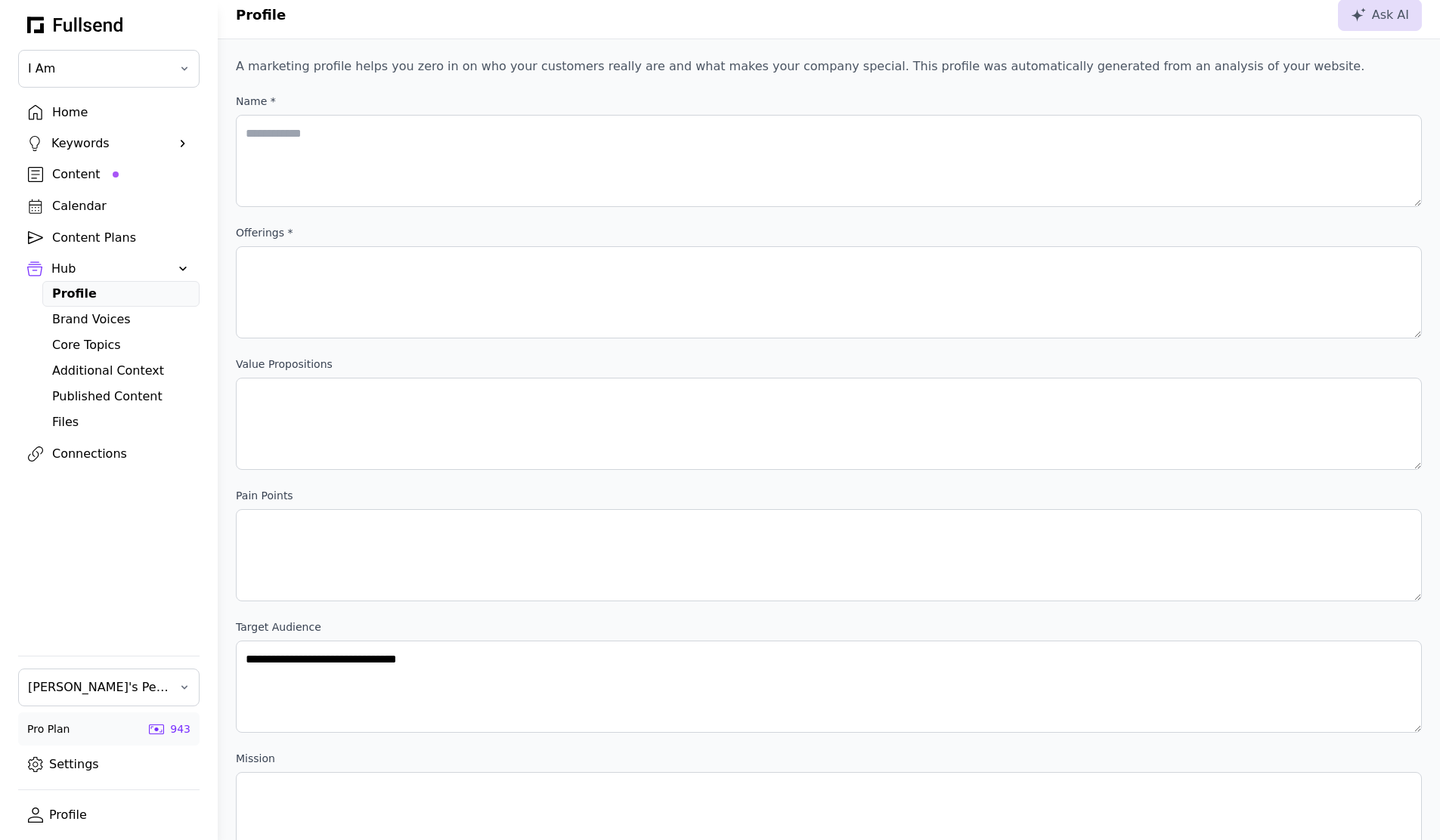
scroll to position [10, 0]
click at [115, 317] on div "Brand Voices" at bounding box center [121, 320] width 138 height 18
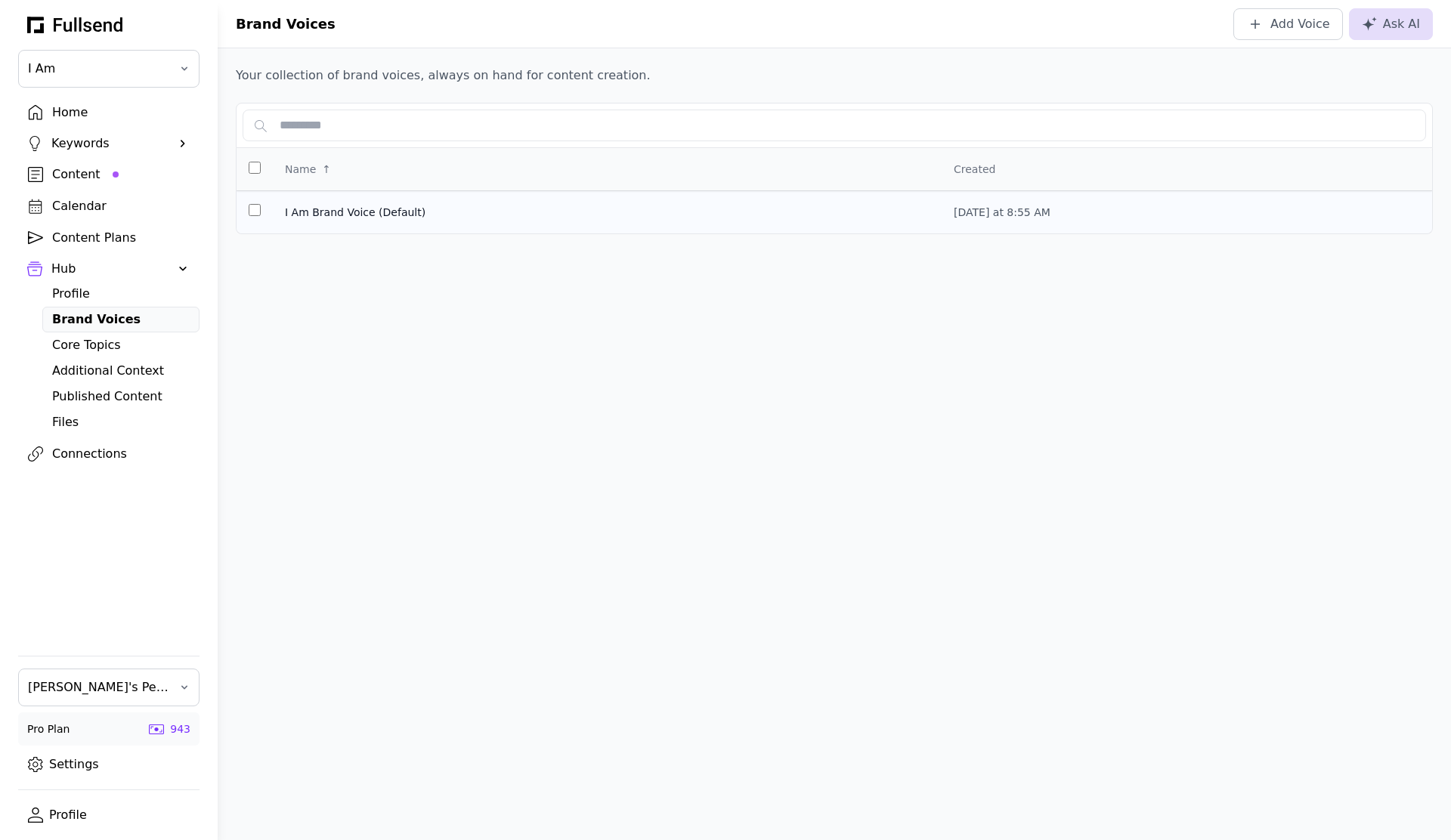
click at [361, 211] on span "I Am Brand Voice (Default)" at bounding box center [607, 212] width 645 height 15
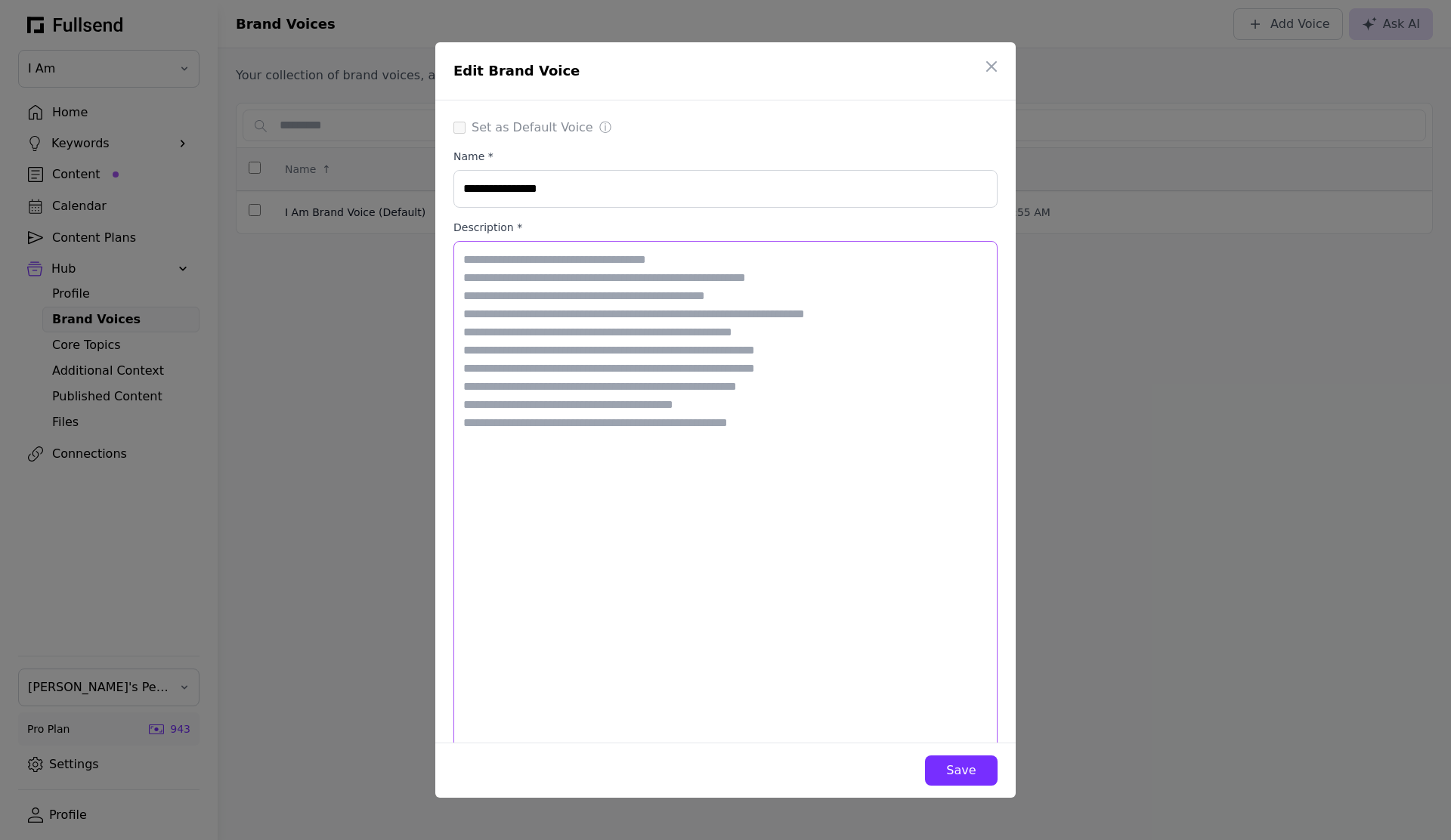
click at [705, 292] on textarea "Description *" at bounding box center [726, 813] width 544 height 1144
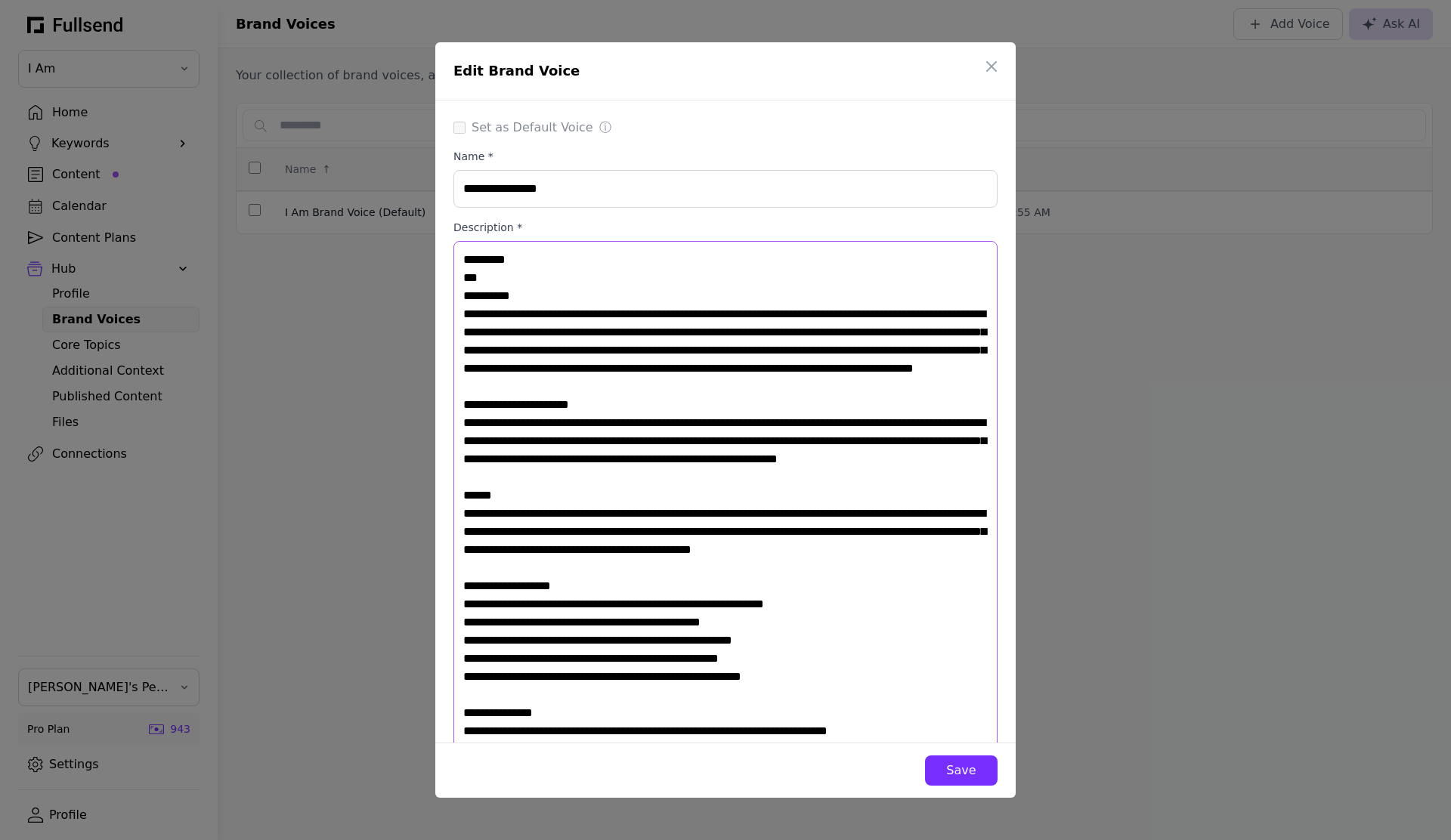
type textarea "**********"
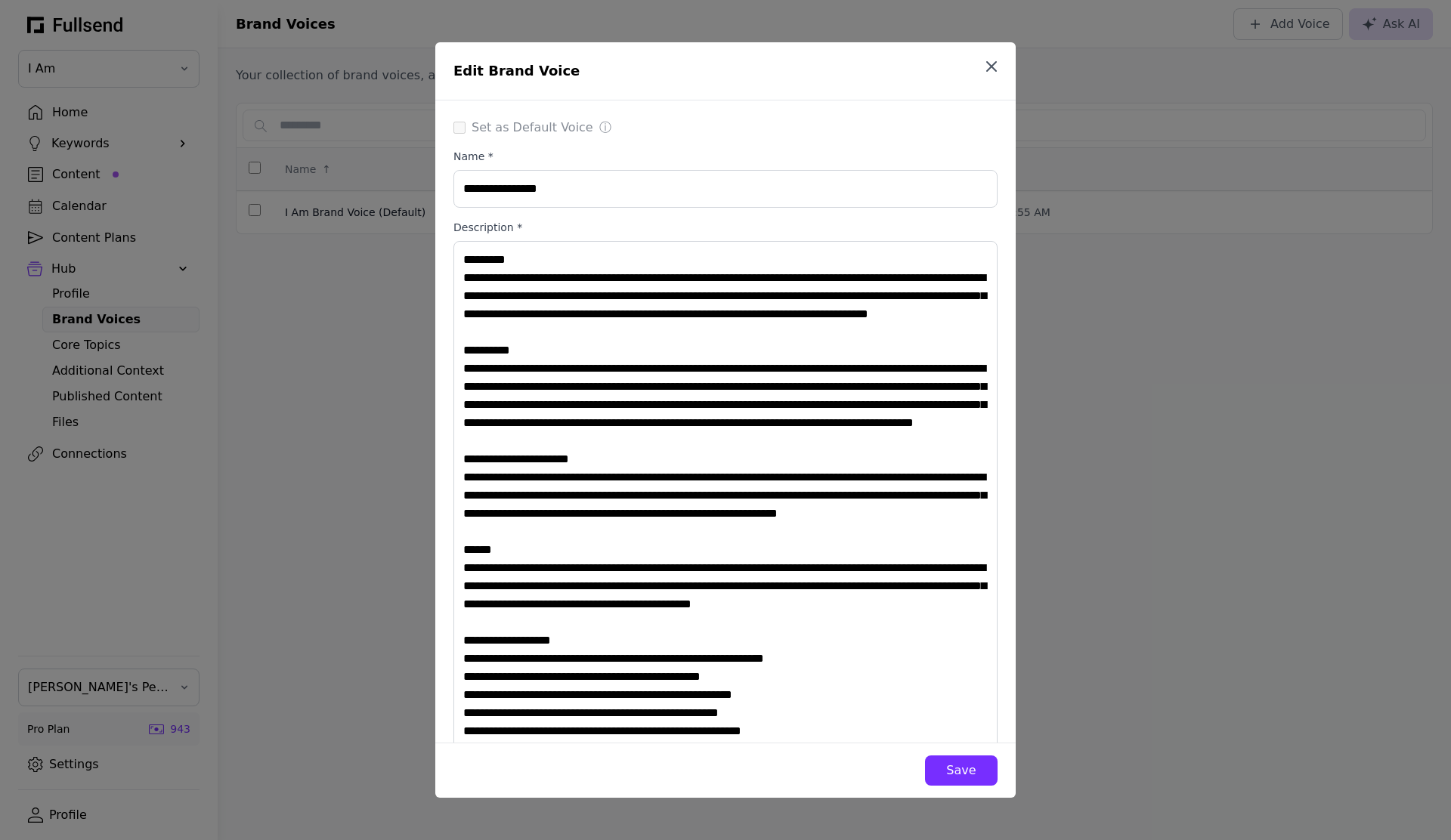
click at [999, 62] on icon "button" at bounding box center [992, 67] width 18 height 18
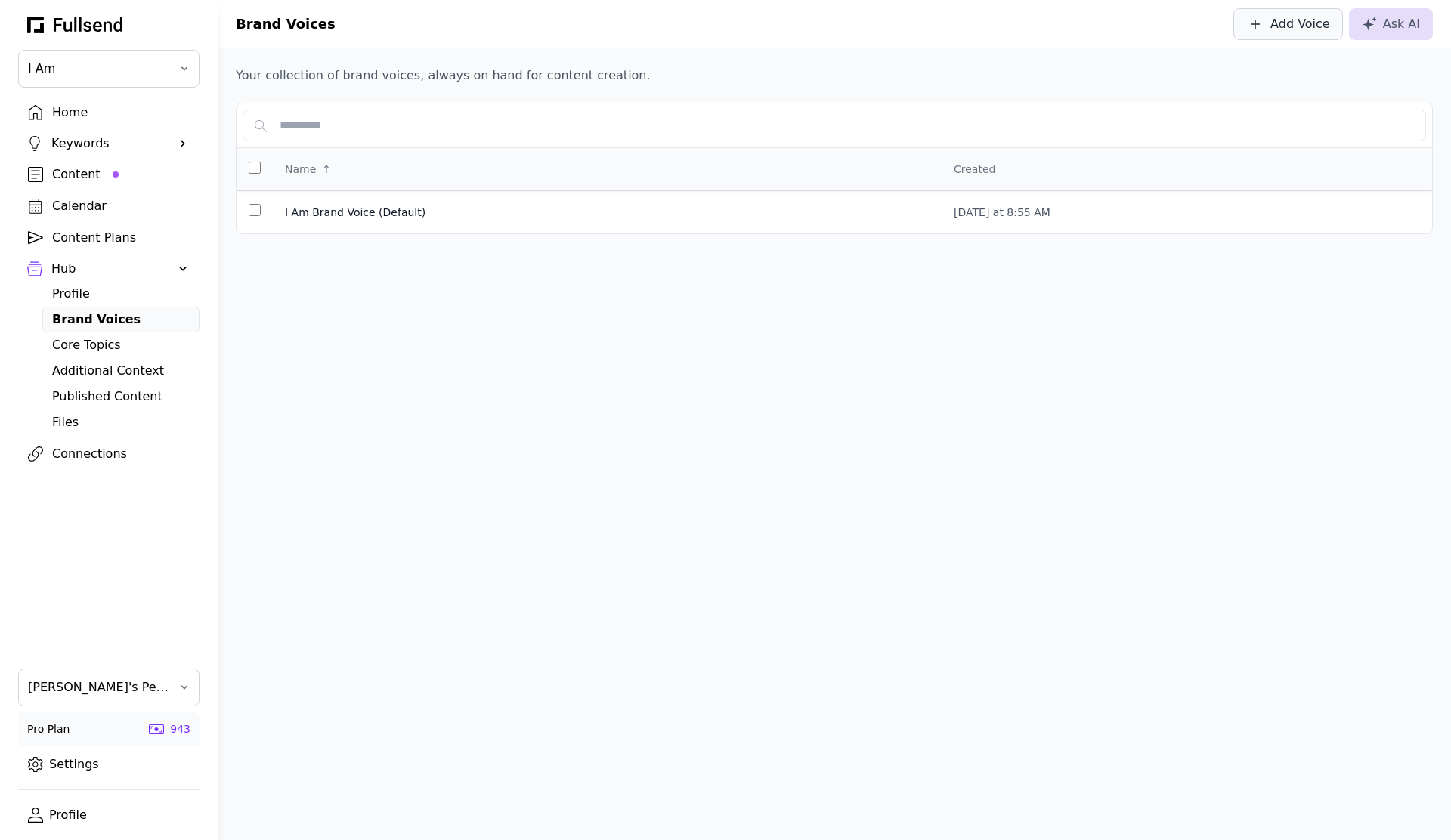
click at [1274, 19] on div "Add Voice" at bounding box center [1288, 24] width 84 height 18
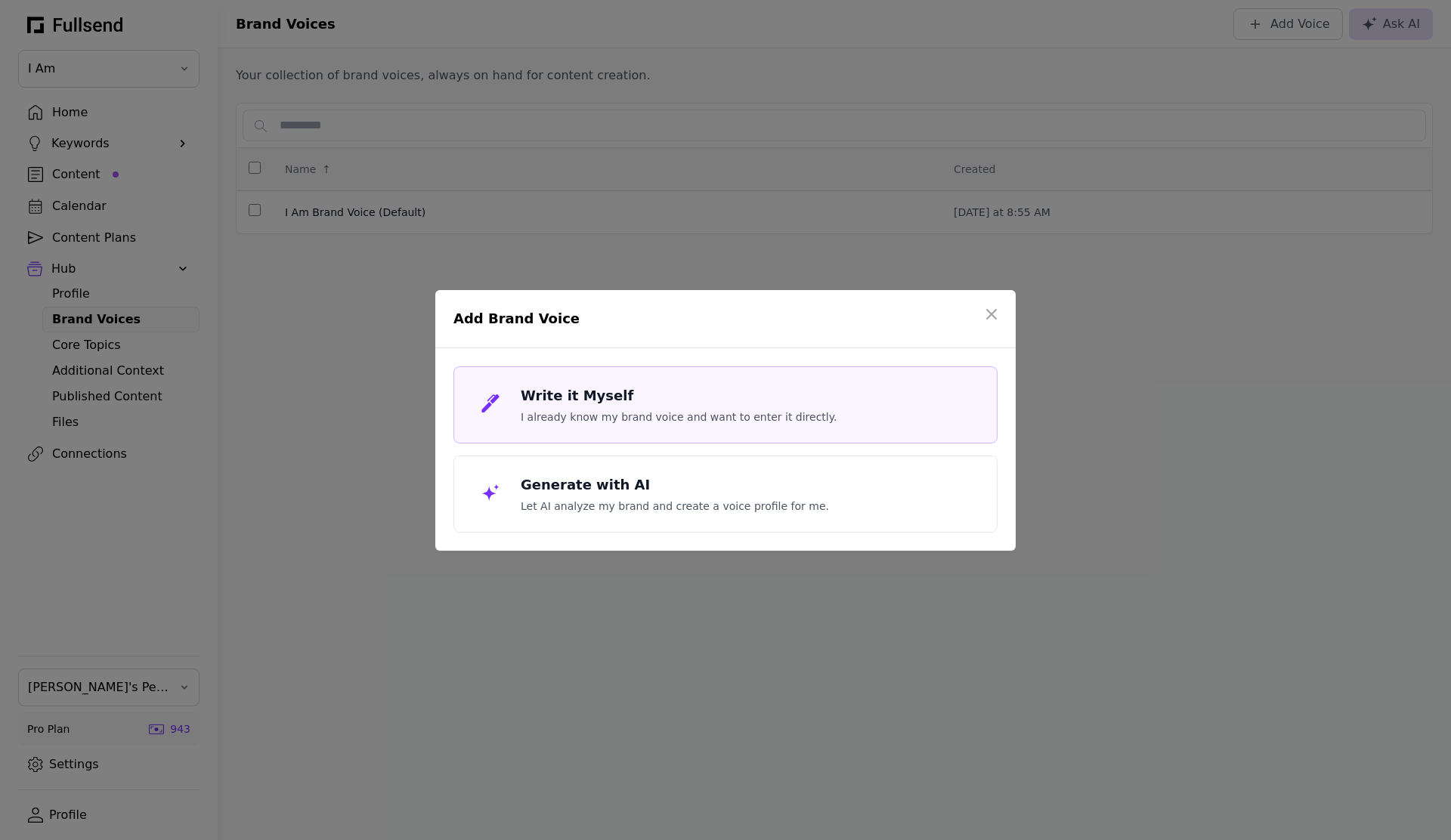
click at [590, 395] on h3 "Write it Myself" at bounding box center [678, 396] width 316 height 21
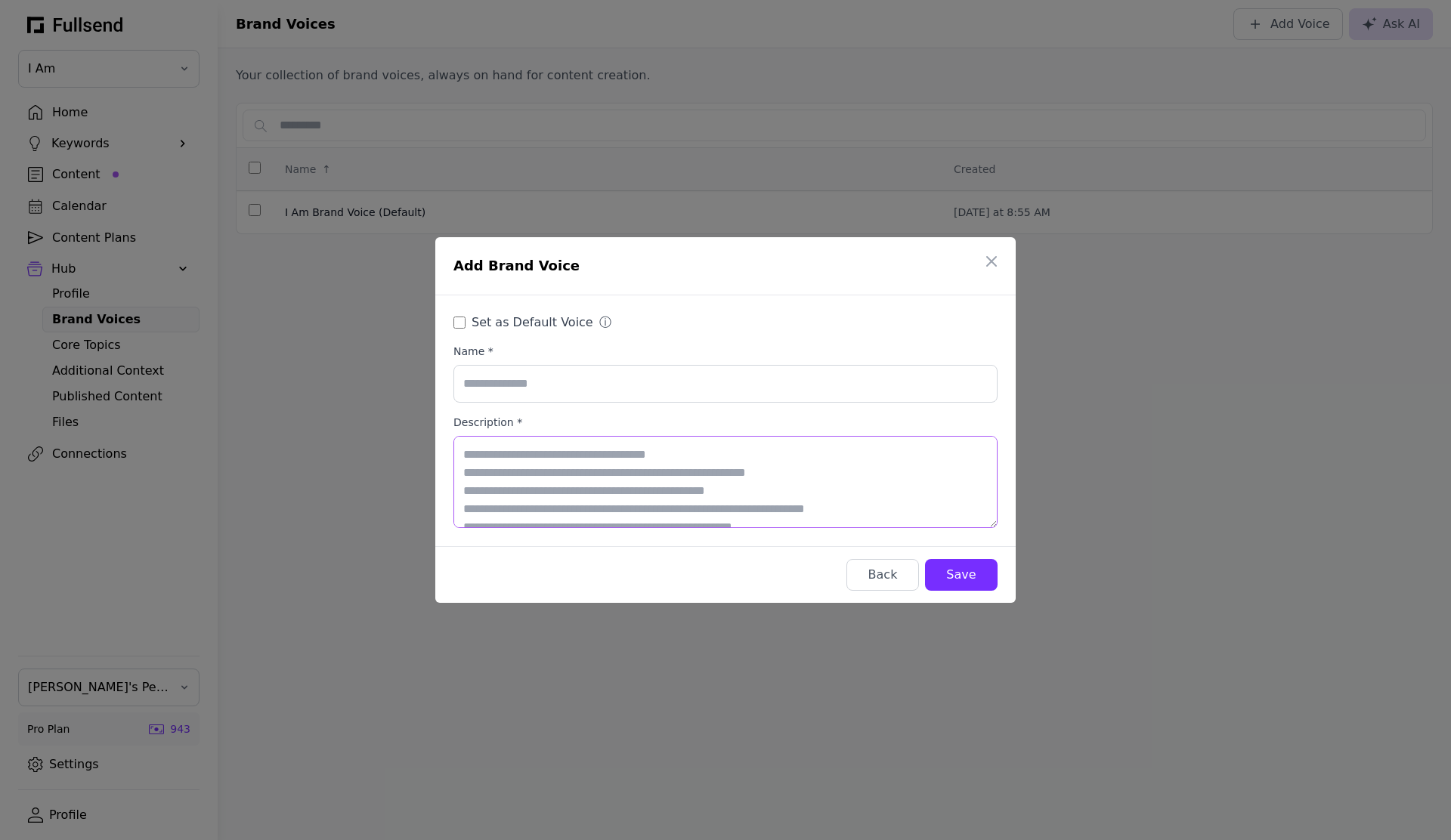
click at [611, 459] on textarea "Description *" at bounding box center [726, 482] width 544 height 92
click at [909, 581] on button "Back" at bounding box center [883, 575] width 73 height 32
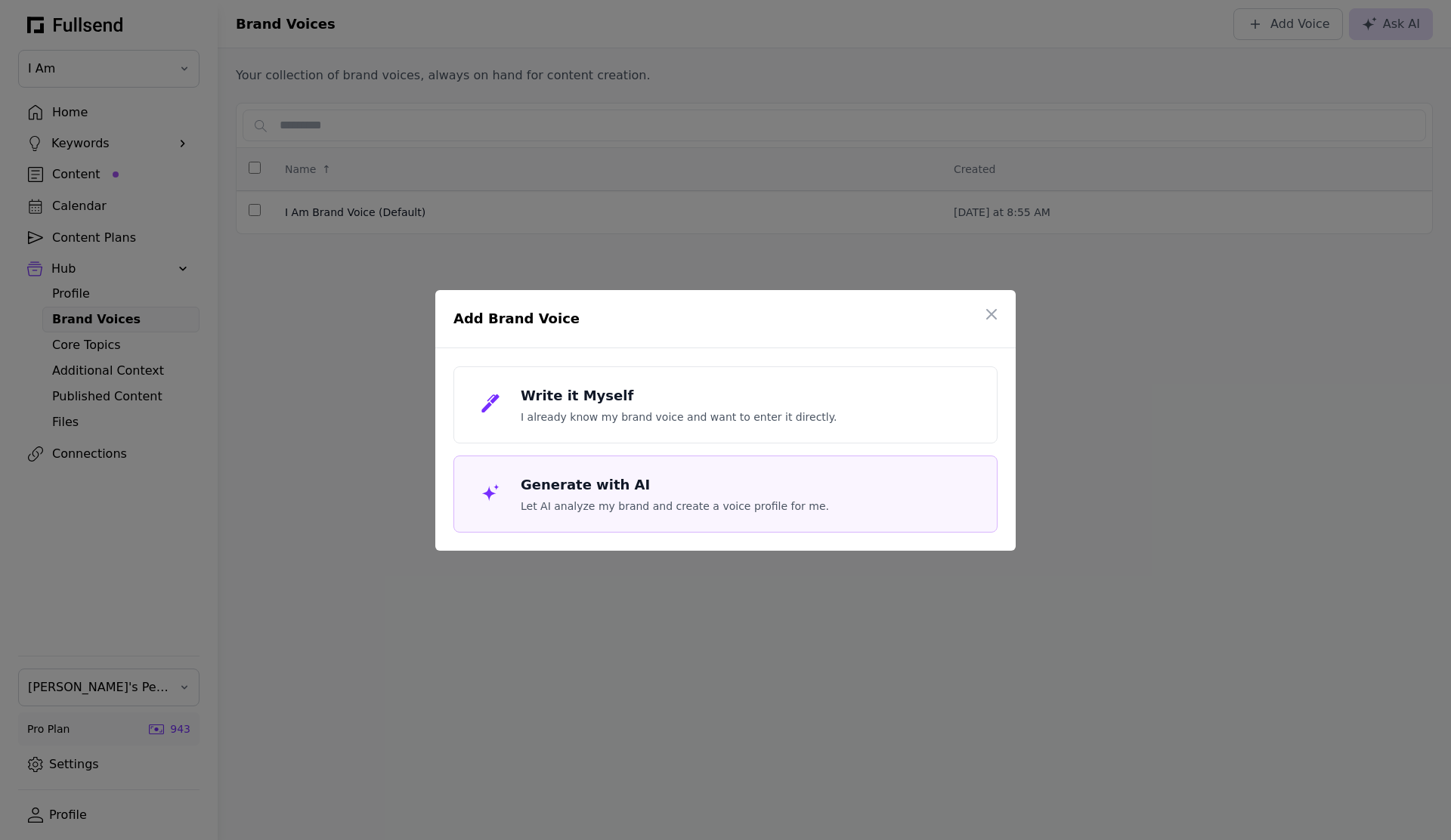
click at [717, 519] on div "Generate with AI Let AI analyze my brand and create a voice profile for me." at bounding box center [726, 495] width 544 height 77
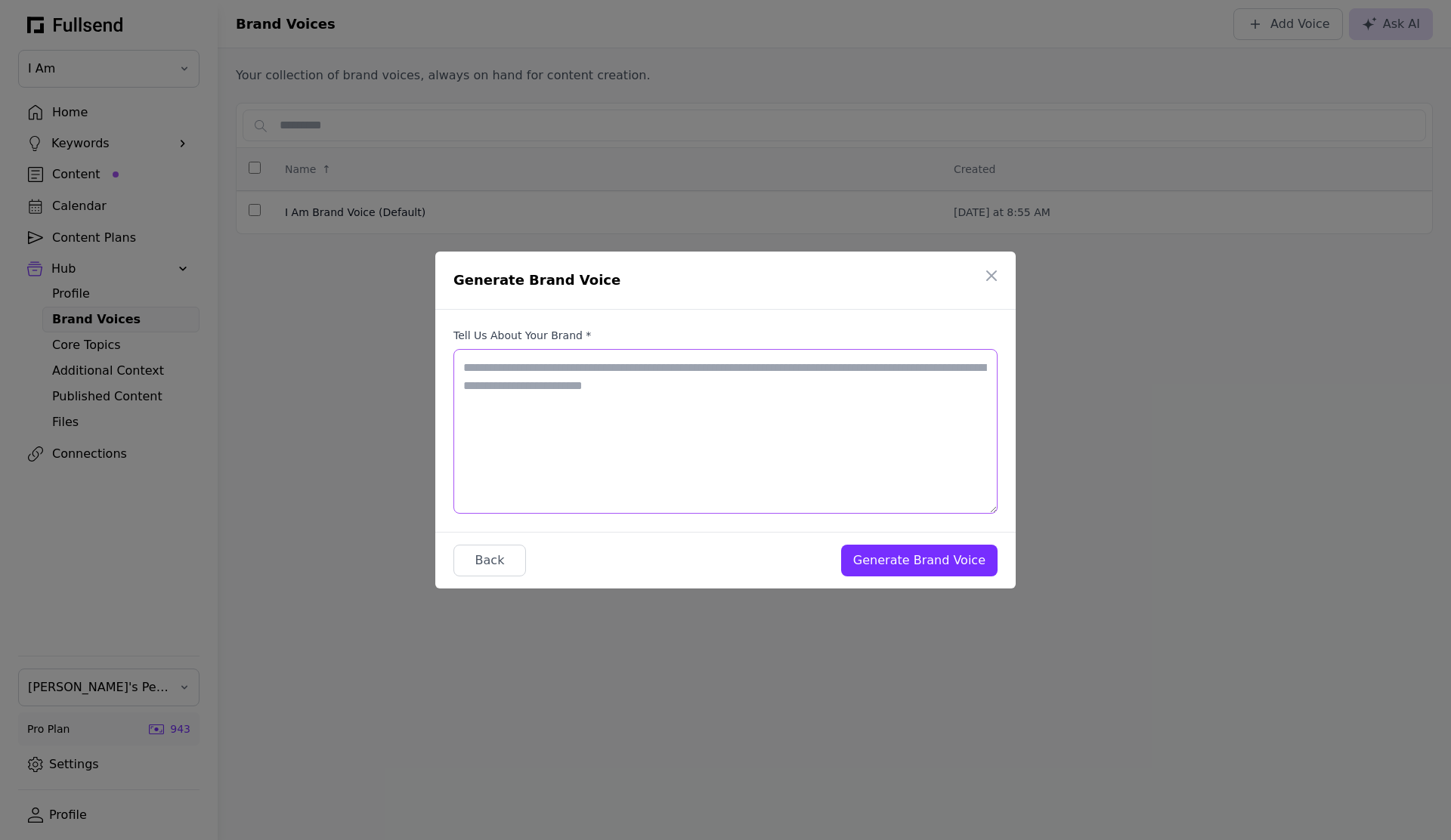
click at [671, 403] on textarea "Tell us about your brand *" at bounding box center [726, 431] width 544 height 164
click at [506, 562] on div "Back" at bounding box center [490, 561] width 47 height 18
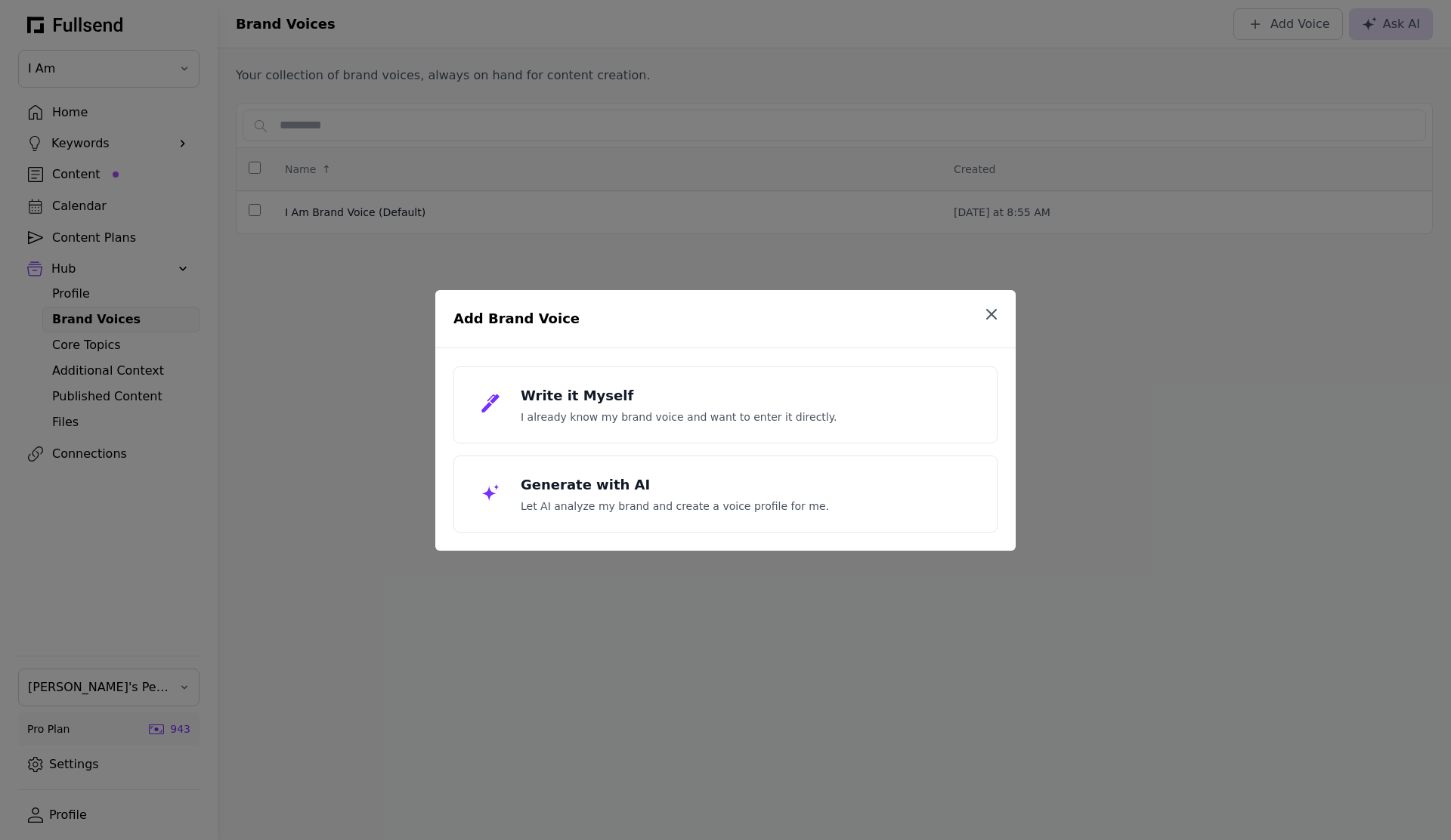
click at [999, 316] on icon "button" at bounding box center [992, 314] width 18 height 18
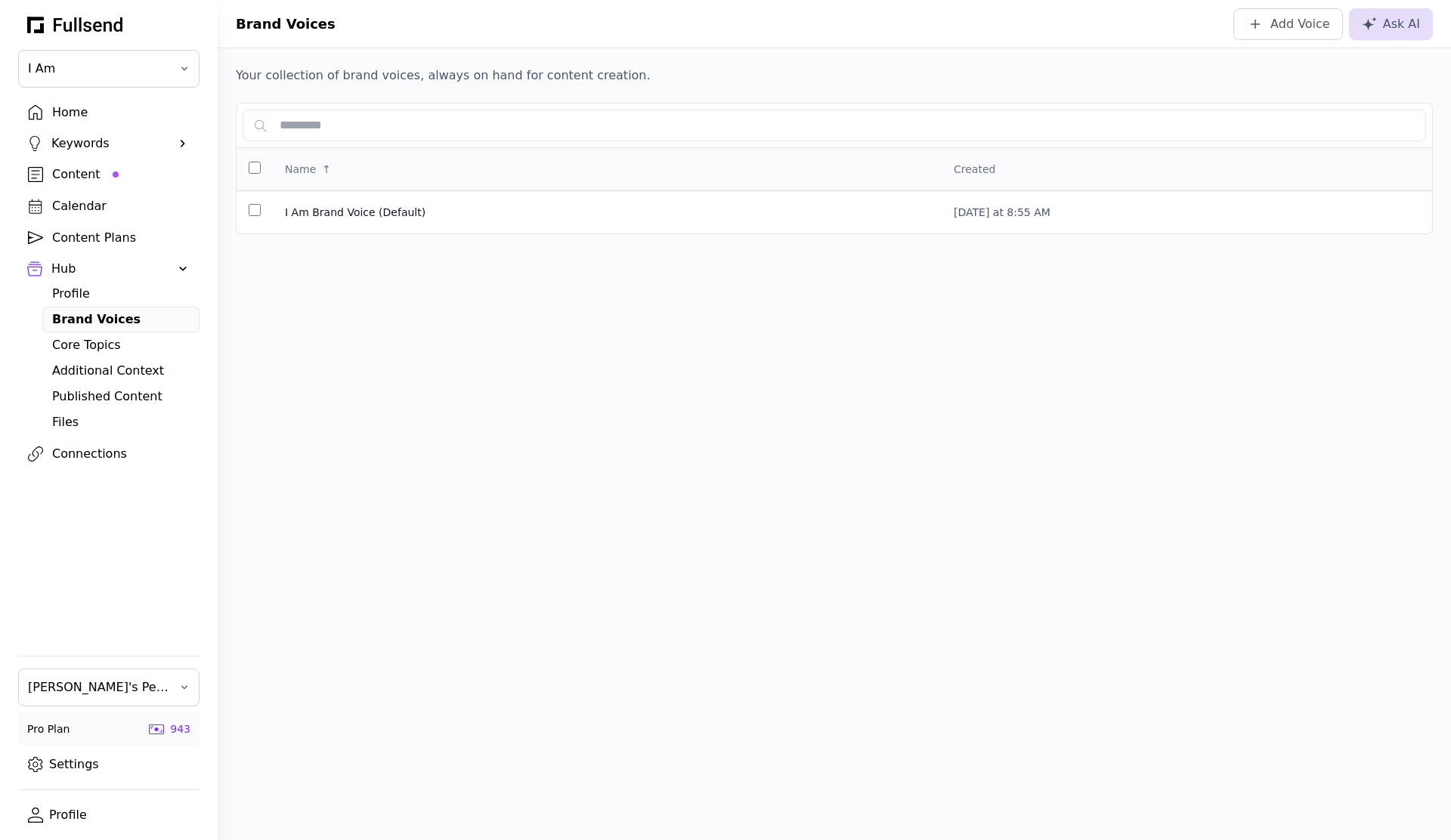
click at [89, 603] on div "Home Keywords Suggestions Company Keywords Competitor Keywords Content Calendar…" at bounding box center [108, 369] width 217 height 538
click at [107, 345] on div "Core Topics" at bounding box center [121, 345] width 138 height 18
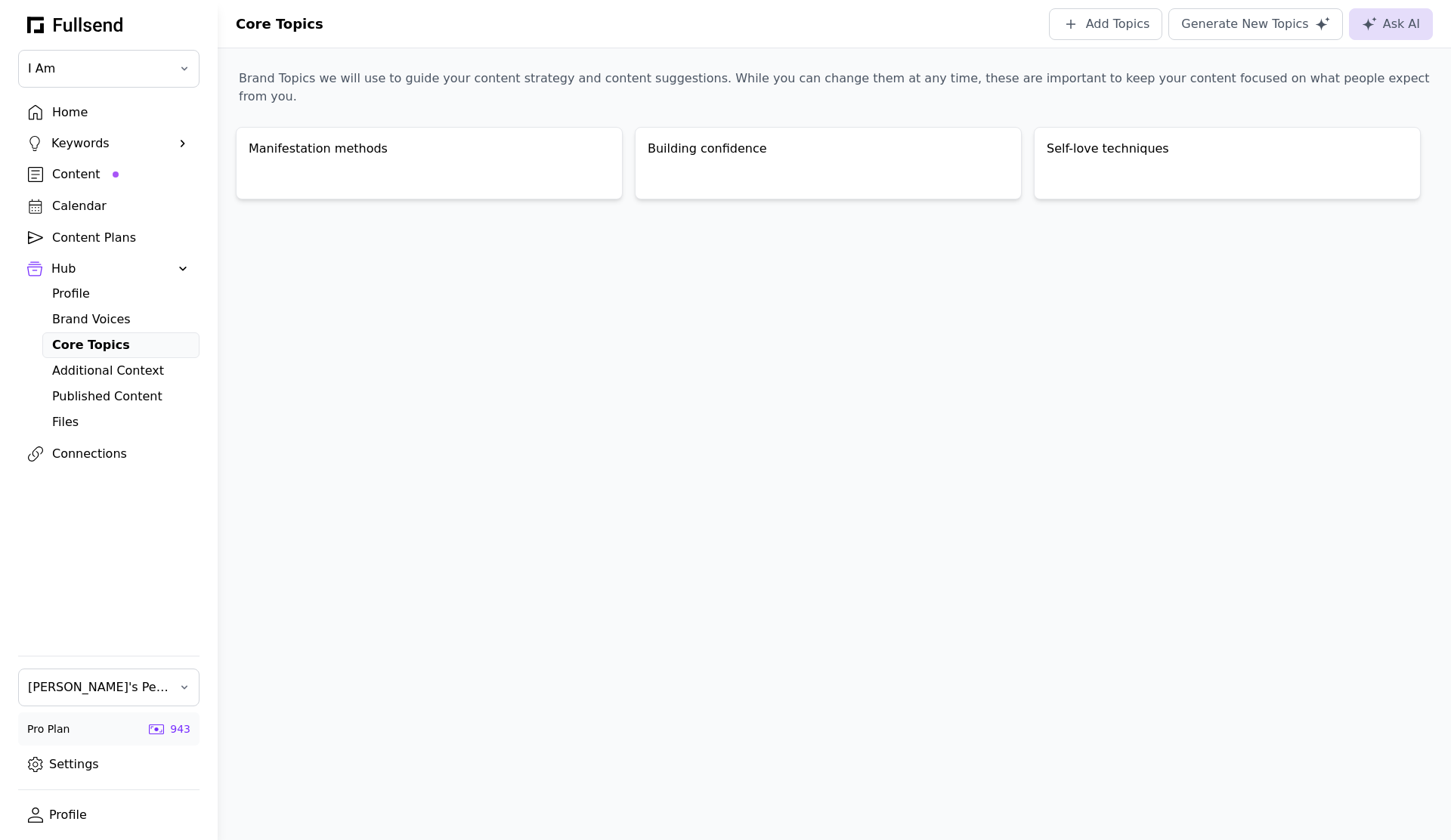
click at [109, 375] on div "Additional Context" at bounding box center [121, 371] width 138 height 18
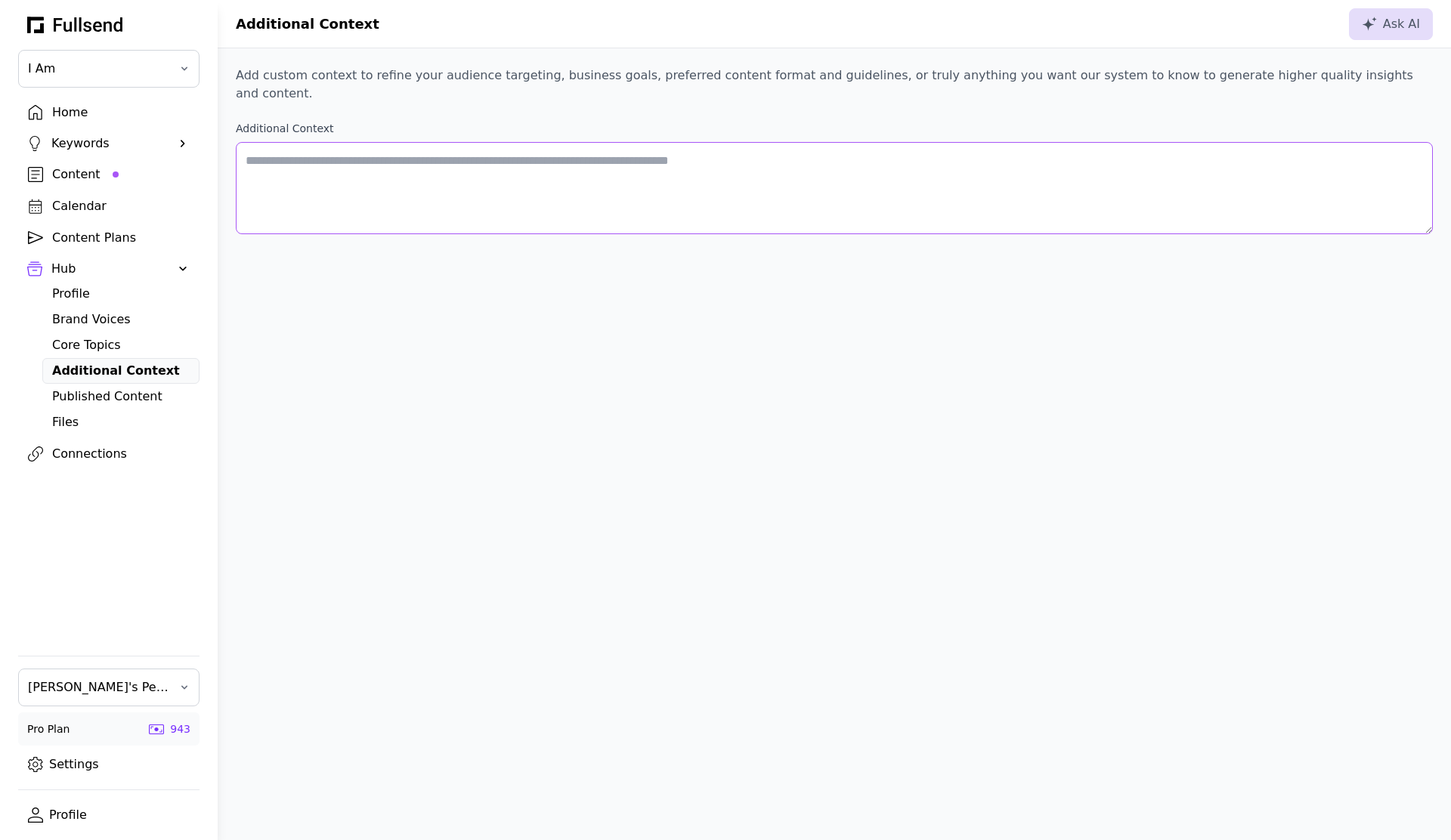
click at [350, 154] on textarea "Additional Context" at bounding box center [834, 189] width 1197 height 92
click at [518, 168] on textarea "Additional Context" at bounding box center [834, 189] width 1197 height 92
type textarea "**********"
click at [1322, 23] on div "Save" at bounding box center [1307, 24] width 48 height 18
click at [80, 424] on div "Files" at bounding box center [121, 423] width 138 height 18
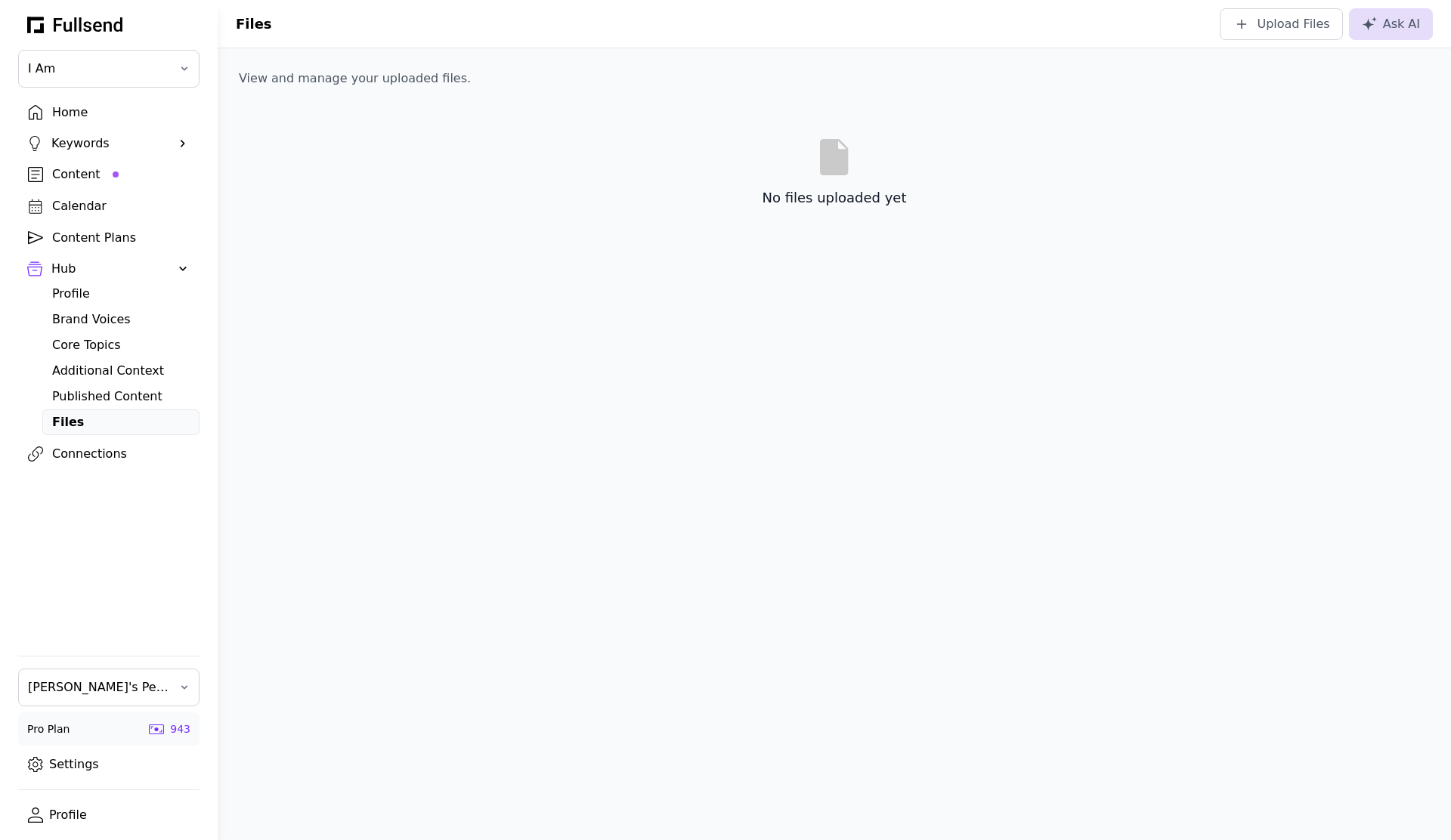
click at [127, 398] on div "Published Content" at bounding box center [121, 397] width 138 height 18
click at [70, 148] on div "Keywords" at bounding box center [109, 144] width 115 height 18
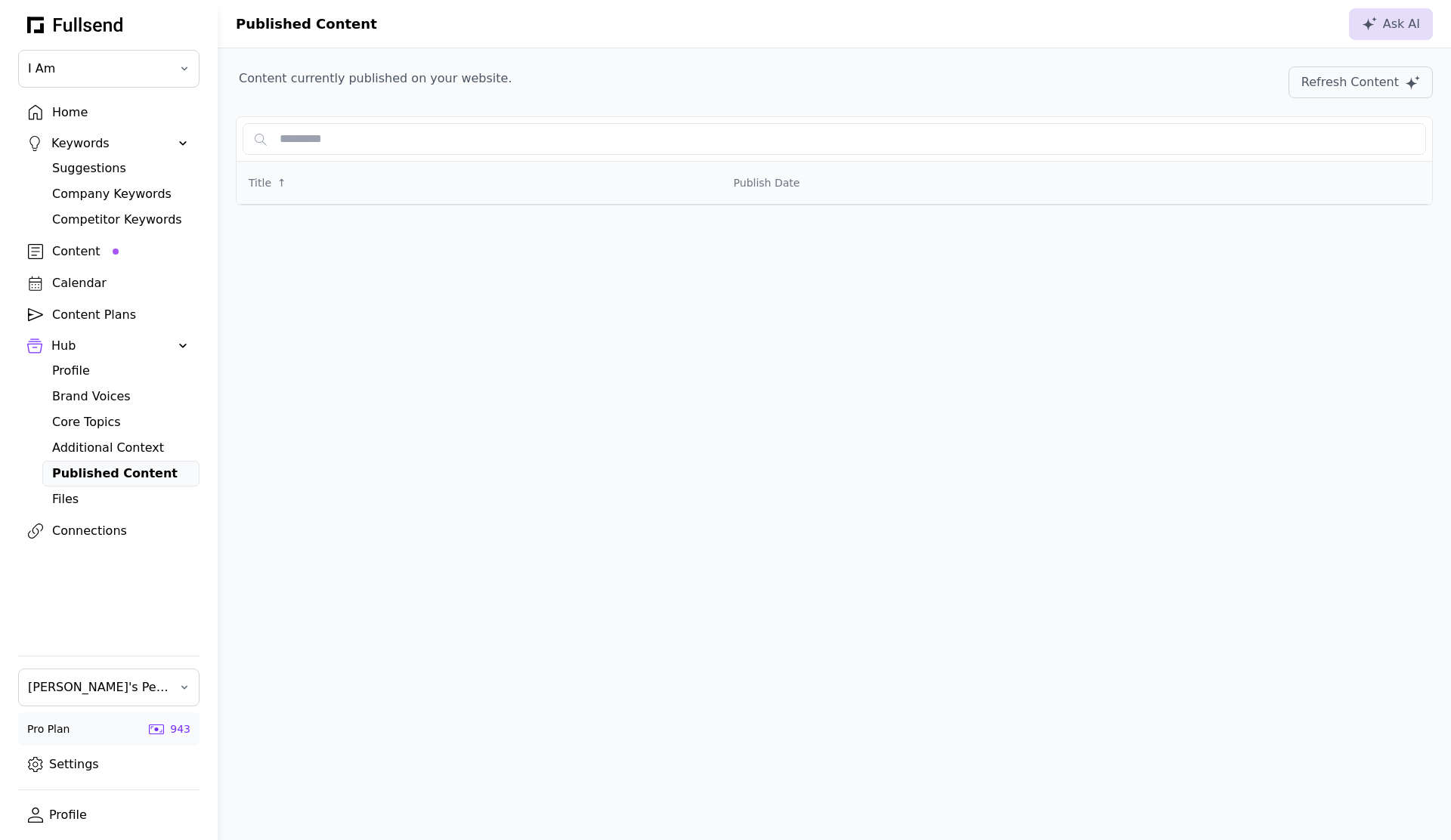
click at [106, 167] on div "Suggestions" at bounding box center [121, 169] width 138 height 18
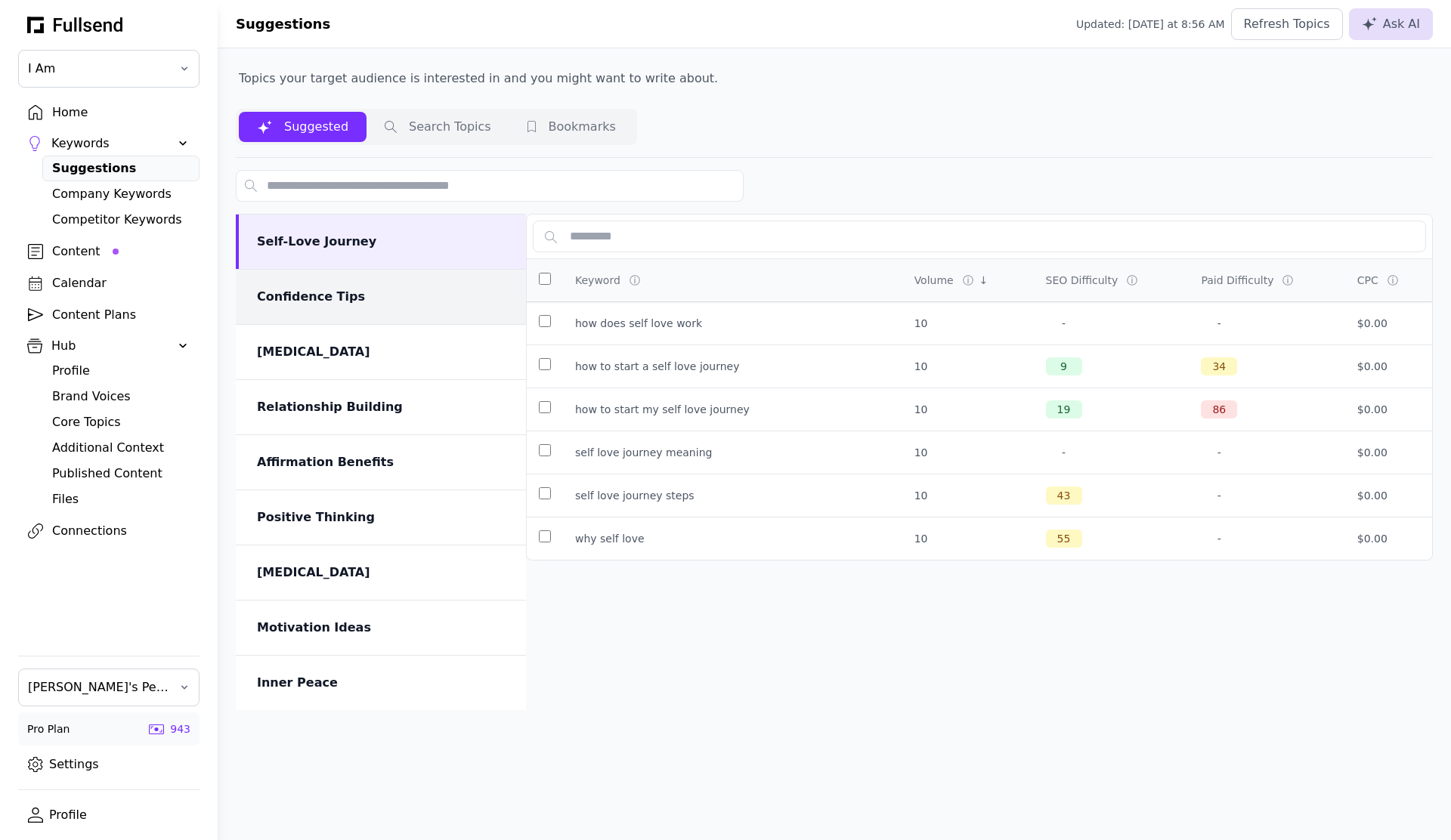
click at [335, 304] on div "Confidence Tips" at bounding box center [382, 297] width 251 height 18
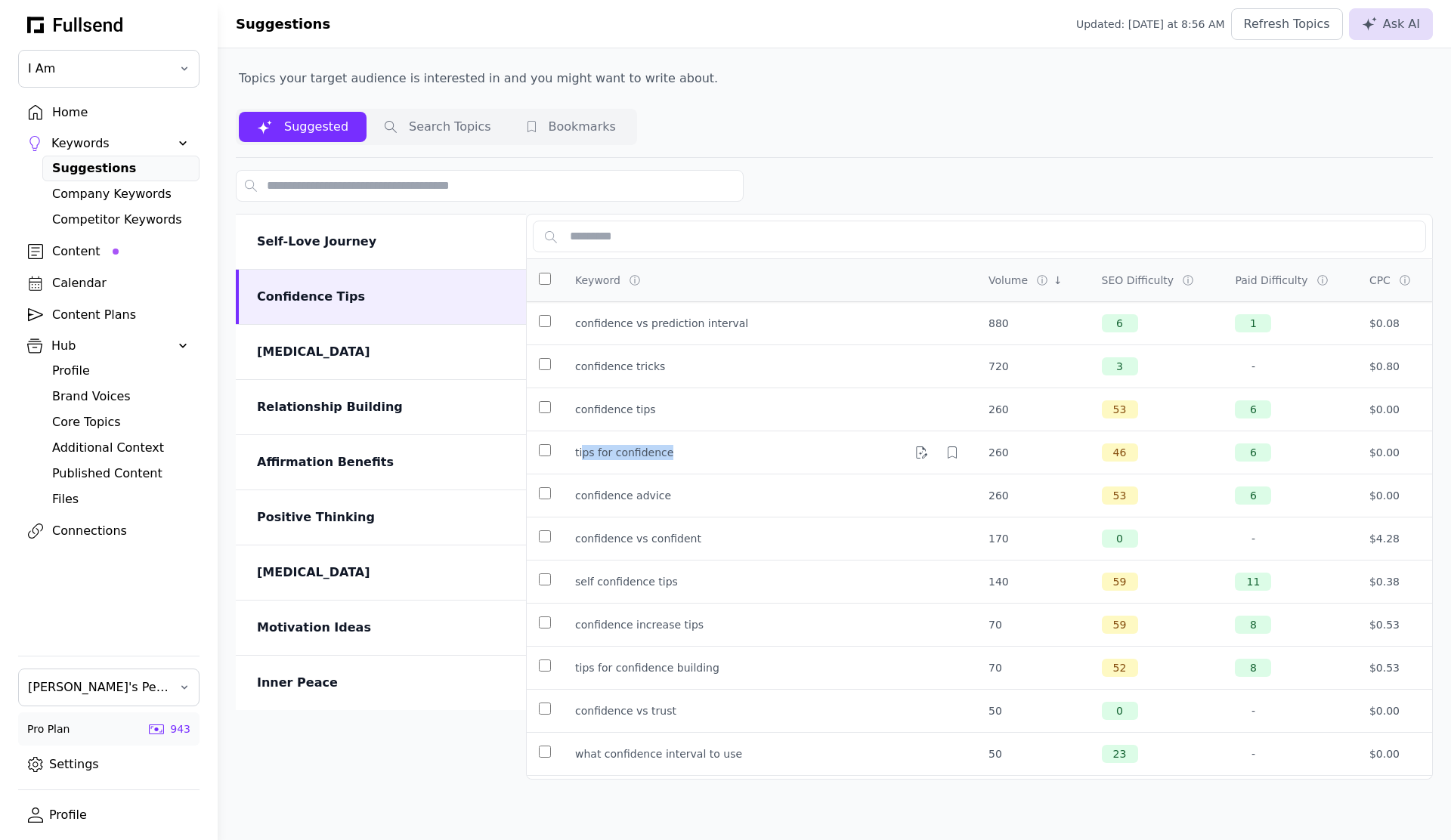
drag, startPoint x: 581, startPoint y: 454, endPoint x: 669, endPoint y: 454, distance: 88.0
click at [669, 454] on div "tips for confidence" at bounding box center [770, 453] width 389 height 24
click at [651, 455] on div "tips for confidence" at bounding box center [624, 453] width 99 height 15
drag, startPoint x: 1104, startPoint y: 452, endPoint x: 1114, endPoint y: 454, distance: 10.2
click at [1114, 454] on div "46" at bounding box center [1121, 453] width 36 height 18
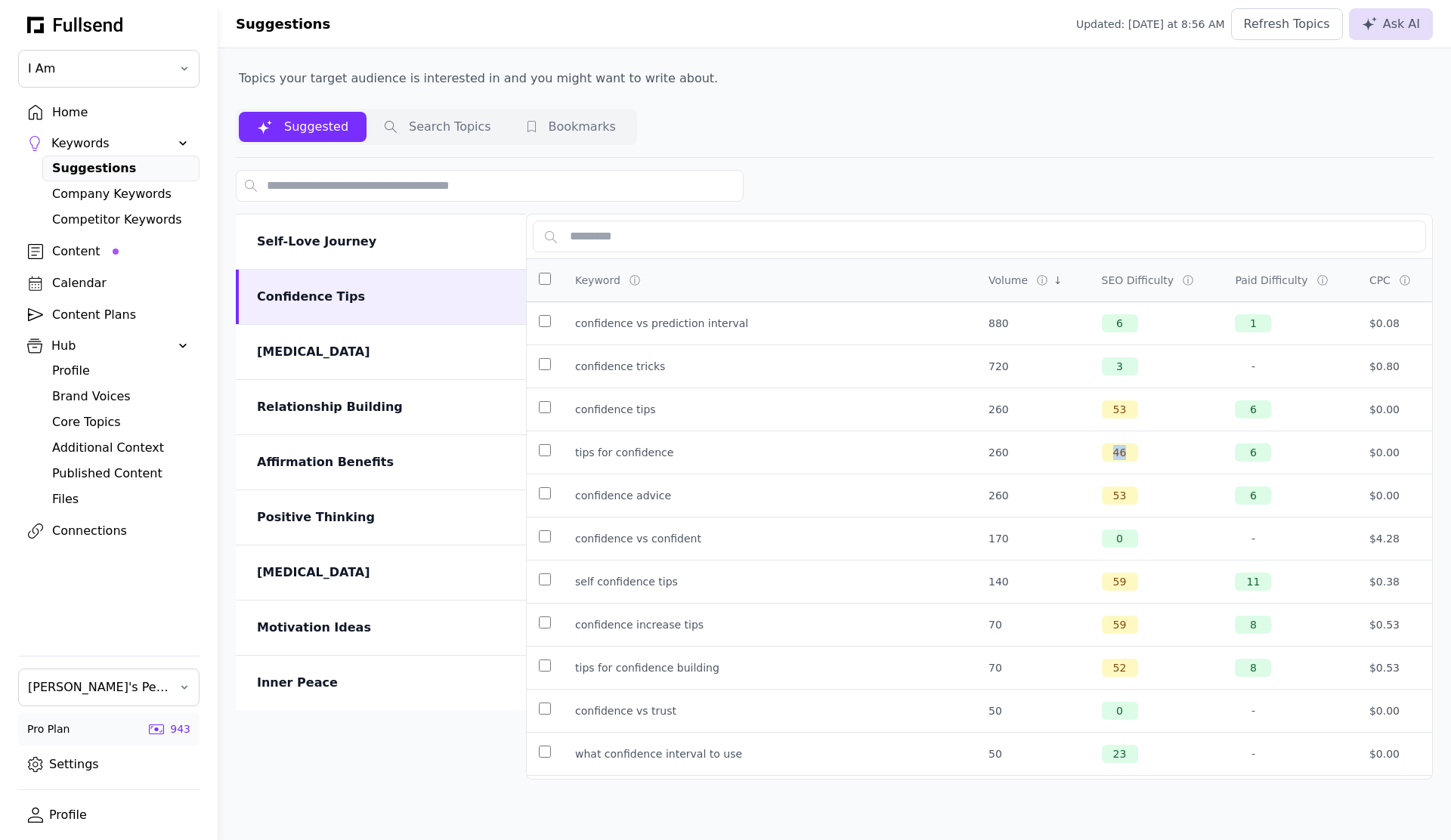
click at [1114, 454] on div "46" at bounding box center [1121, 453] width 36 height 18
click at [1134, 451] on div "46" at bounding box center [1157, 453] width 110 height 18
click at [374, 341] on div "[MEDICAL_DATA]" at bounding box center [380, 352] width 290 height 55
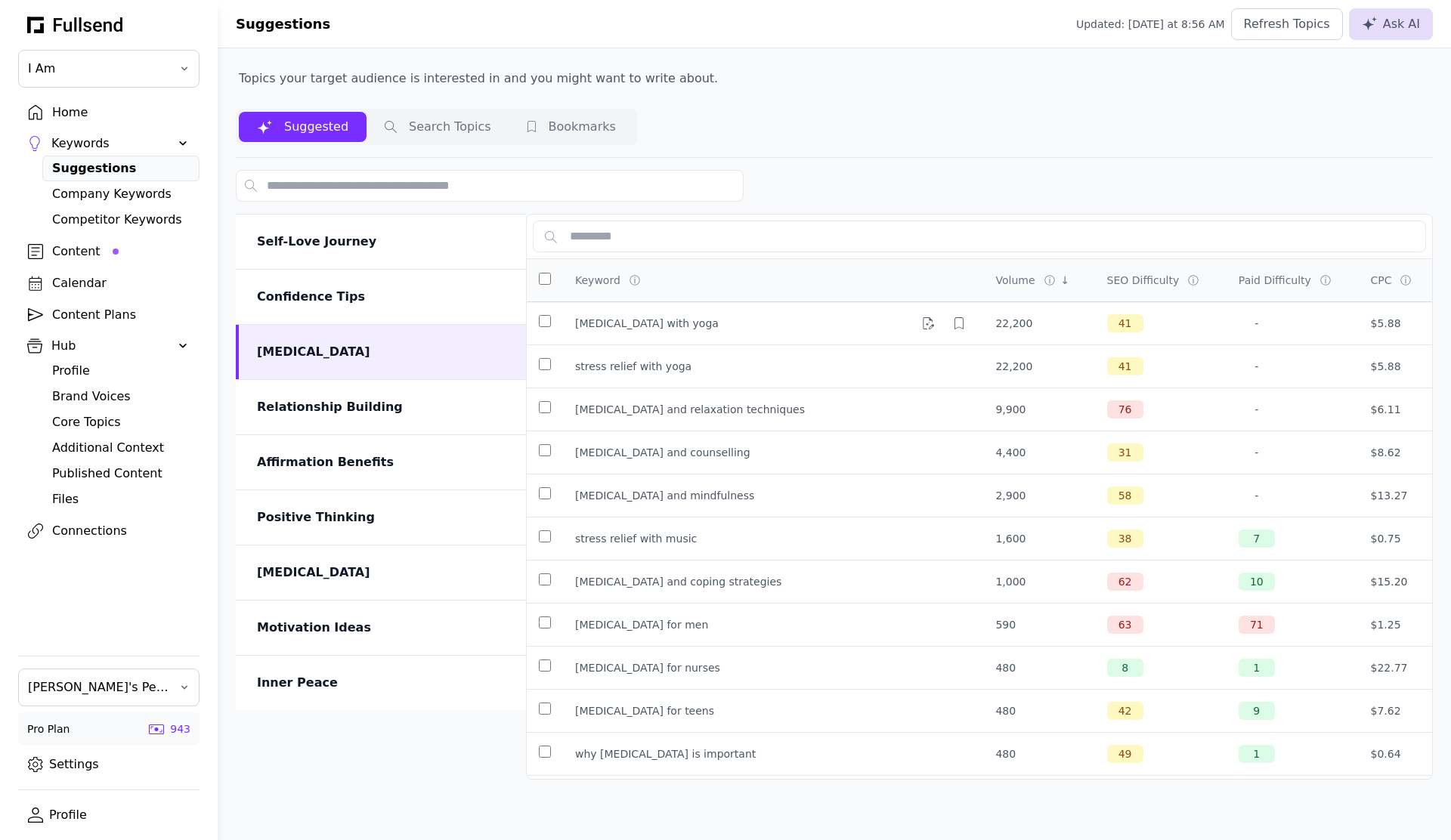
click at [631, 320] on div "[MEDICAL_DATA] with yoga" at bounding box center [647, 323] width 144 height 15
drag, startPoint x: 580, startPoint y: 323, endPoint x: 711, endPoint y: 328, distance: 131.1
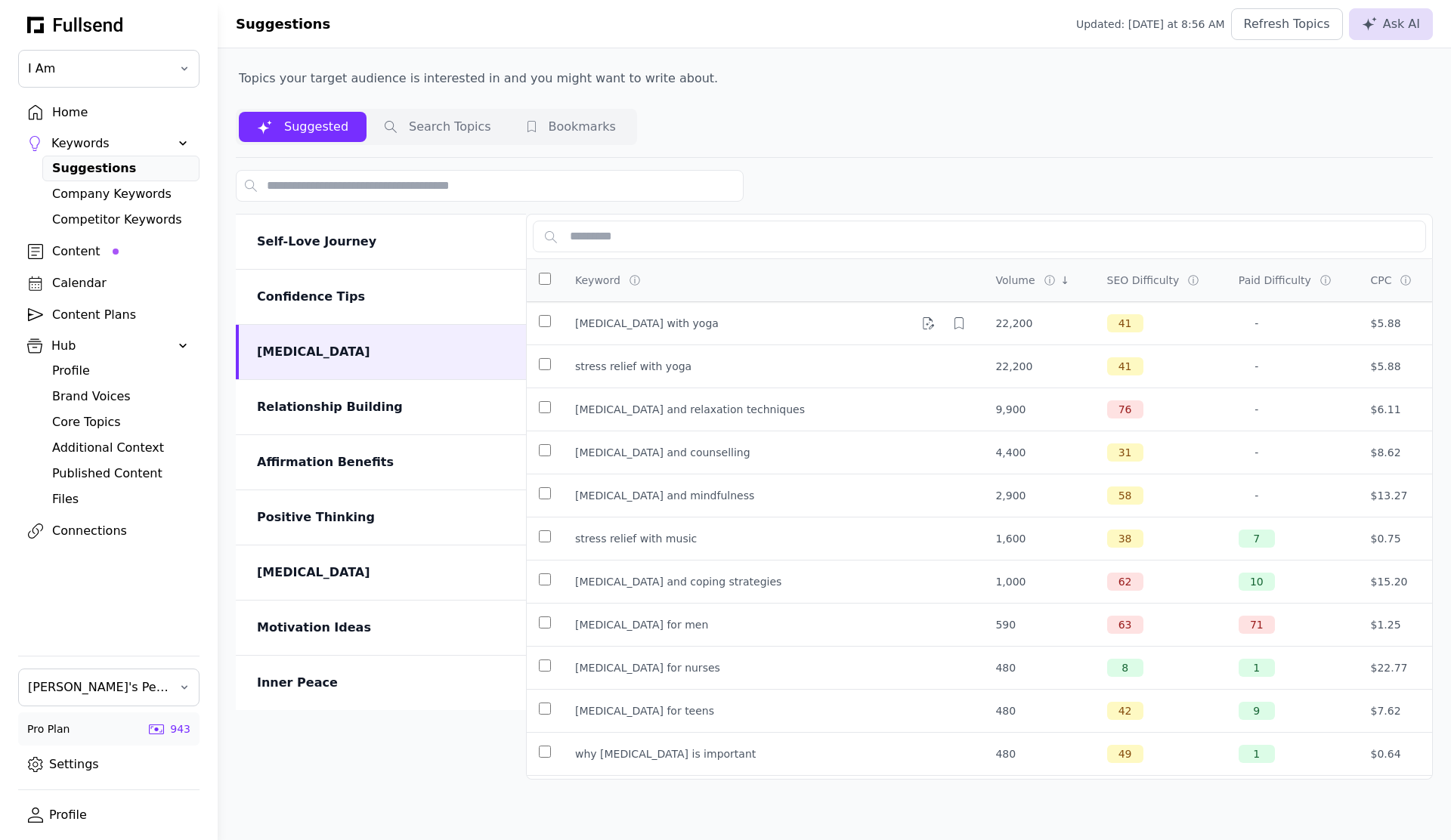
click at [711, 328] on div "[MEDICAL_DATA] with yoga" at bounding box center [647, 323] width 144 height 15
click at [461, 130] on button "Search Topics" at bounding box center [438, 127] width 143 height 30
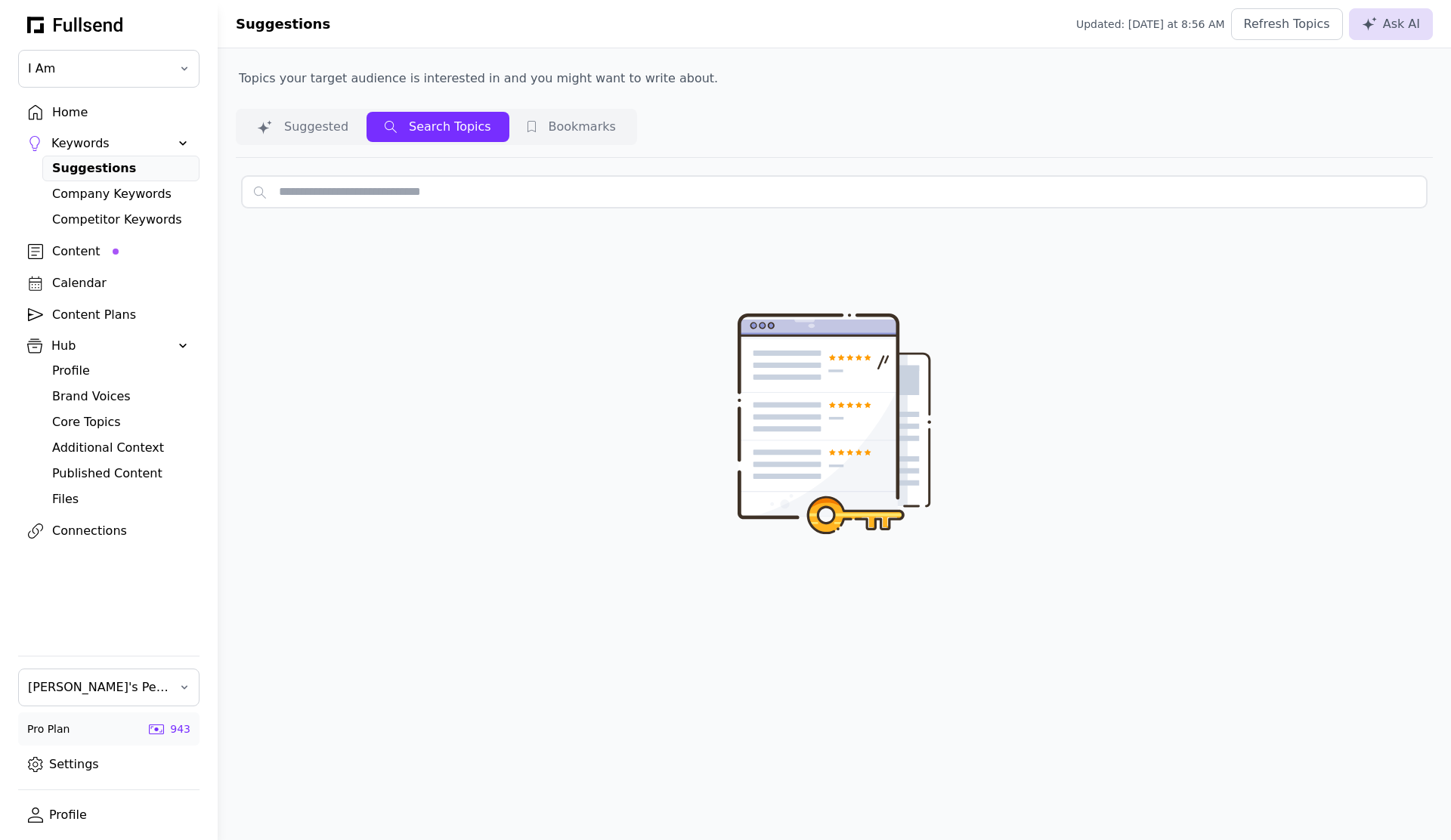
click at [439, 189] on input "text" at bounding box center [834, 192] width 1185 height 32
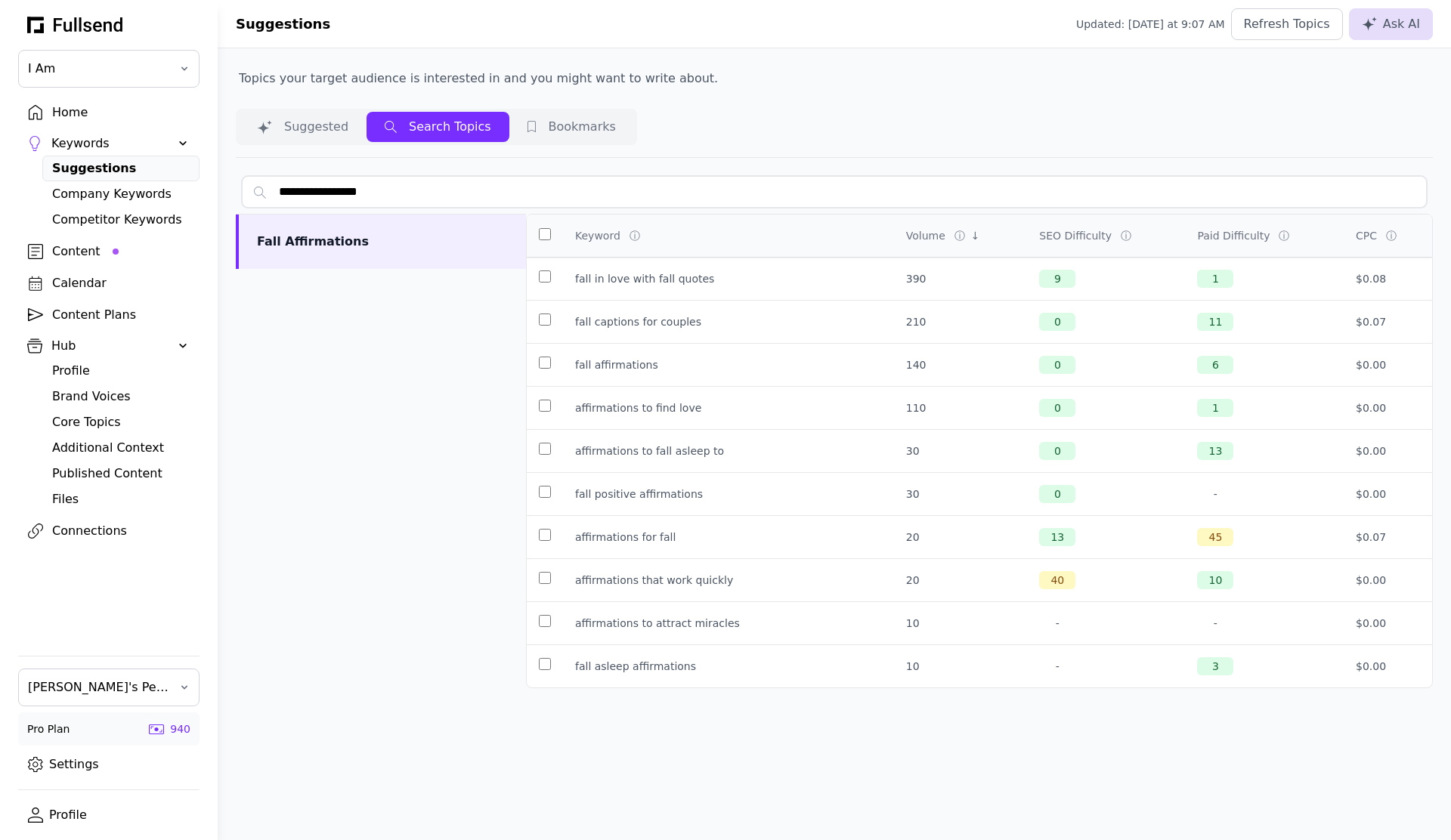
click at [283, 189] on input "**********" at bounding box center [834, 192] width 1185 height 32
type input "**********"
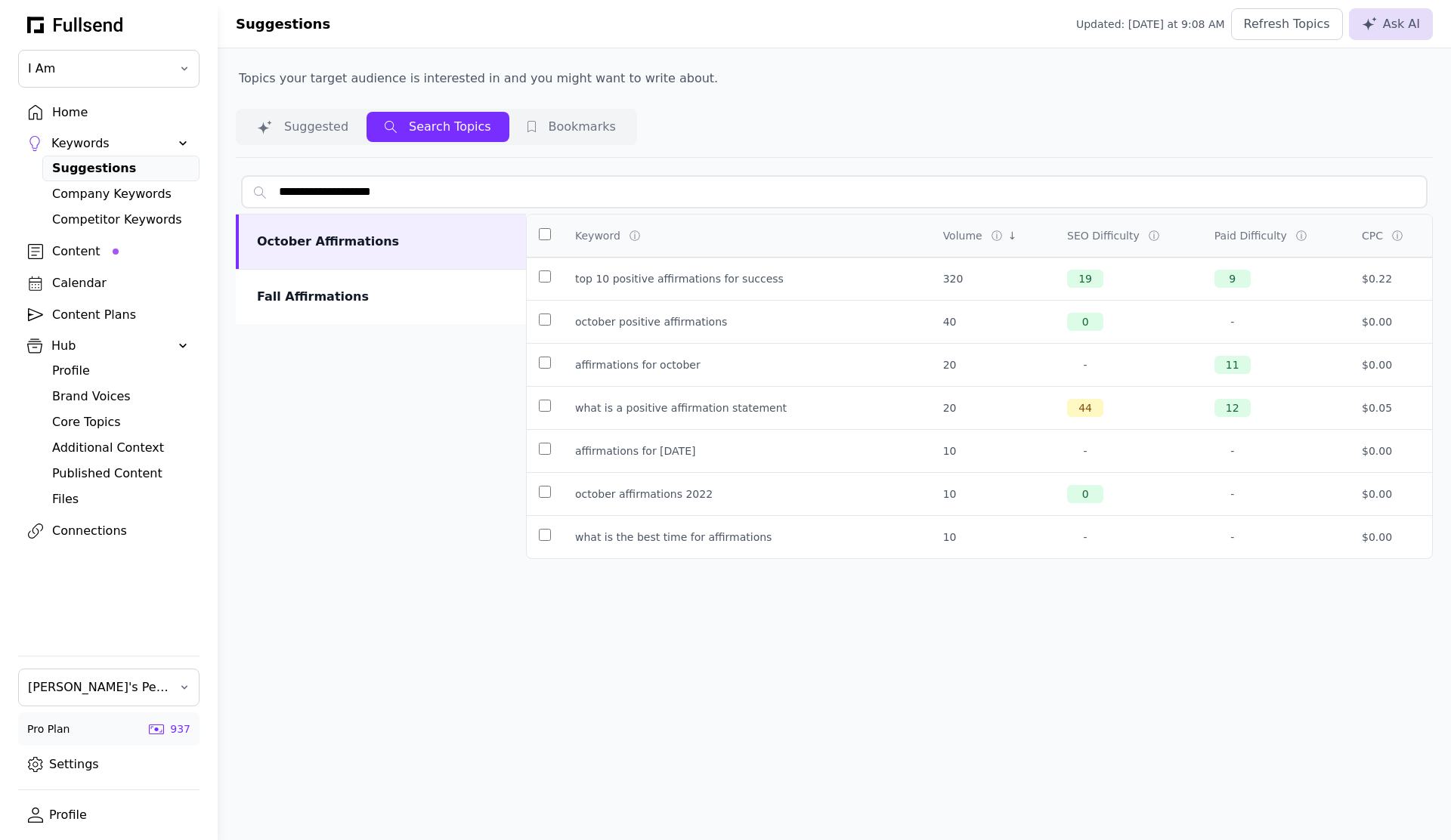
click at [359, 189] on input "**********" at bounding box center [834, 192] width 1185 height 32
click at [338, 300] on div "Fall Affirmations" at bounding box center [382, 297] width 251 height 18
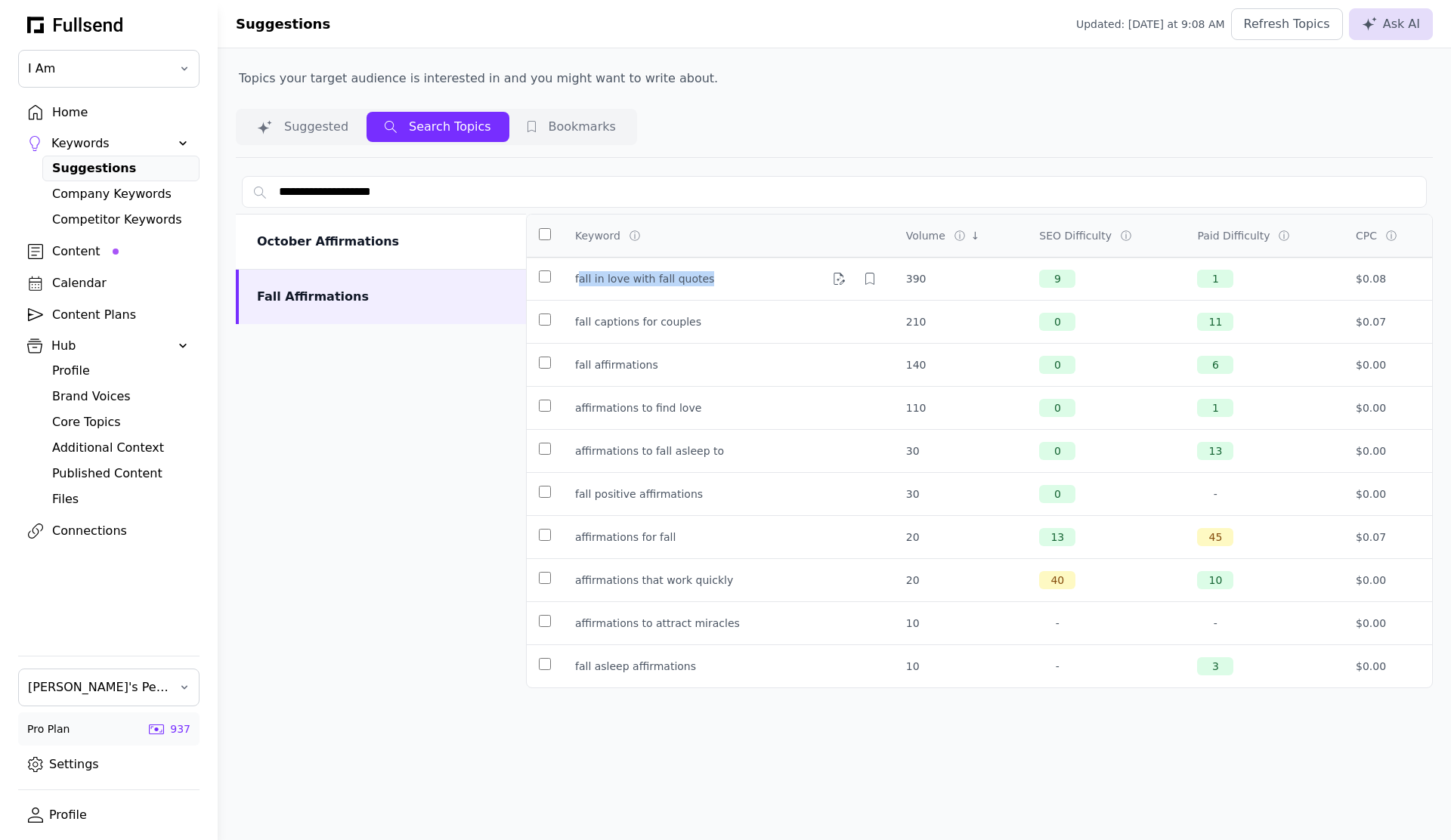
drag, startPoint x: 580, startPoint y: 278, endPoint x: 705, endPoint y: 281, distance: 125.0
click at [705, 281] on div "fall in love with fall quotes" at bounding box center [728, 279] width 307 height 24
drag, startPoint x: 905, startPoint y: 279, endPoint x: 927, endPoint y: 281, distance: 22.1
click at [927, 281] on div "390" at bounding box center [961, 279] width 110 height 15
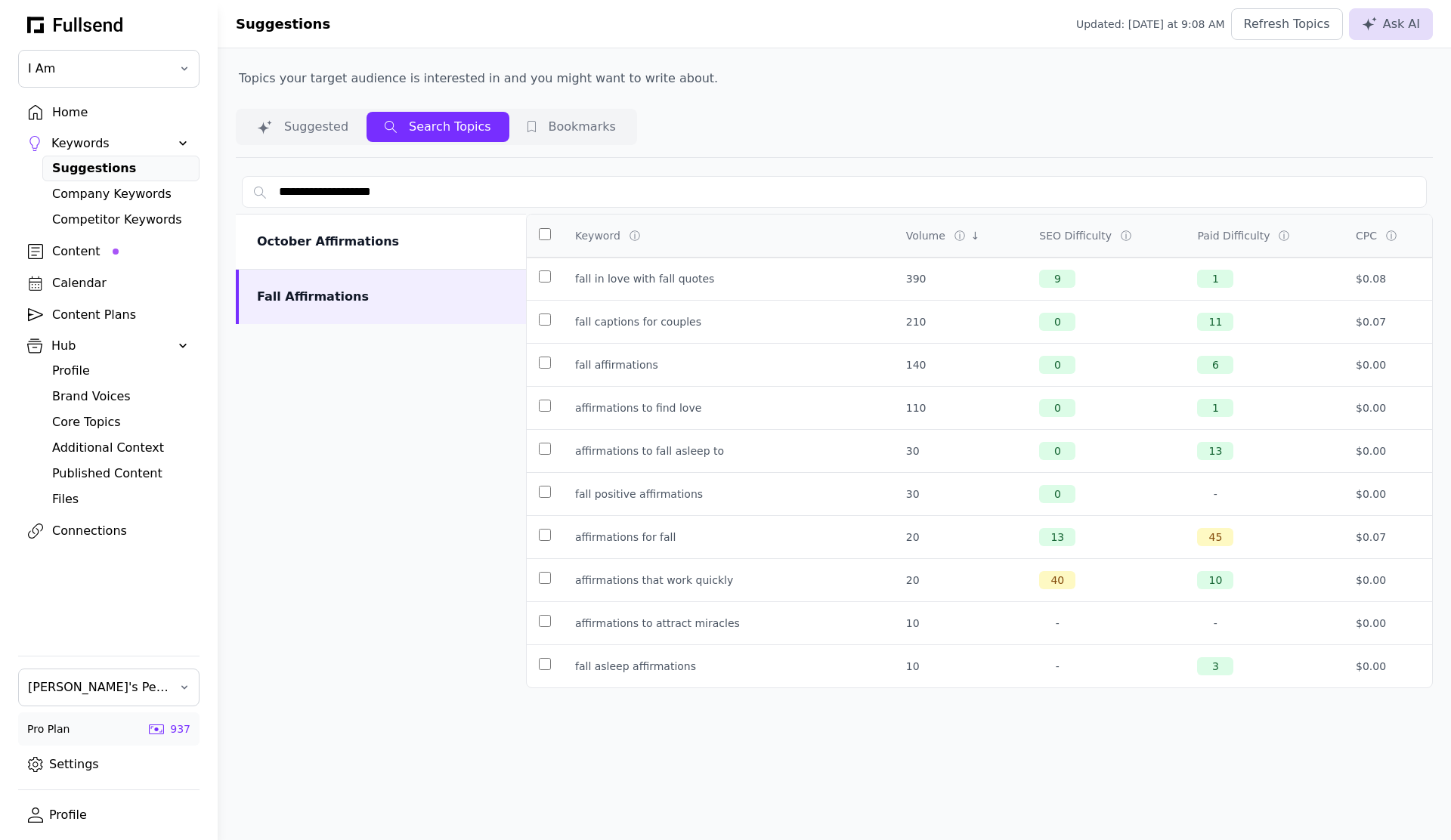
click at [74, 251] on div "Content" at bounding box center [121, 251] width 138 height 18
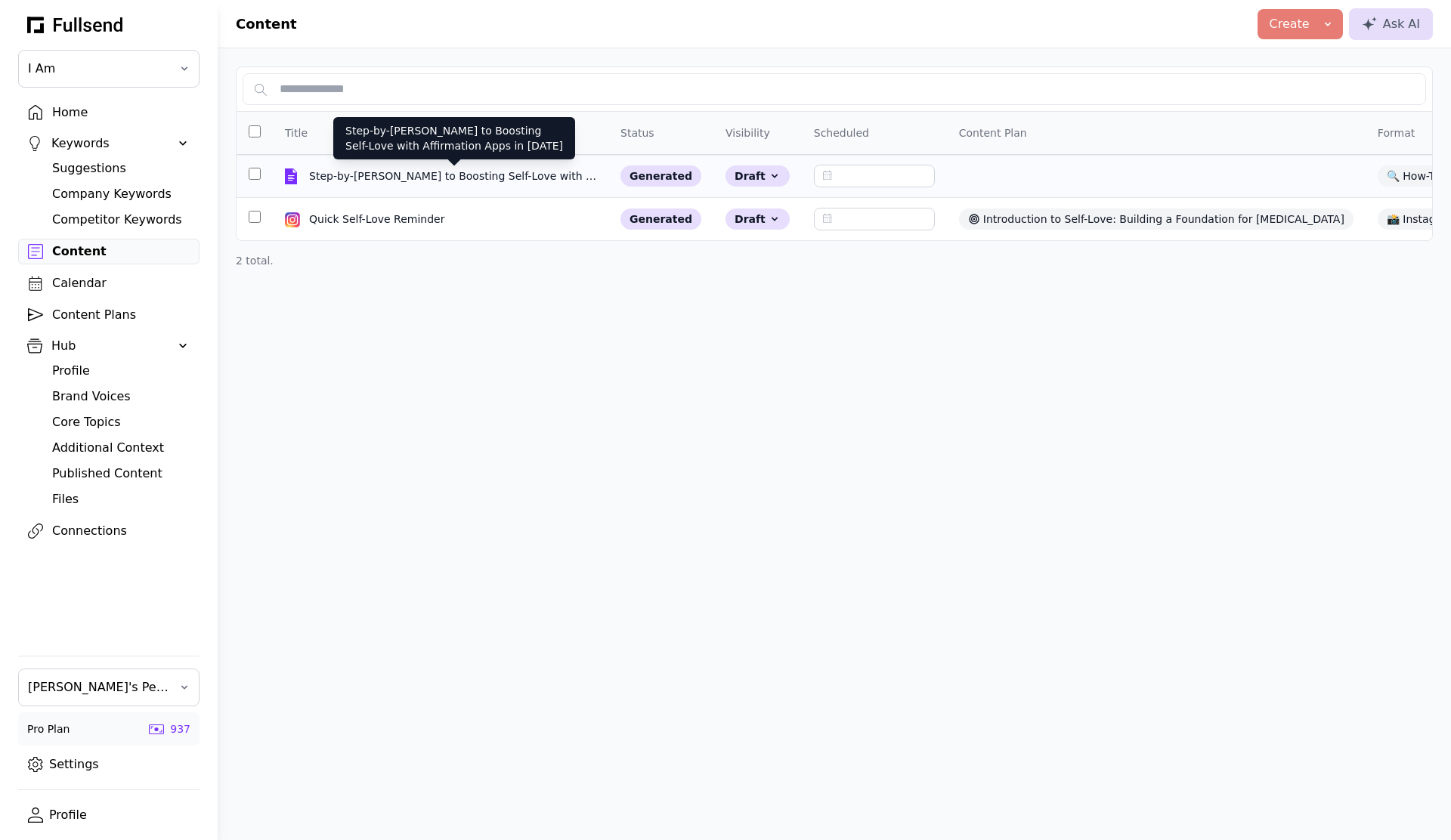
click at [536, 179] on div "Step-by-[PERSON_NAME] to Boosting Self-Love with Affirmation Apps in [DATE]" at bounding box center [454, 176] width 290 height 15
select select "**"
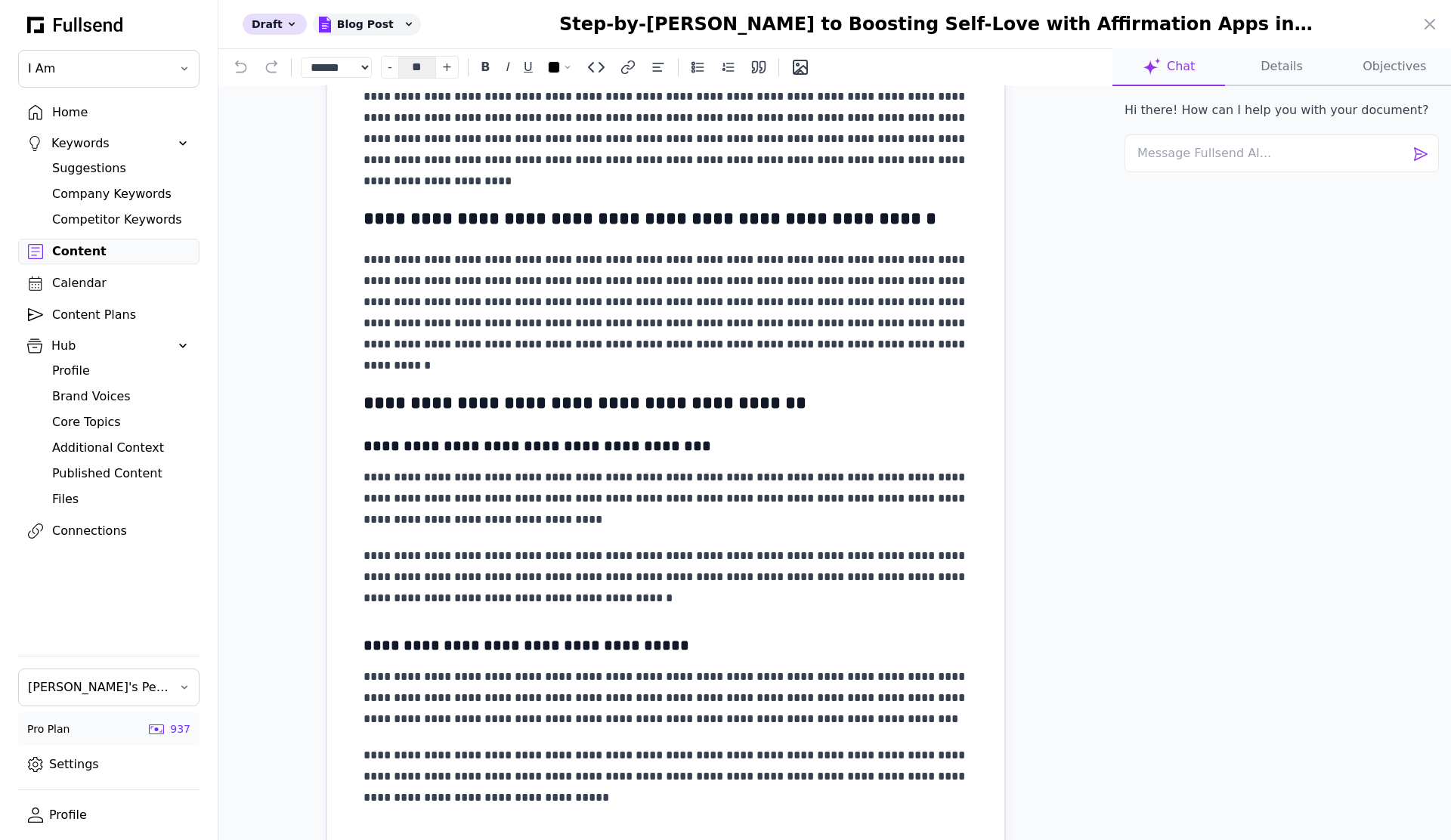
scroll to position [454, 0]
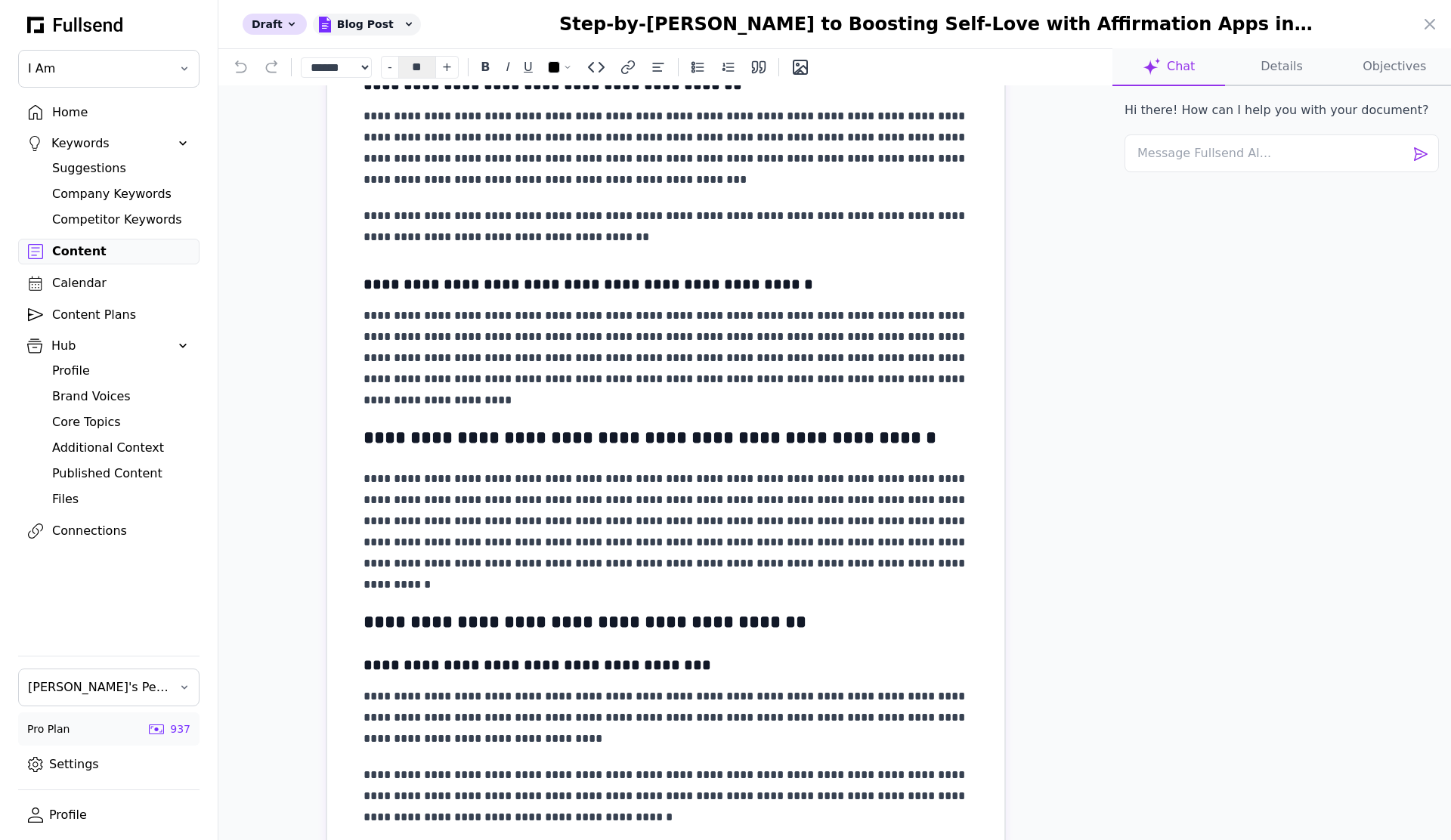
click at [434, 48] on p "**********" at bounding box center [666, 17] width 605 height 64
click at [400, 455] on span "Edit" at bounding box center [399, 452] width 23 height 18
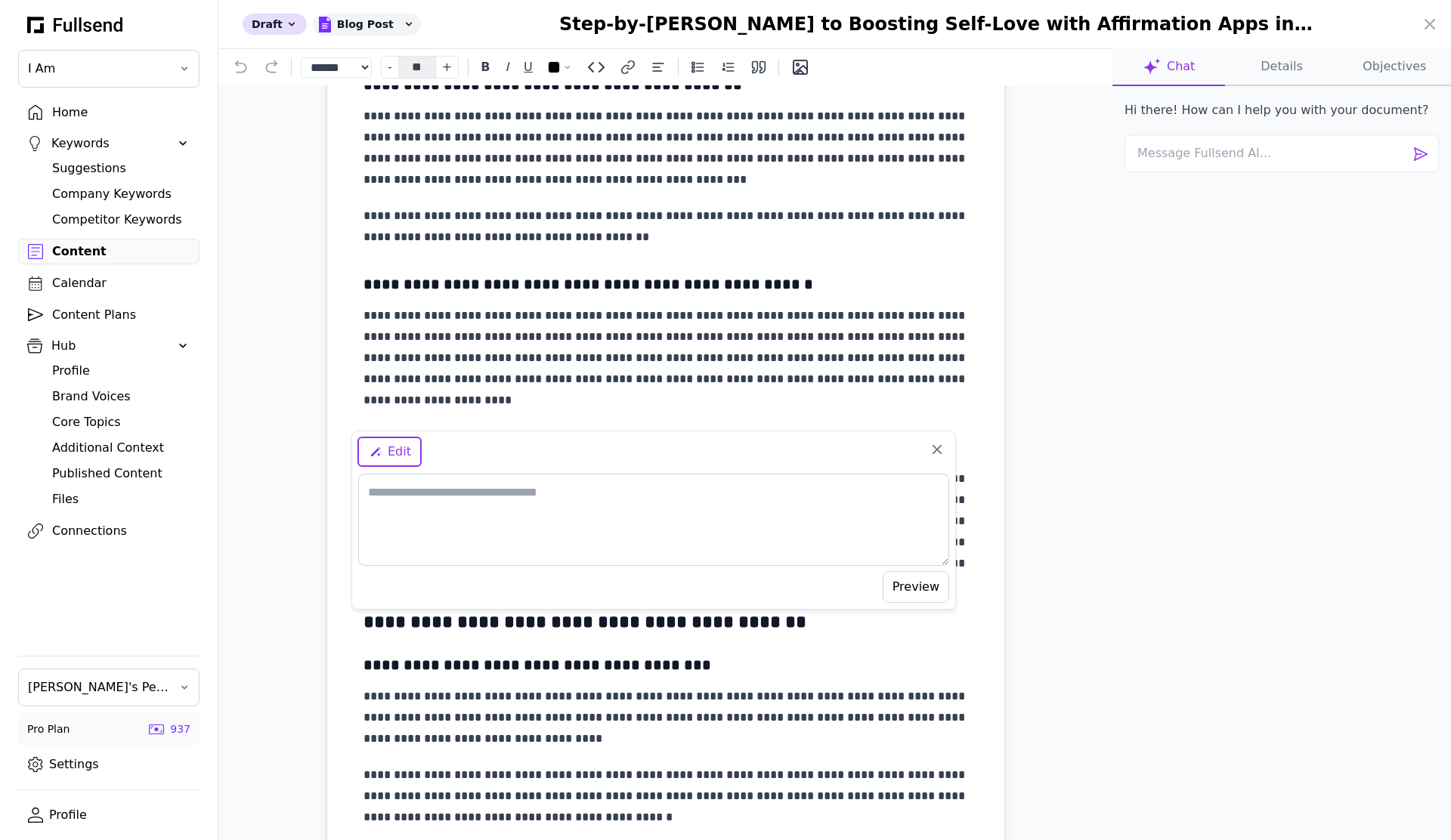
click at [614, 504] on textarea at bounding box center [654, 520] width 591 height 92
type textarea "*"
click at [915, 592] on button "Preview" at bounding box center [916, 587] width 67 height 32
type textarea "**********"
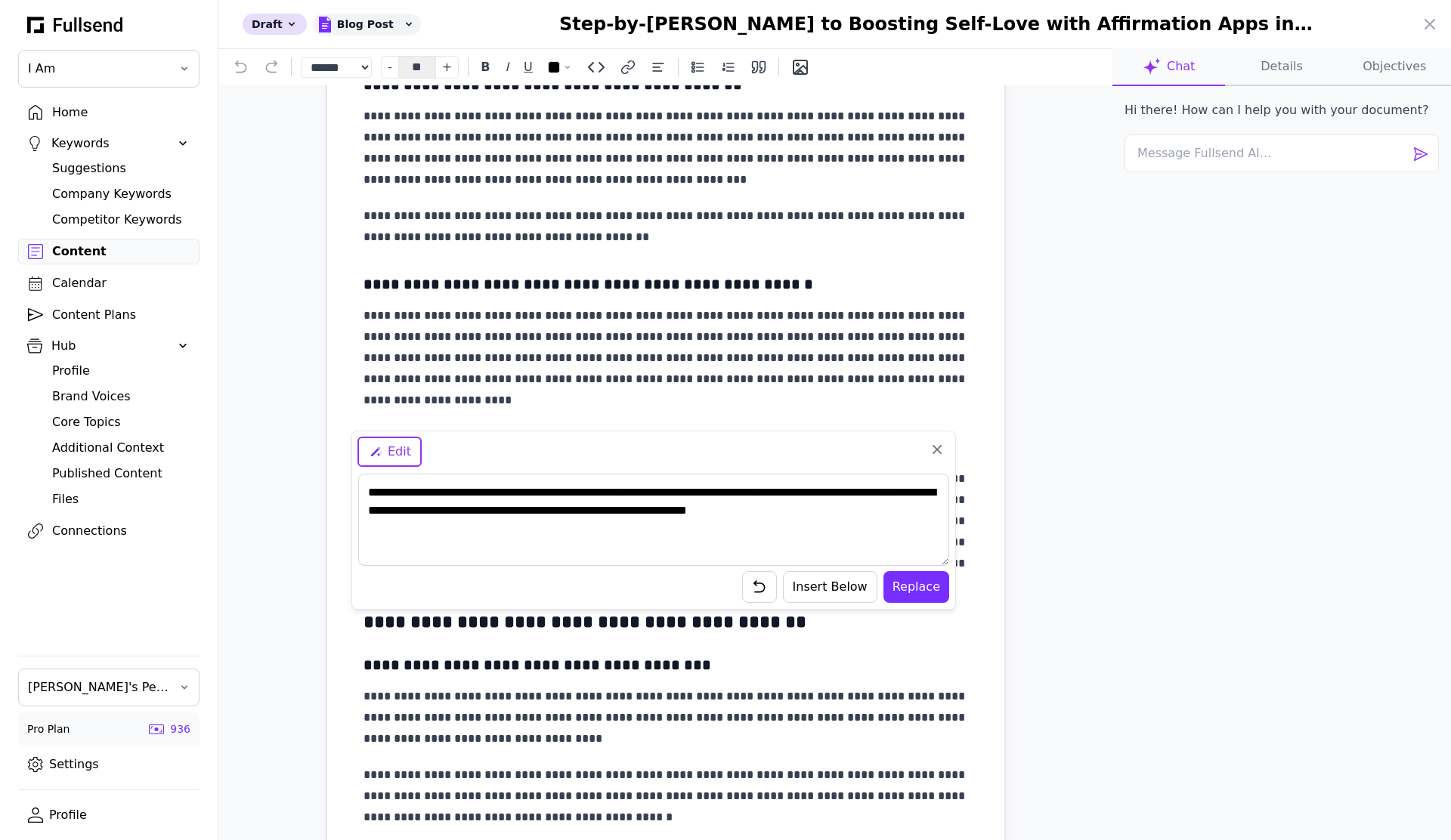
click at [916, 587] on button "Replace" at bounding box center [916, 587] width 66 height 32
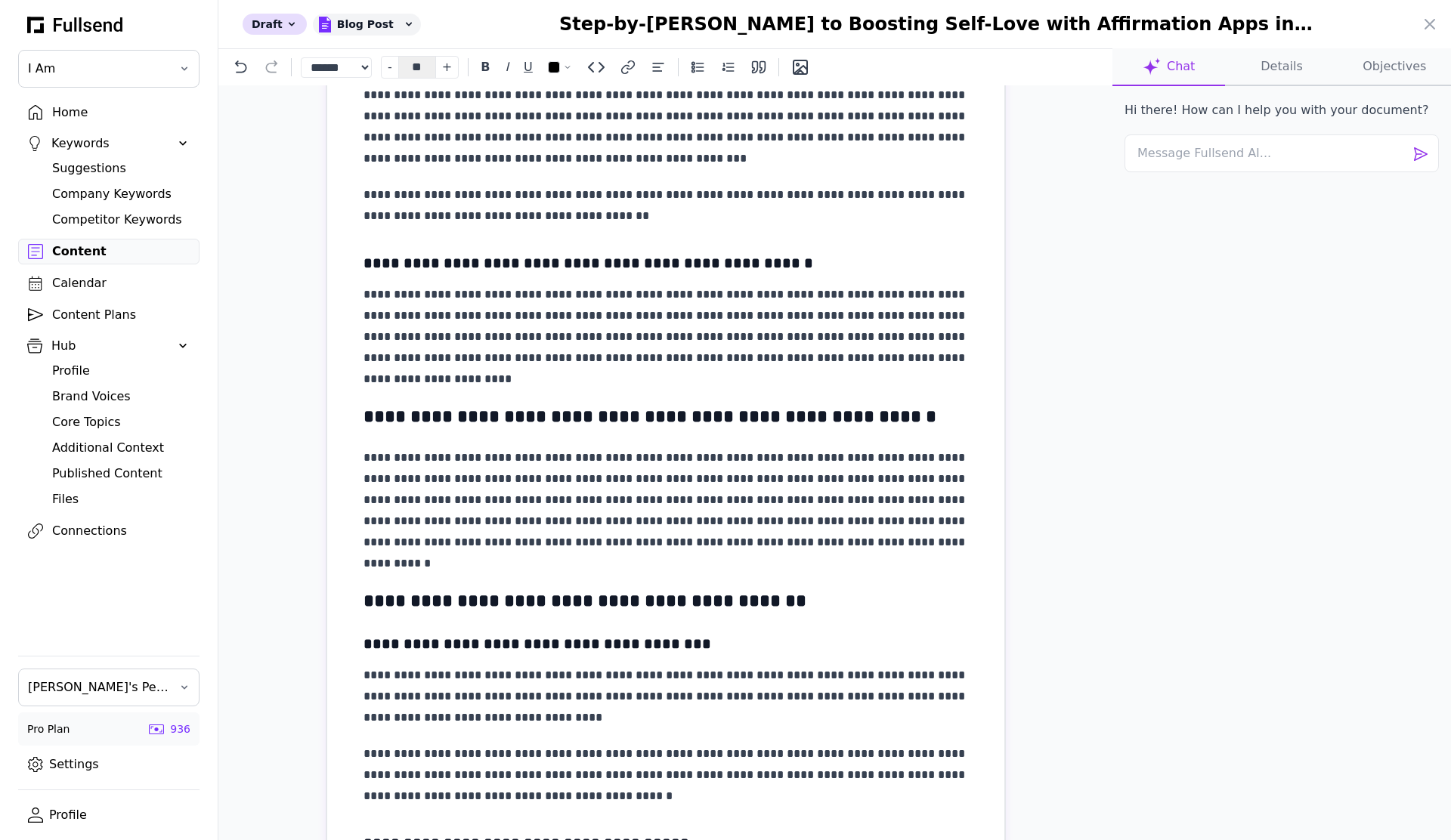
click at [1246, 161] on textarea at bounding box center [1281, 154] width 314 height 38
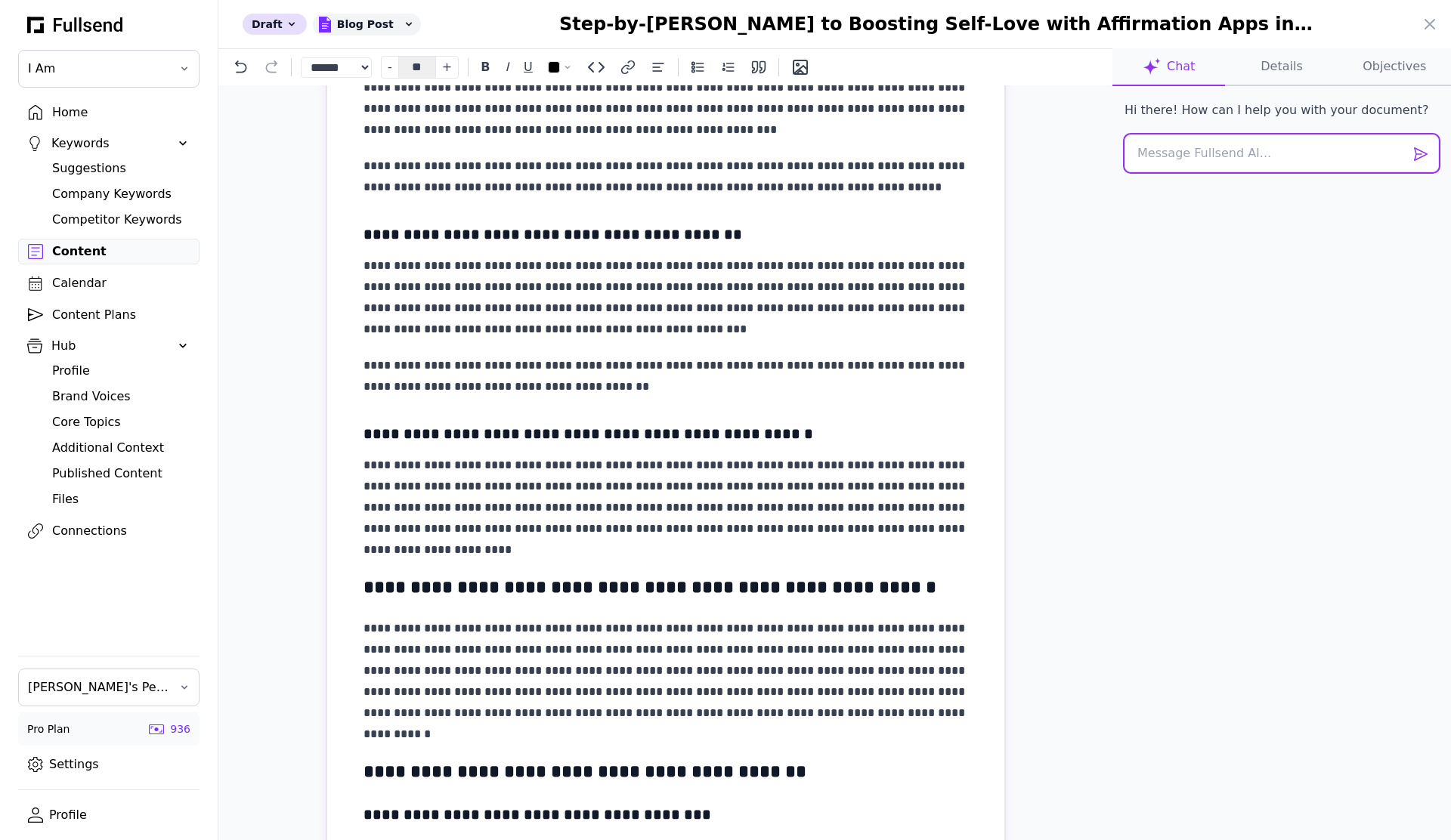
scroll to position [352, 0]
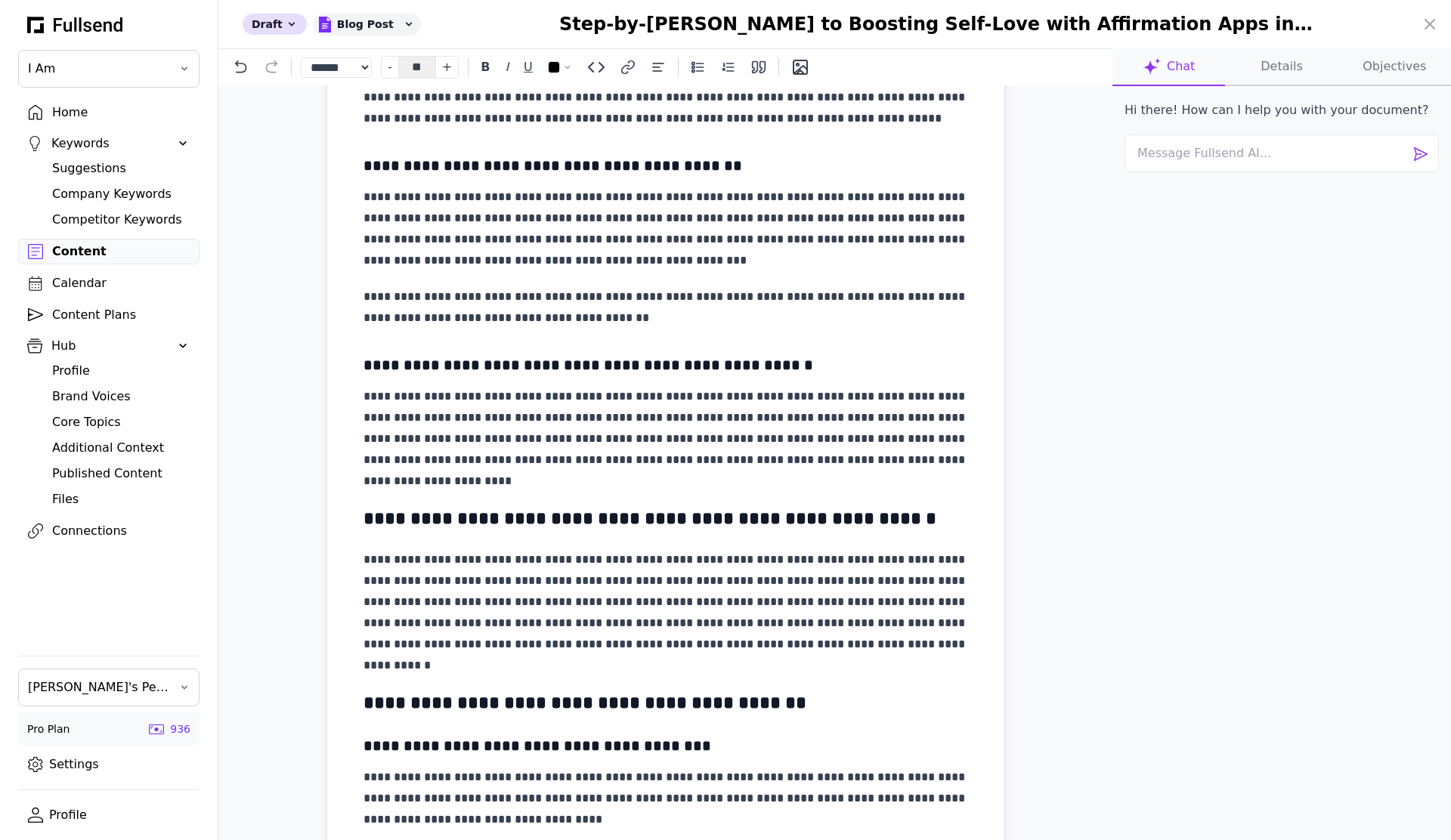
click at [108, 575] on div at bounding box center [725, 420] width 1451 height 840
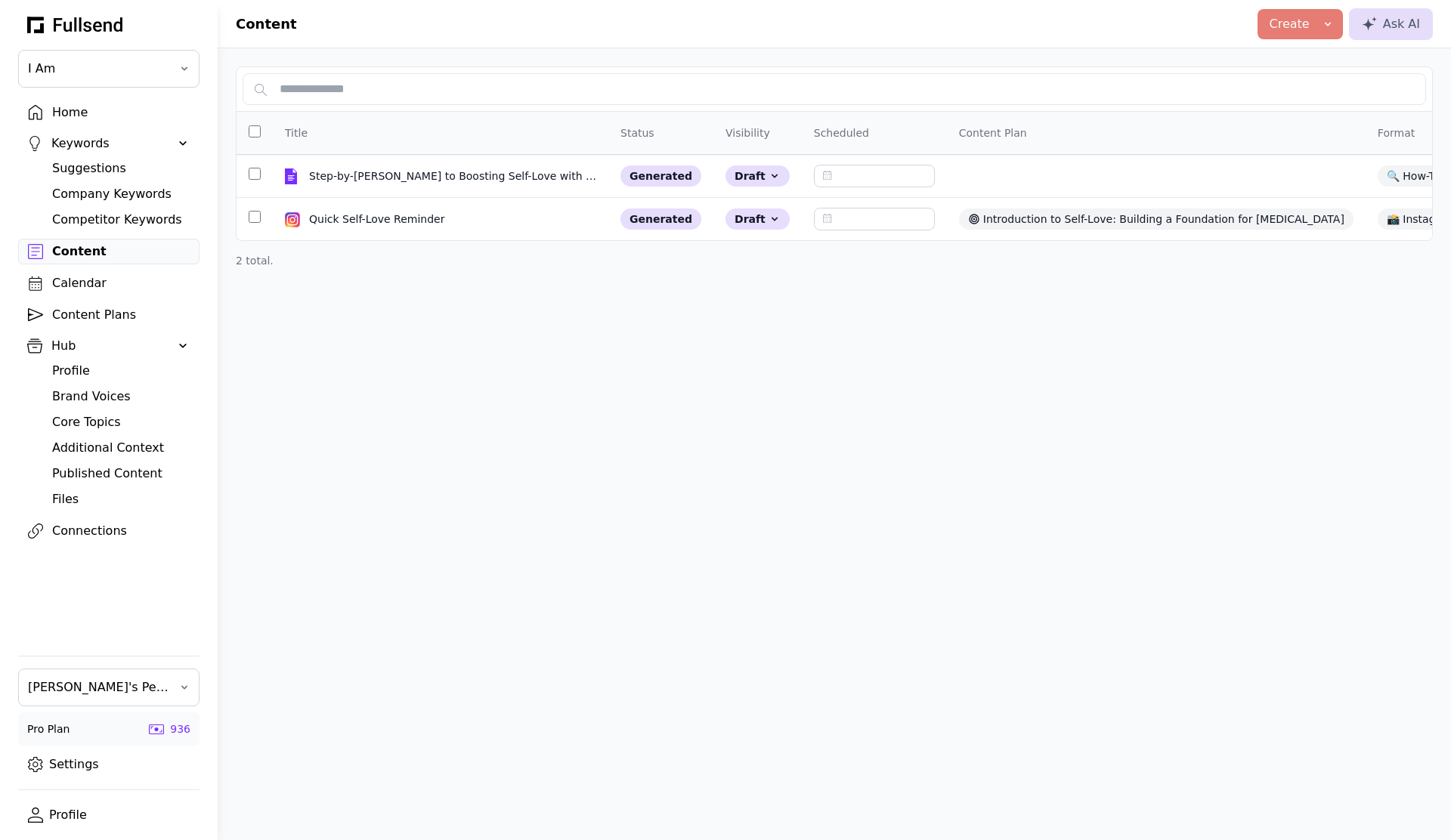
click at [100, 529] on div "Connections" at bounding box center [121, 531] width 138 height 18
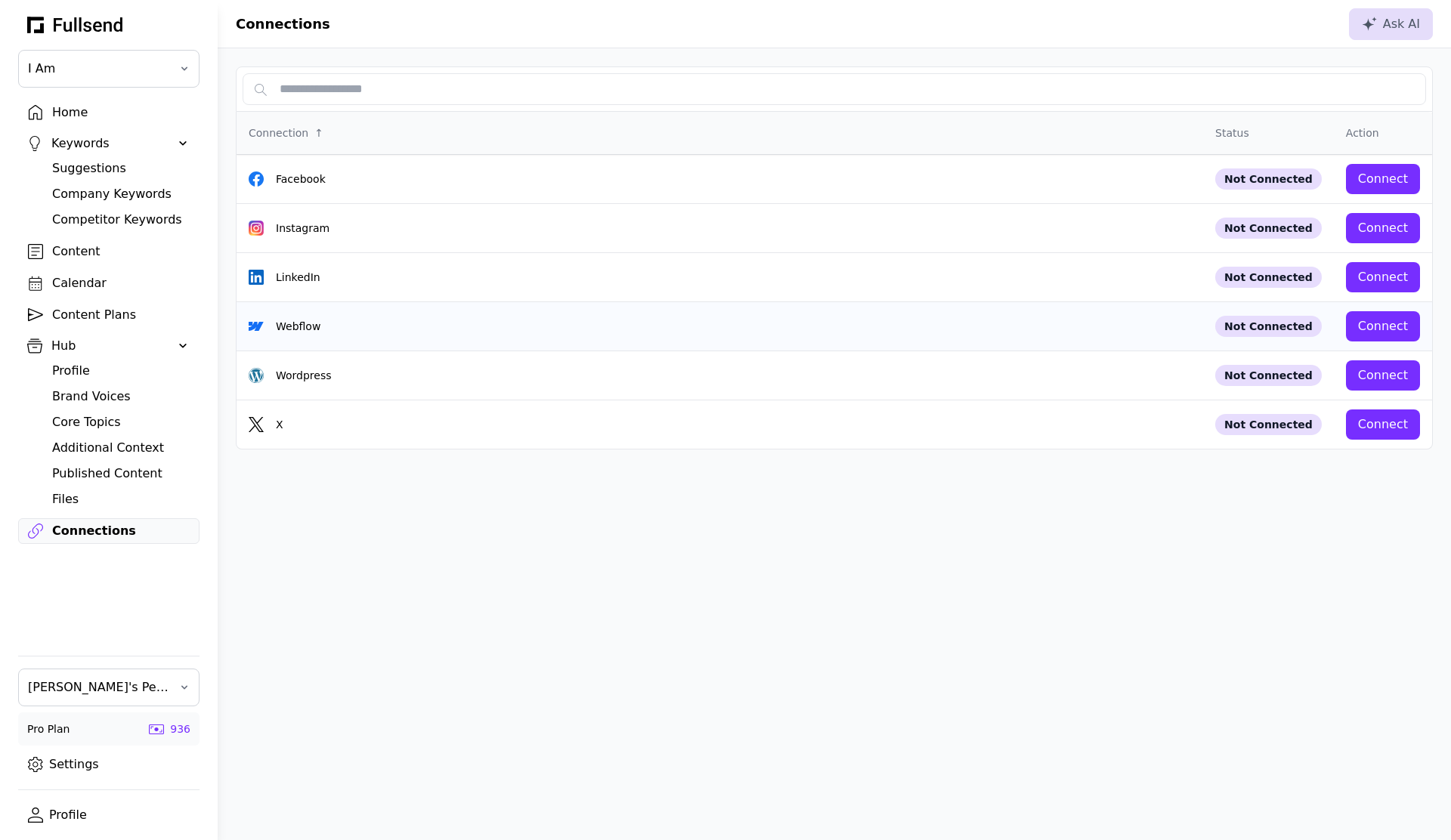
click at [460, 330] on div "Webflow" at bounding box center [720, 326] width 943 height 15
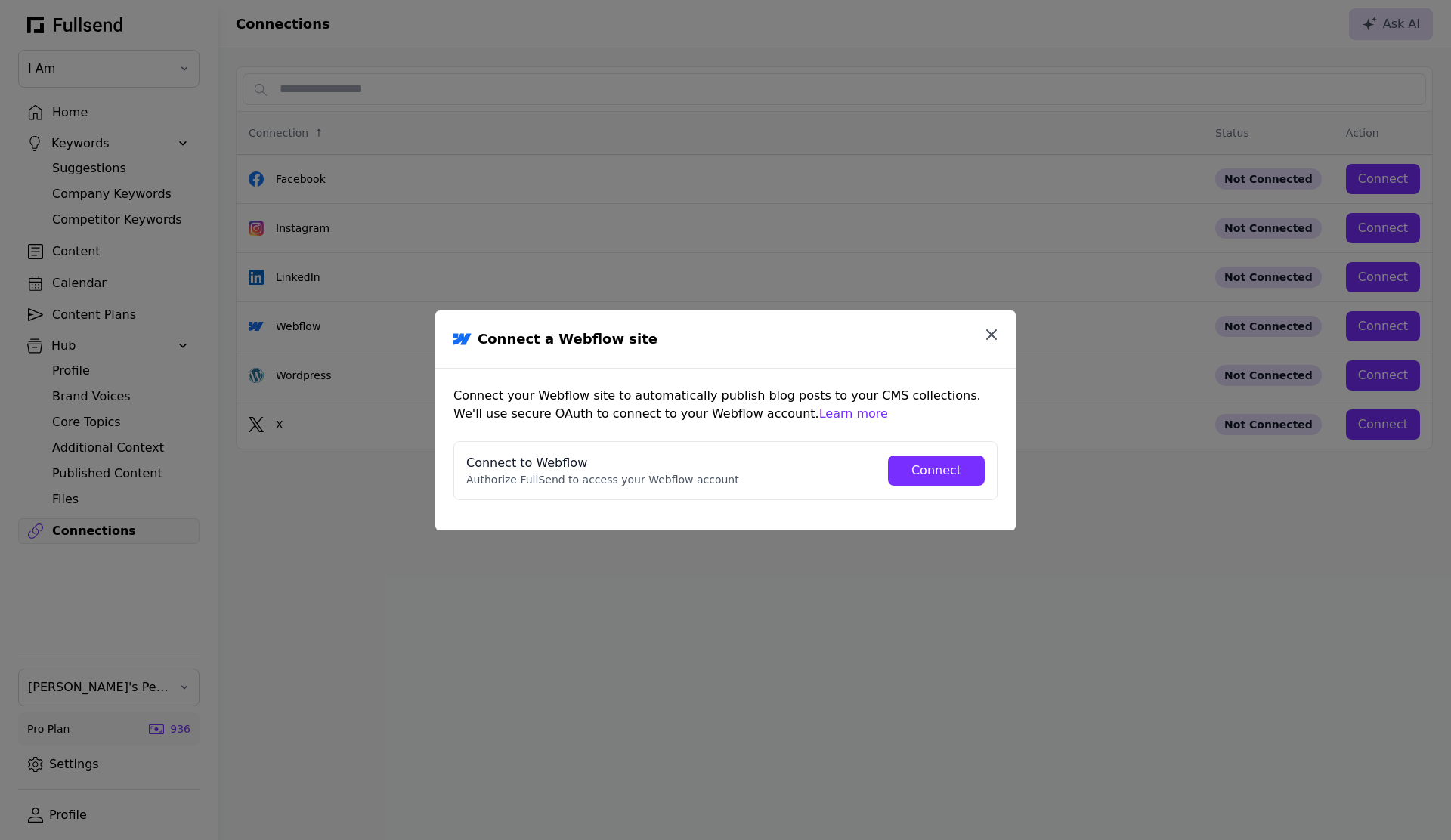
click at [990, 333] on icon "button" at bounding box center [992, 335] width 9 height 9
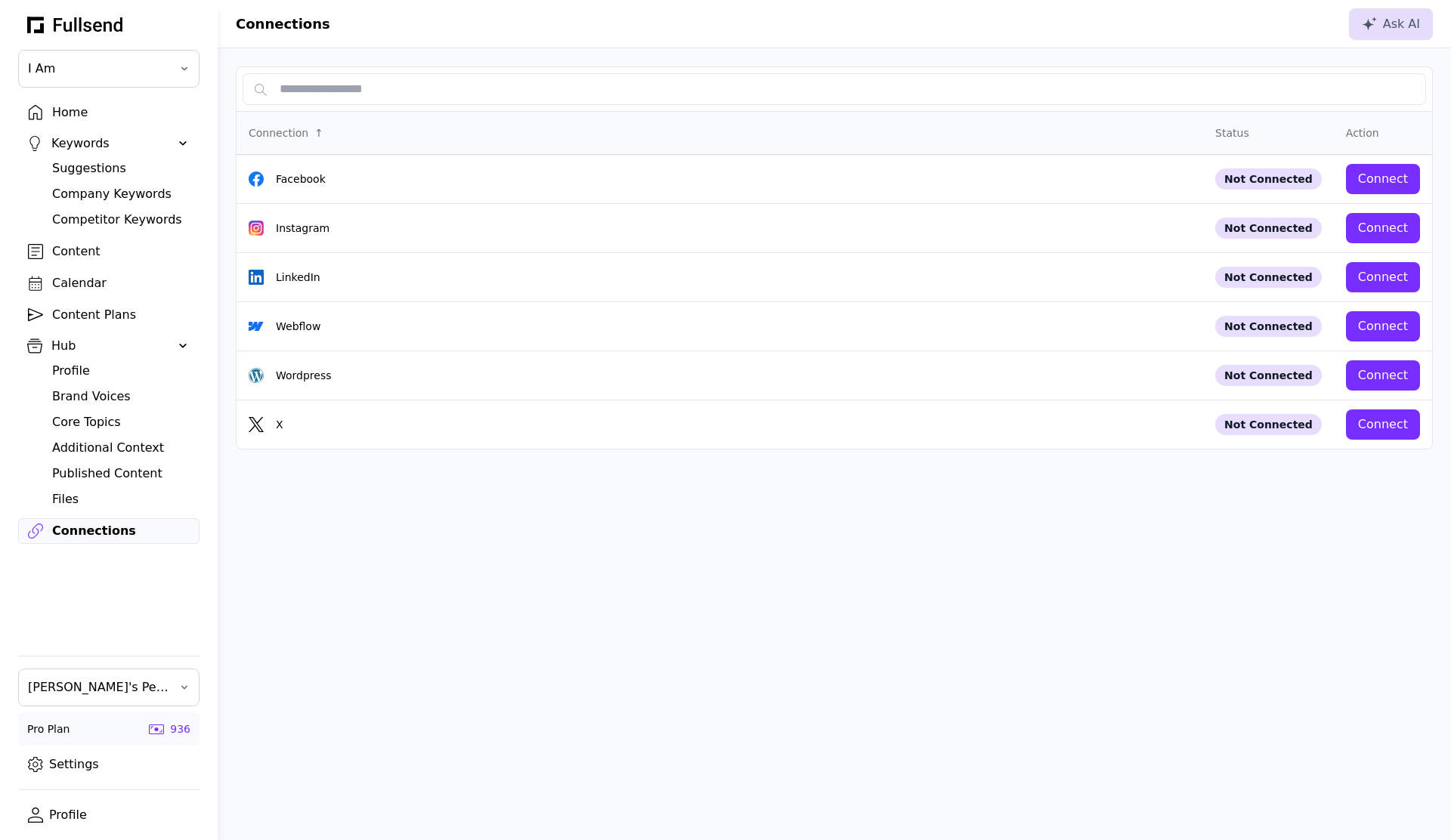
click at [105, 254] on div "Content" at bounding box center [121, 251] width 138 height 18
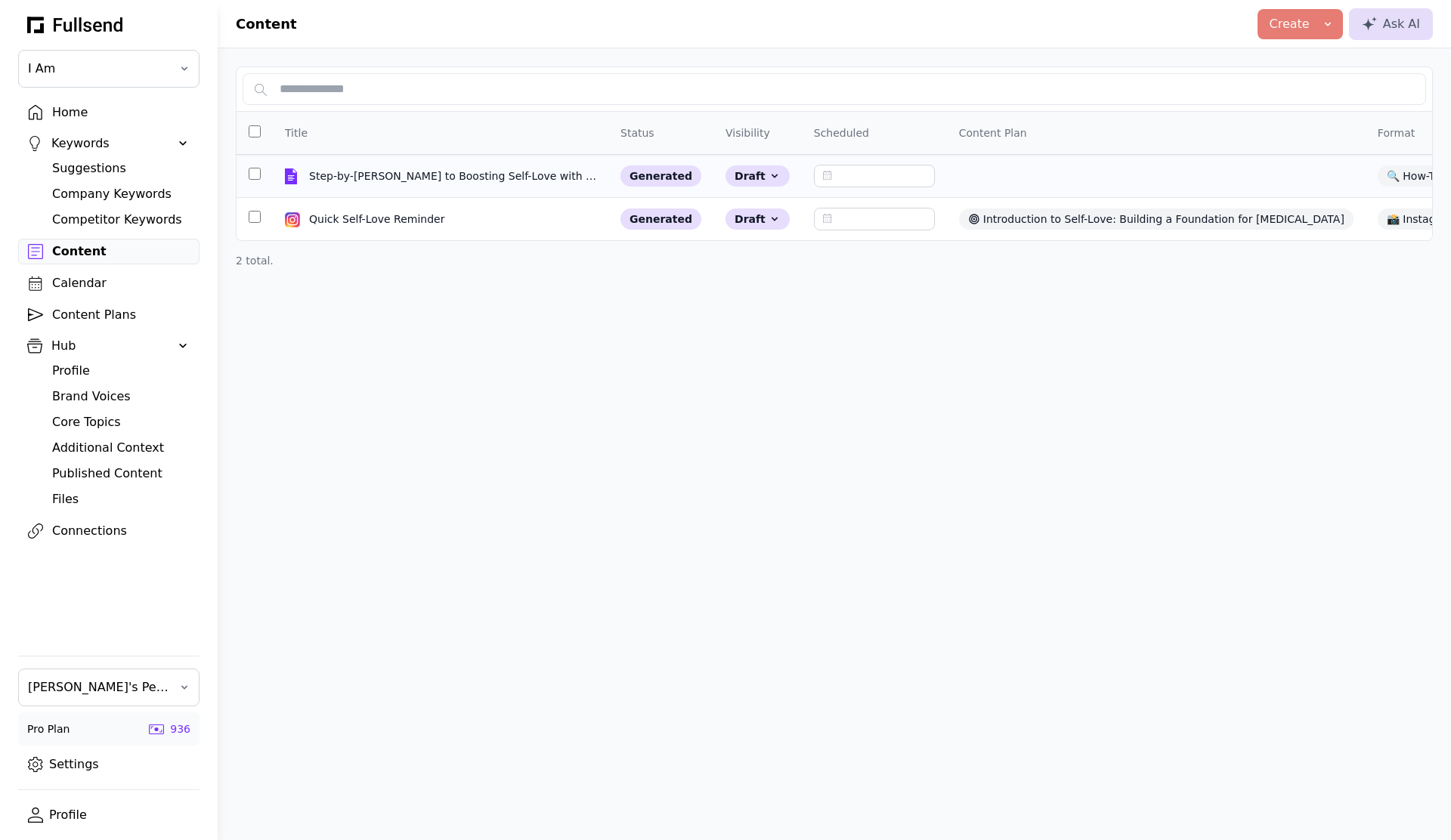
click at [483, 185] on td "Step-by-[PERSON_NAME] to Boosting Self-Love with Affirmation Apps in [DATE] Ste…" at bounding box center [440, 176] width 336 height 43
select select "**"
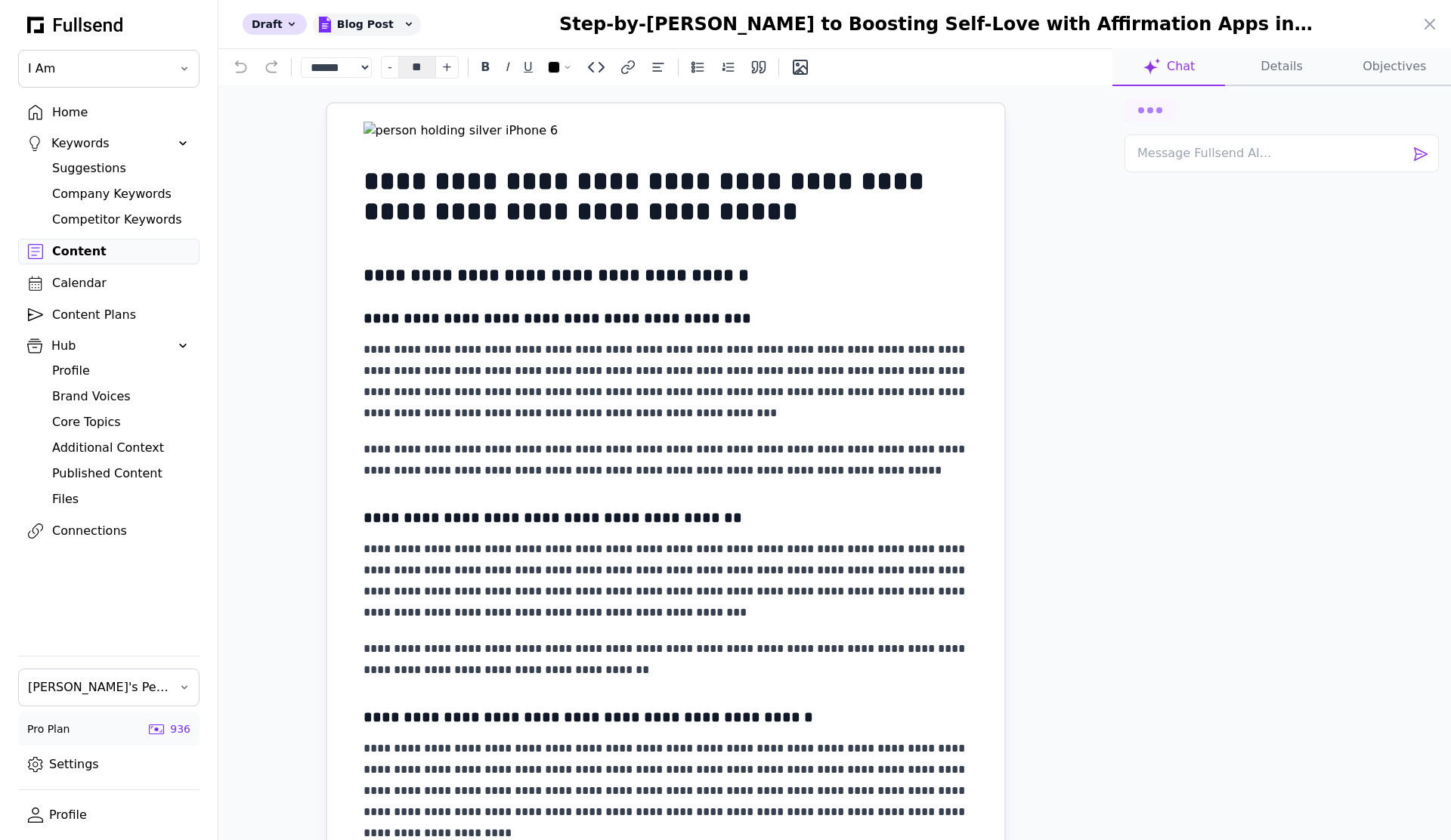
click at [1263, 72] on button "Details" at bounding box center [1281, 67] width 113 height 38
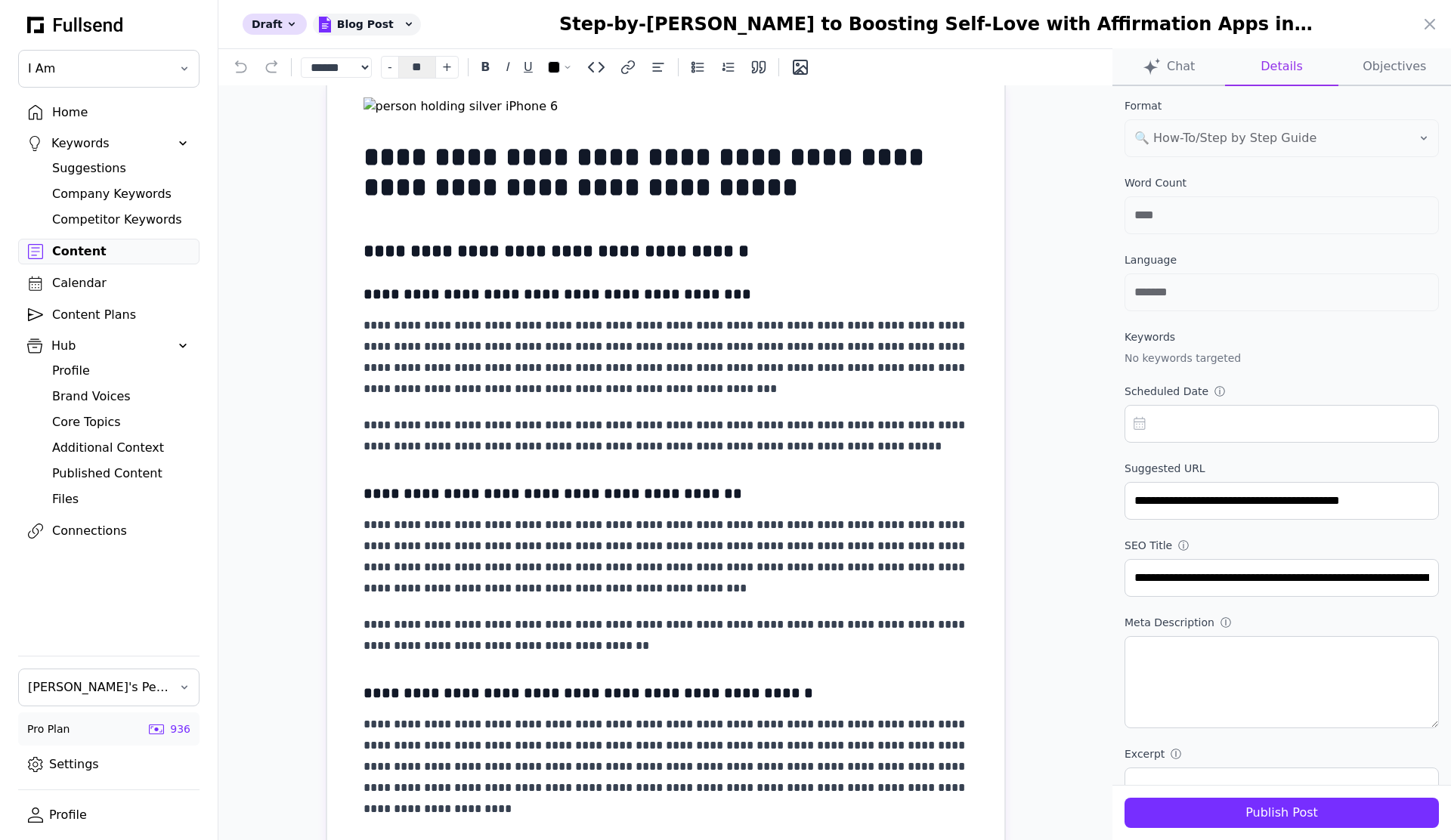
scroll to position [25, 0]
click at [1190, 67] on button "Chat" at bounding box center [1169, 67] width 113 height 38
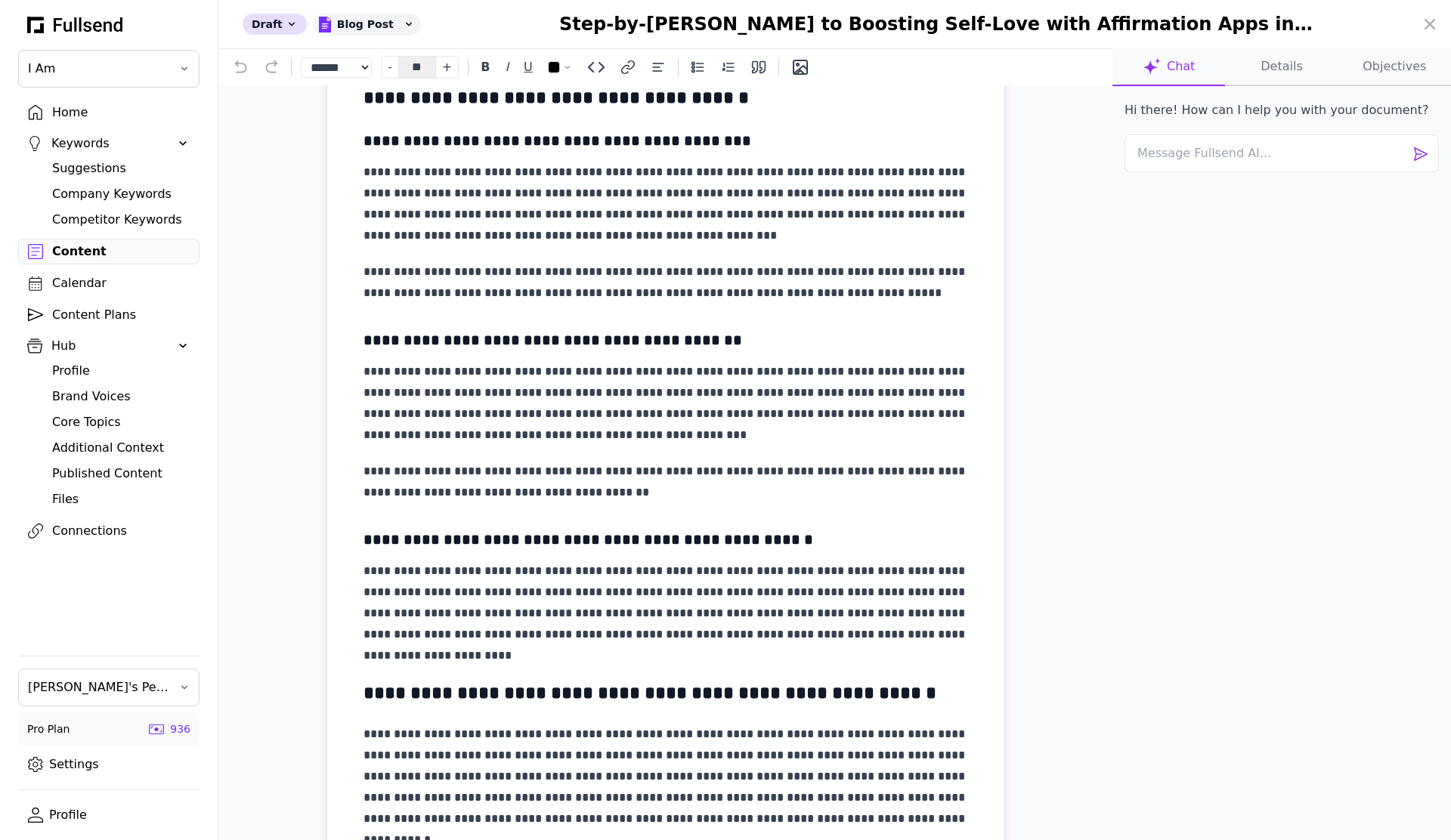
scroll to position [0, 0]
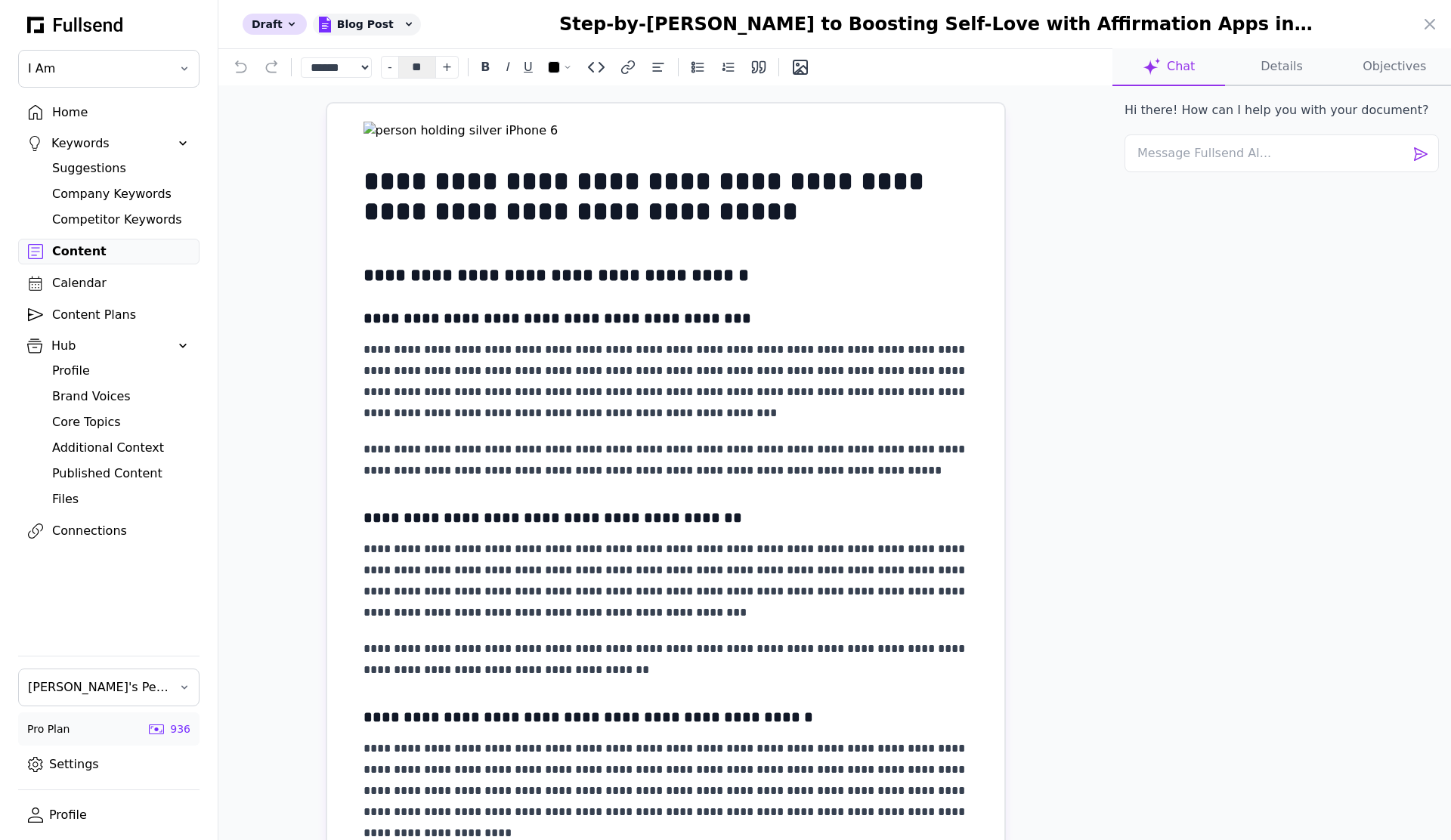
click at [101, 283] on div at bounding box center [725, 420] width 1451 height 840
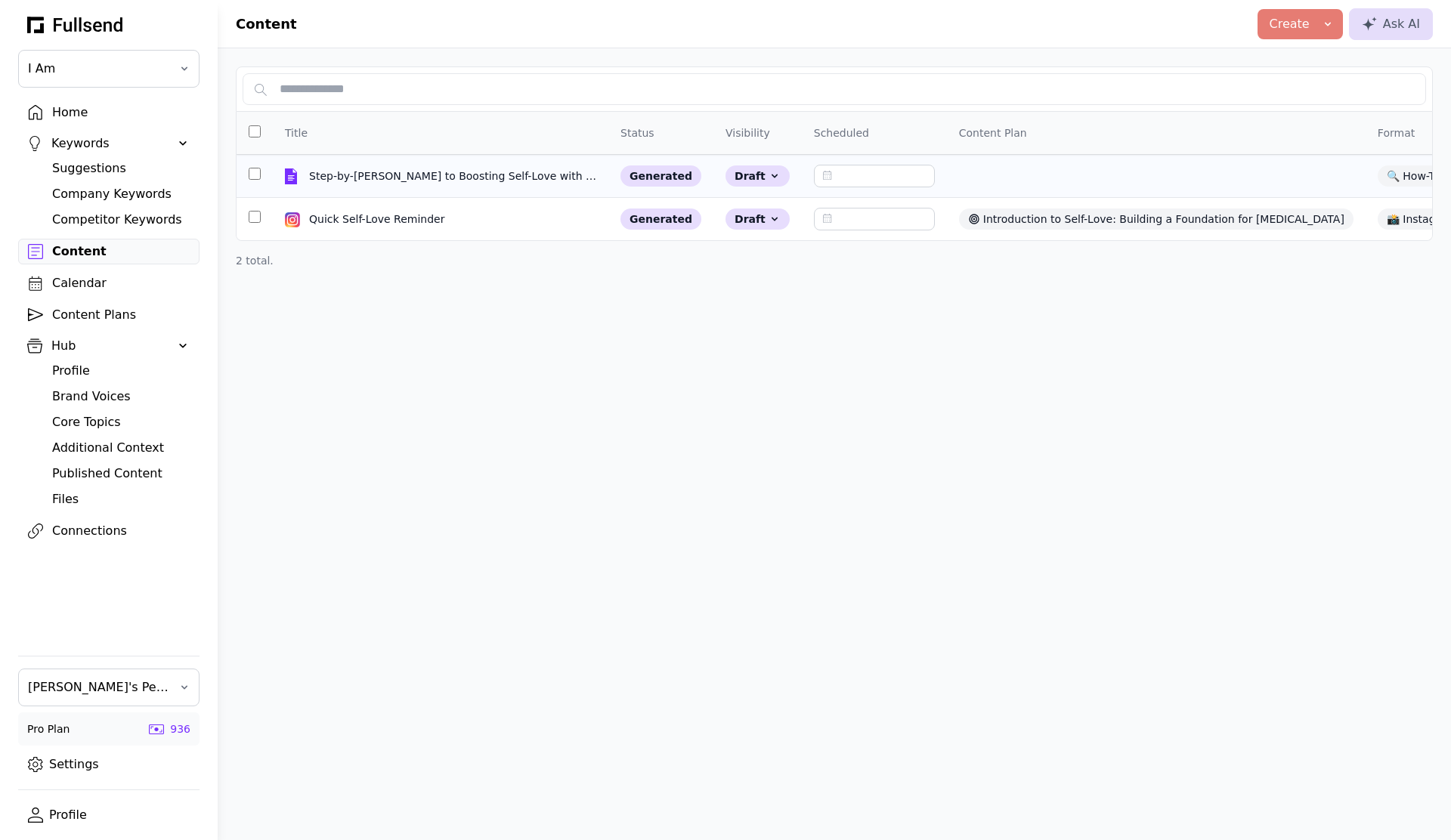
click at [858, 170] on input "text" at bounding box center [874, 176] width 121 height 23
click at [887, 361] on div "26" at bounding box center [887, 361] width 27 height 27
type input "**********"
click at [120, 283] on div "Calendar" at bounding box center [121, 283] width 138 height 18
